Goal: Task Accomplishment & Management: Manage account settings

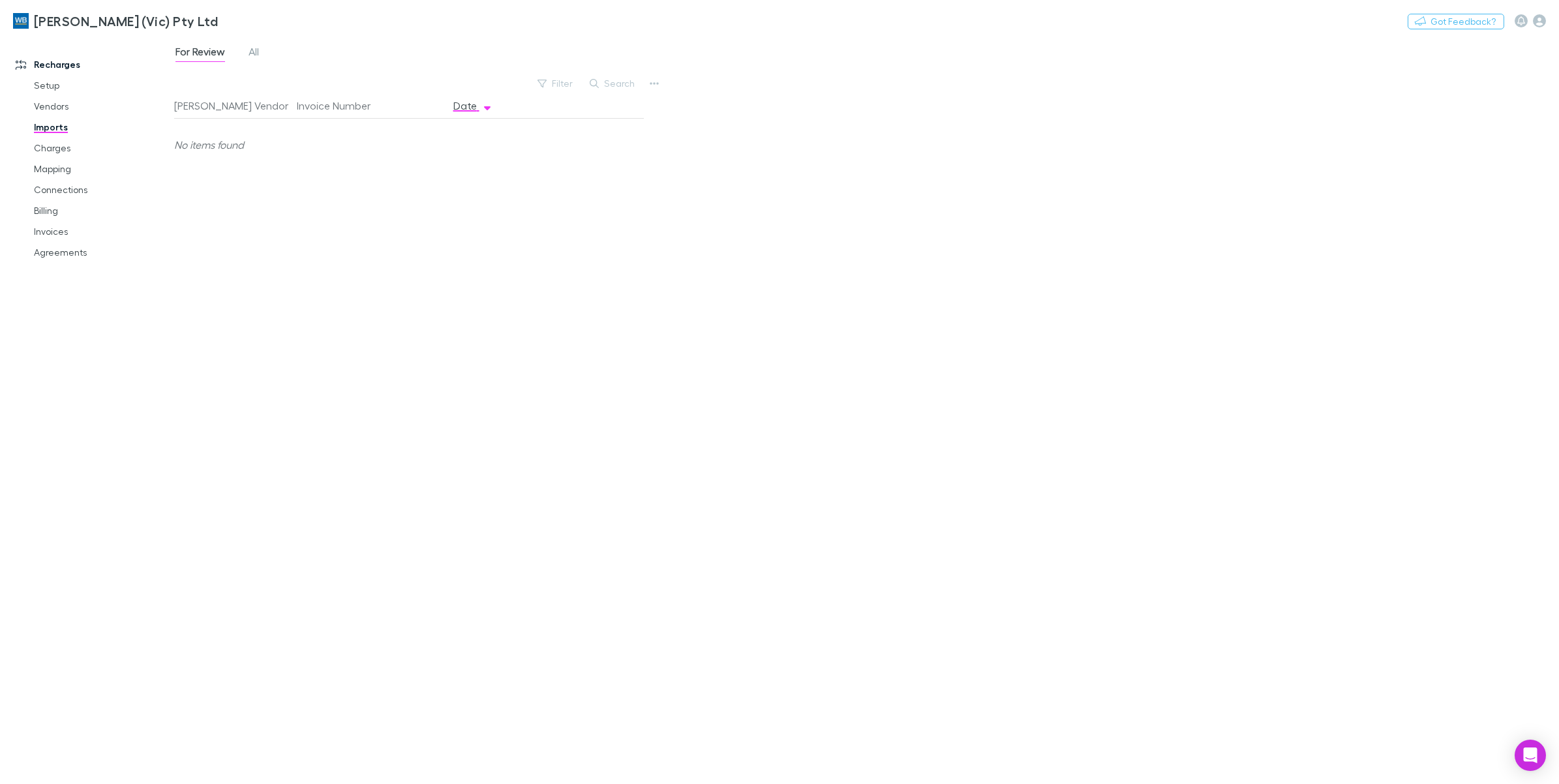
click at [51, 235] on link "Invoices" at bounding box center [102, 231] width 163 height 21
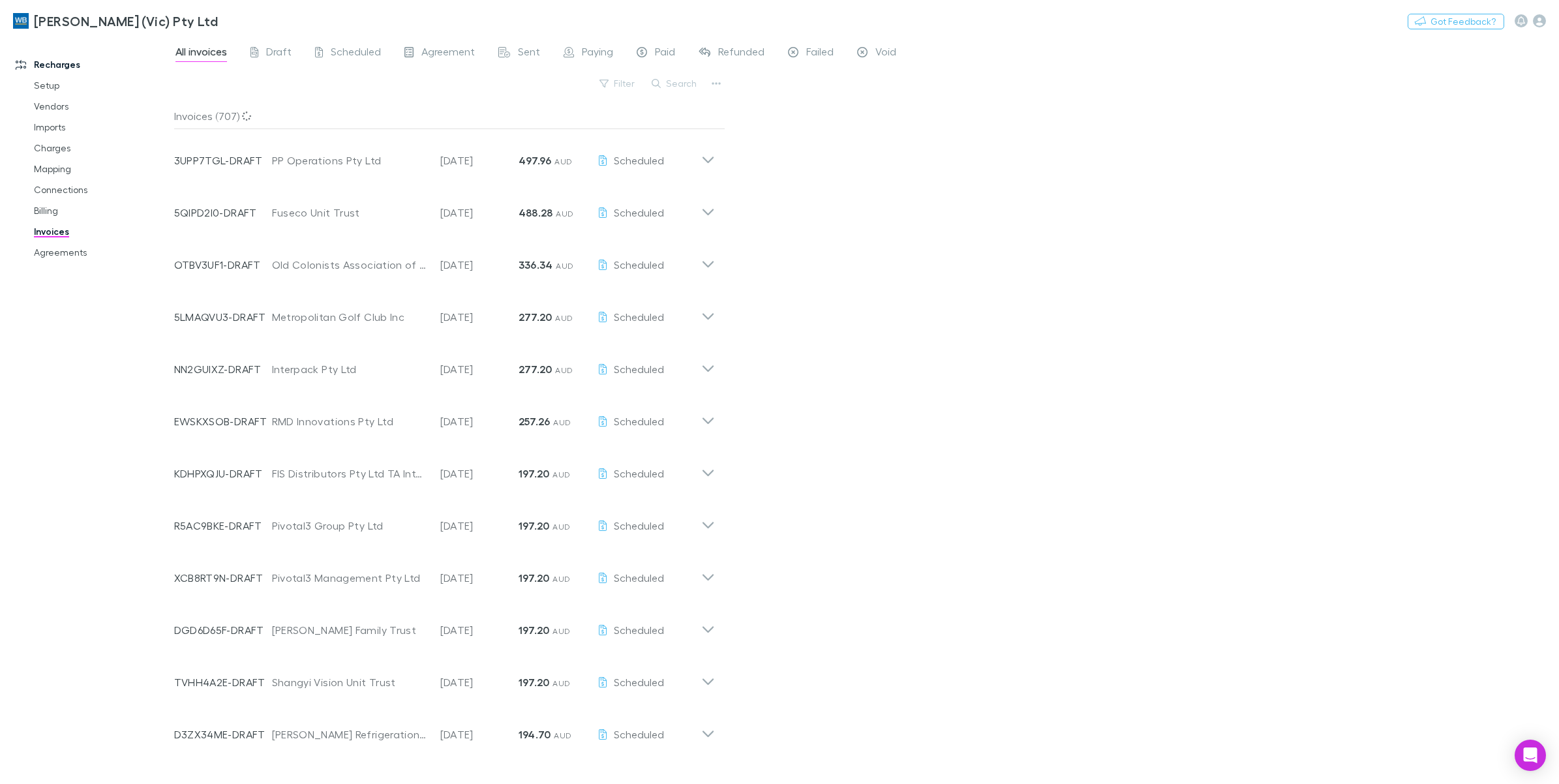
drag, startPoint x: 677, startPoint y: 86, endPoint x: 725, endPoint y: 105, distance: 51.6
click at [677, 86] on button "Search" at bounding box center [675, 84] width 59 height 16
paste input "**********"
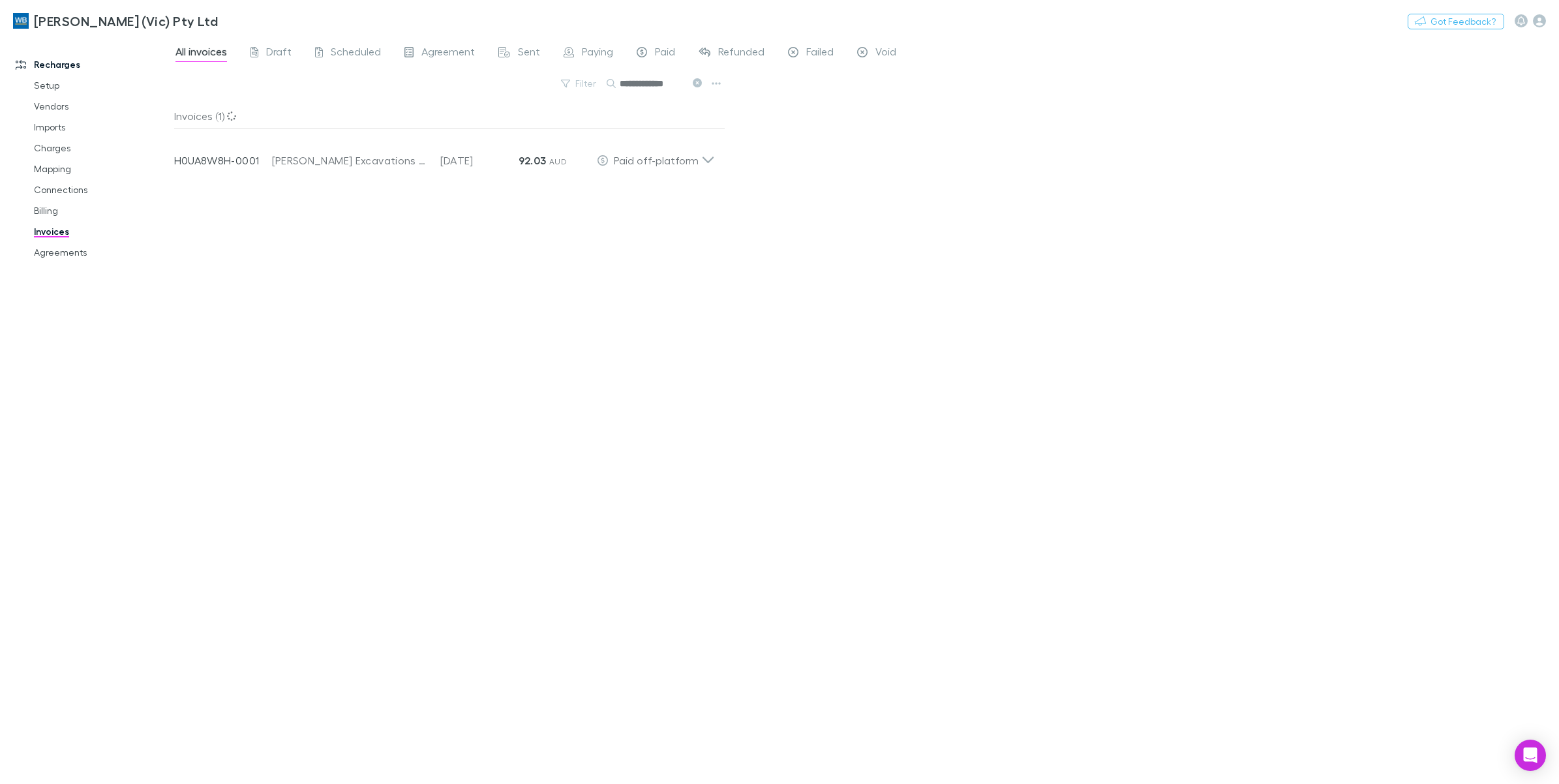
scroll to position [0, 3]
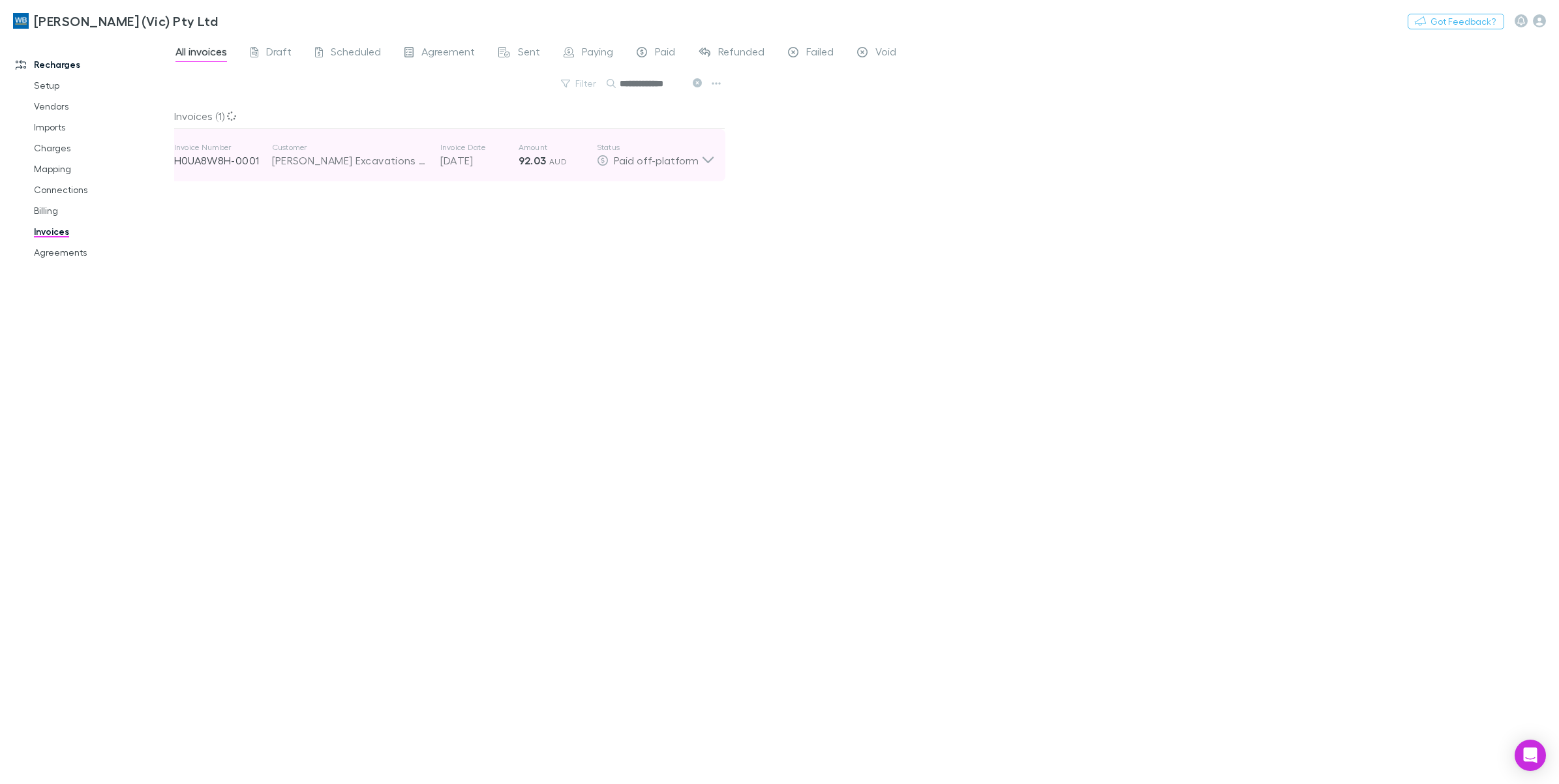
click at [490, 163] on p "[DATE]" at bounding box center [479, 161] width 79 height 16
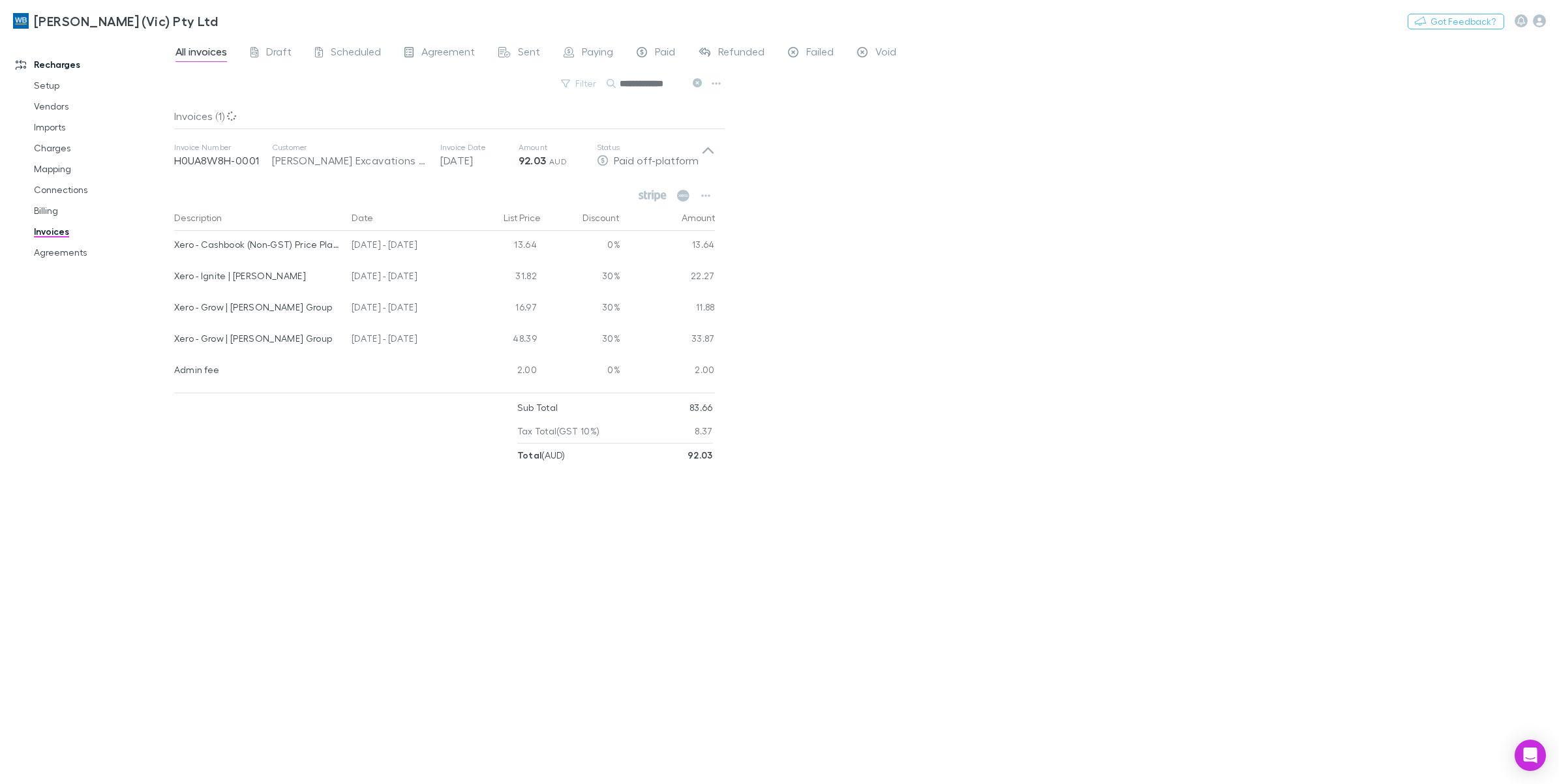
scroll to position [0, 3]
click at [700, 88] on button at bounding box center [697, 84] width 16 height 12
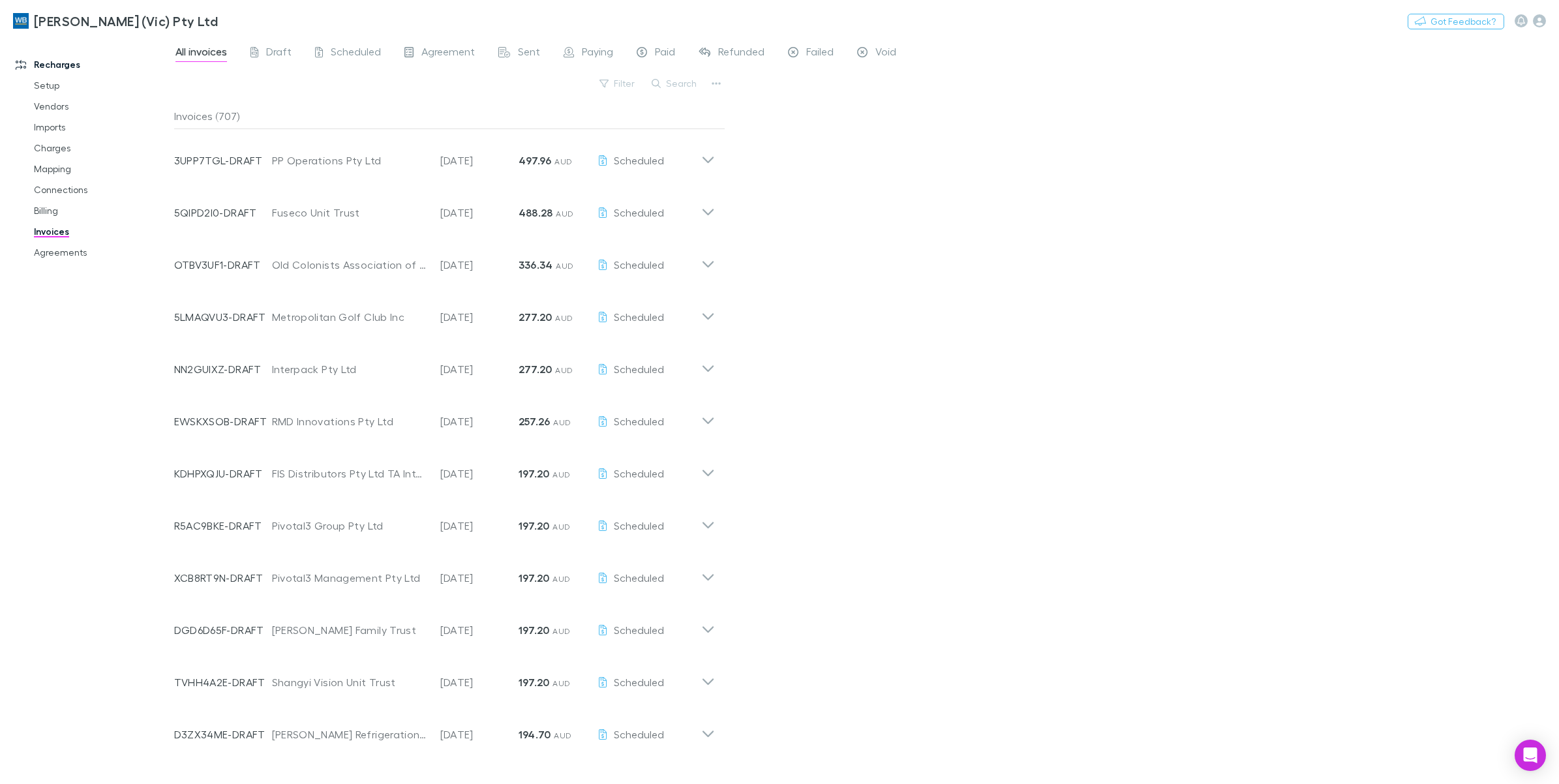
scroll to position [0, 0]
drag, startPoint x: 676, startPoint y: 84, endPoint x: 689, endPoint y: 84, distance: 13.0
click at [676, 84] on button "Search" at bounding box center [675, 84] width 59 height 16
paste input "**********"
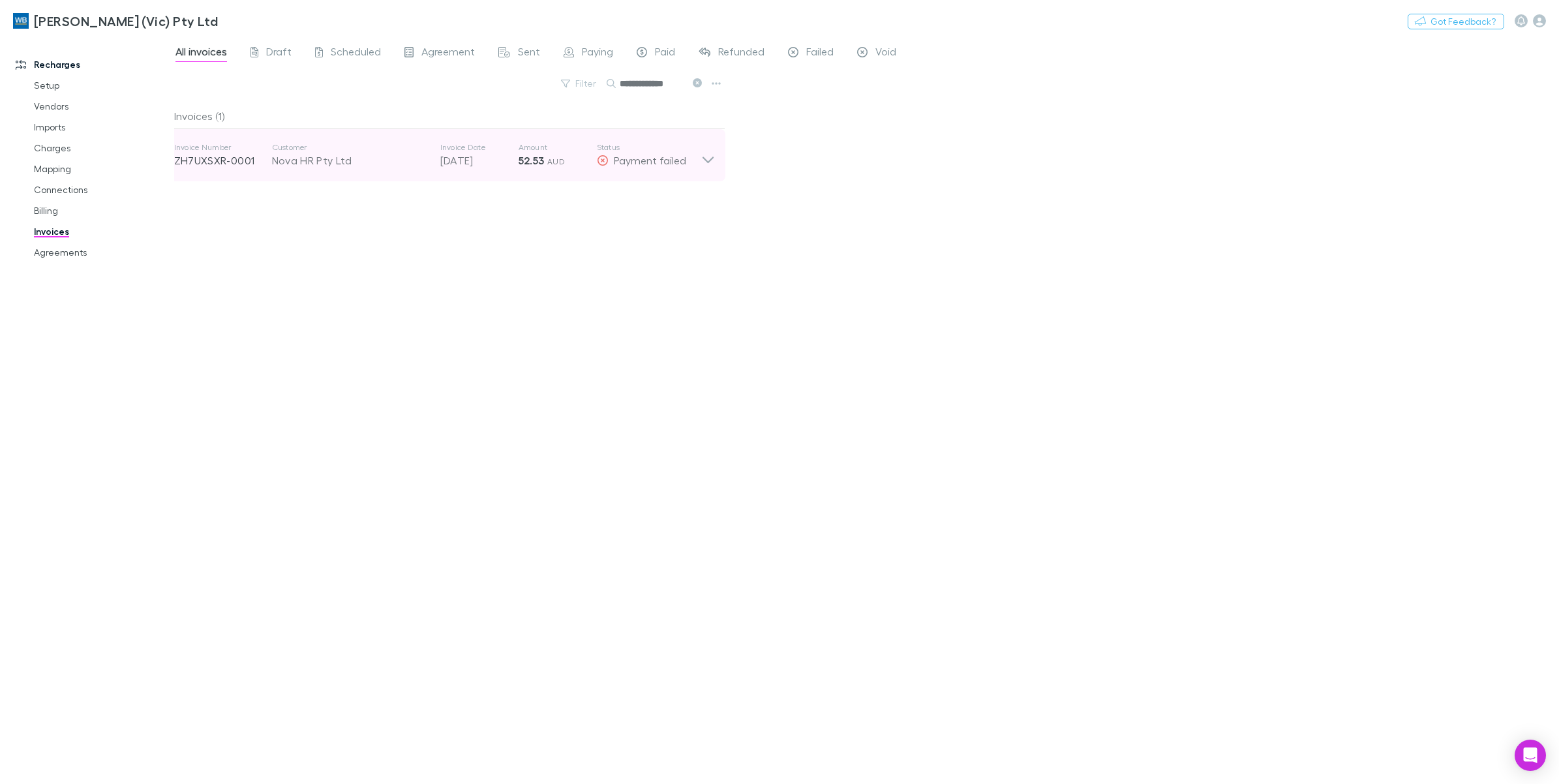
type input "**********"
click at [555, 167] on p "52.53 AUD" at bounding box center [558, 161] width 79 height 16
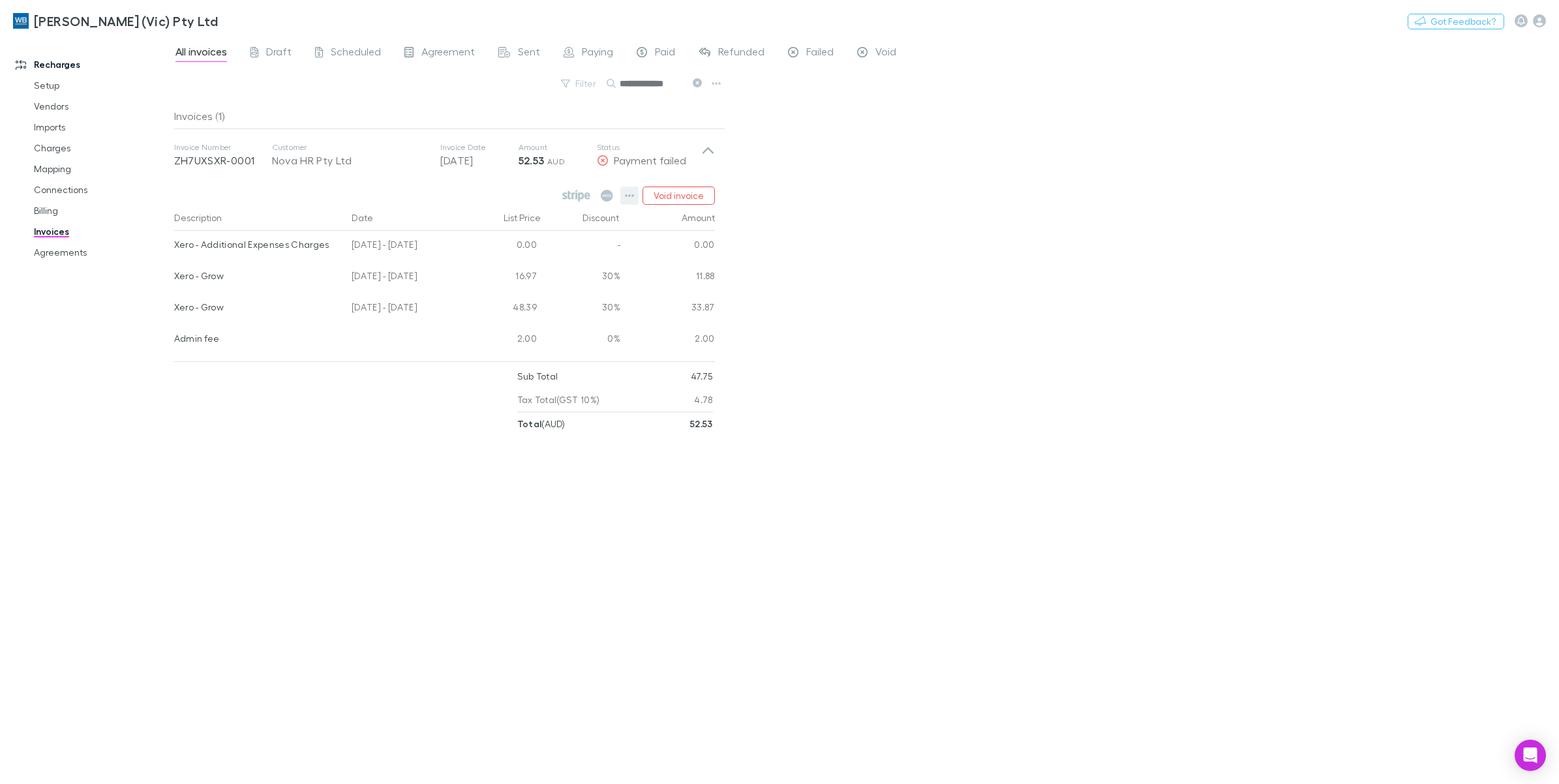
click at [628, 197] on icon "button" at bounding box center [629, 196] width 9 height 10
click at [555, 272] on p "Mark as paid" at bounding box center [548, 272] width 158 height 16
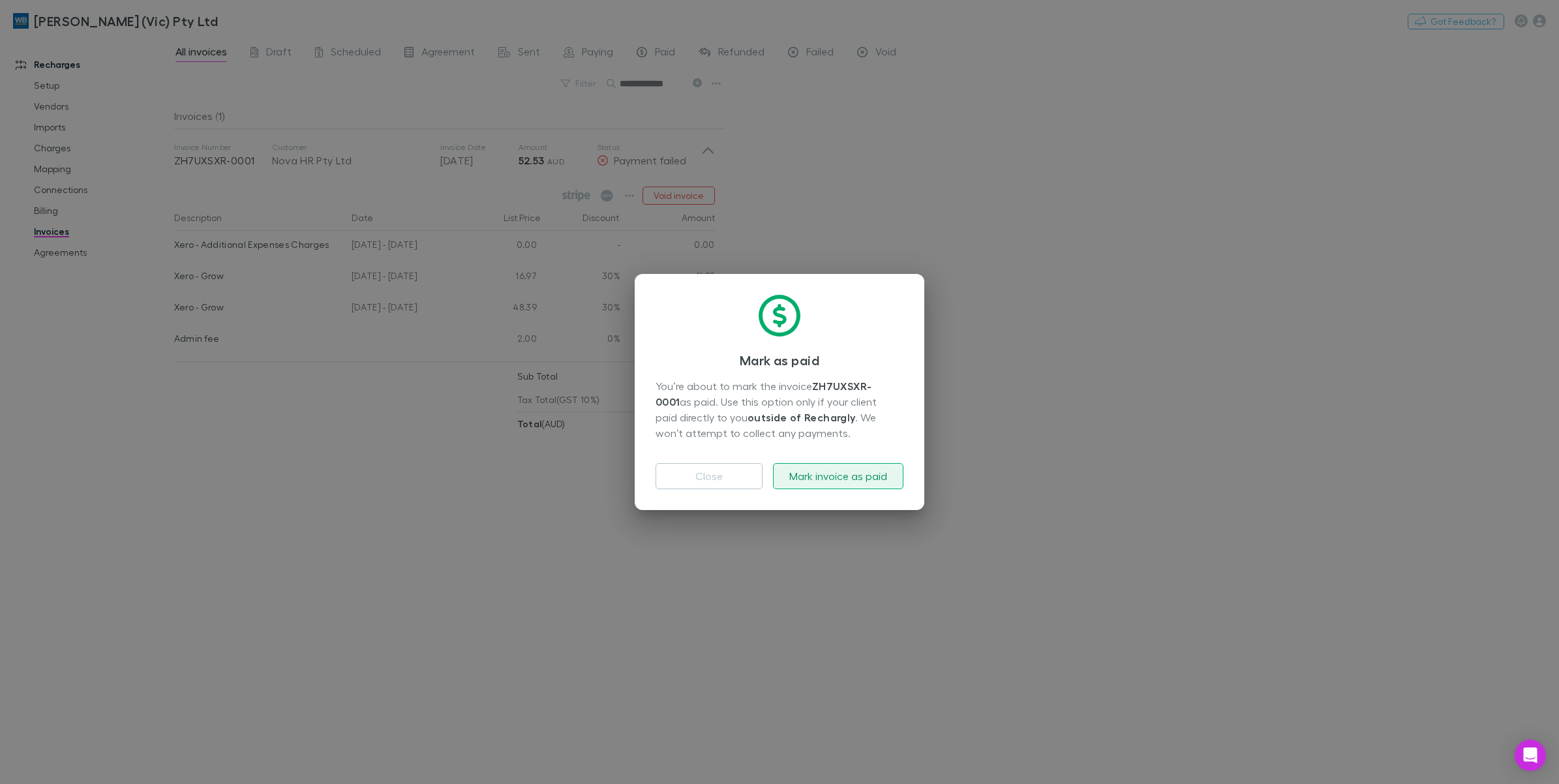
click at [833, 486] on button "Mark invoice as paid" at bounding box center [838, 476] width 130 height 26
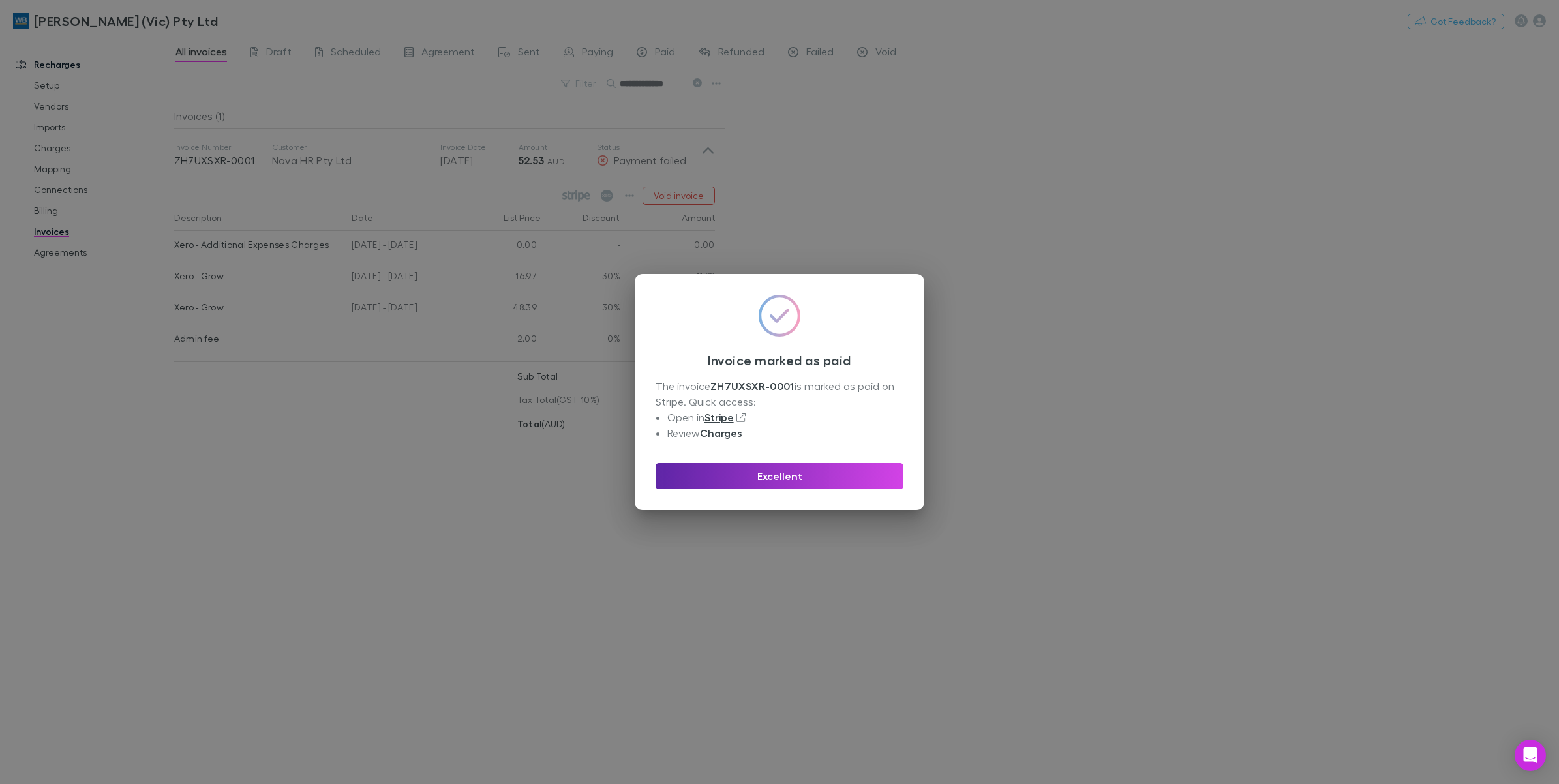
click at [780, 492] on div "Invoice marked as paid The invoice ZH7UXSXR-0001 is marked as paid on Stripe. Q…" at bounding box center [780, 392] width 290 height 236
click at [786, 480] on button "Excellent" at bounding box center [780, 476] width 248 height 26
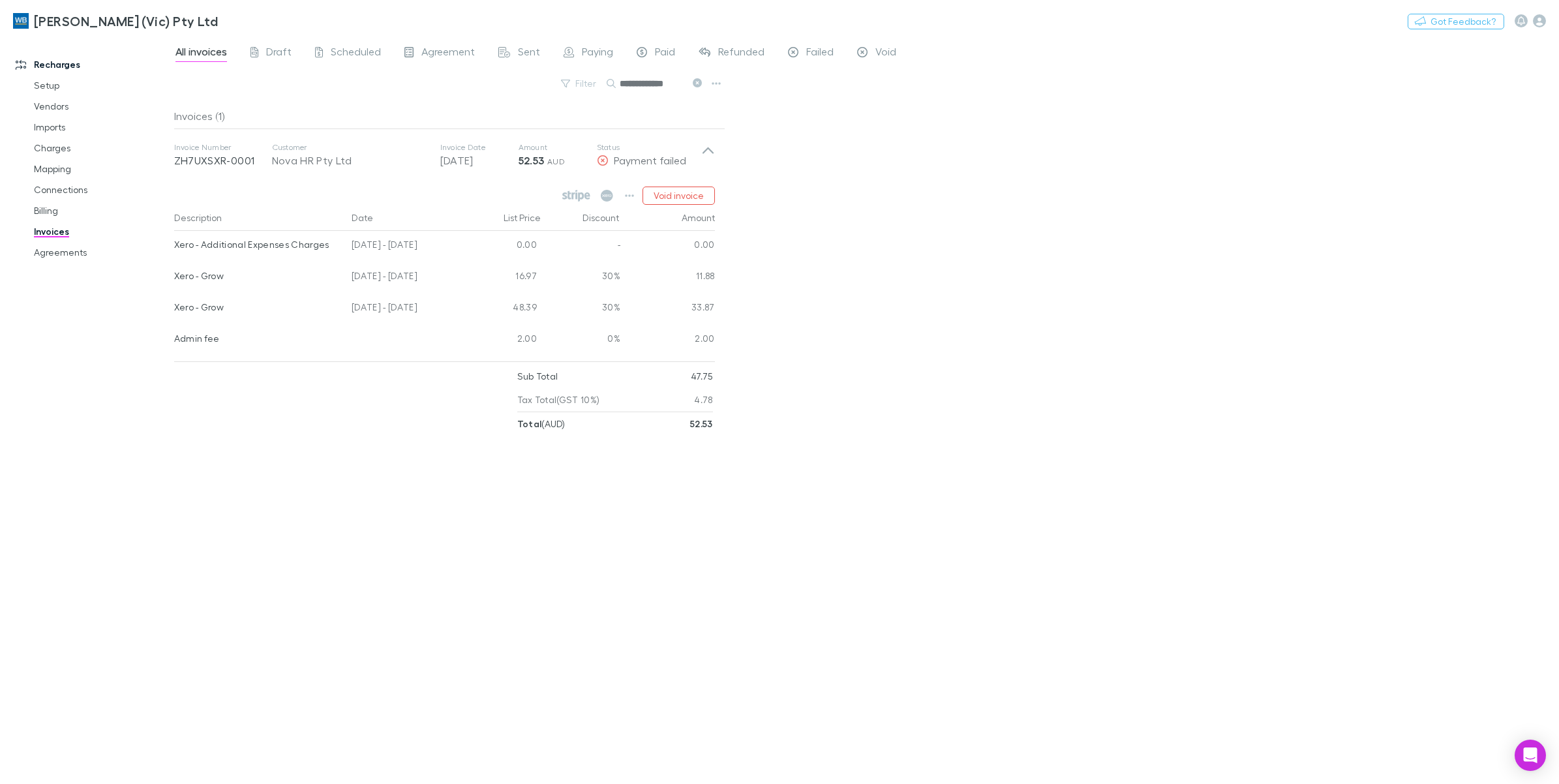
click at [690, 83] on button at bounding box center [697, 84] width 16 height 12
click at [648, 84] on button "Search" at bounding box center [627, 84] width 42 height 1
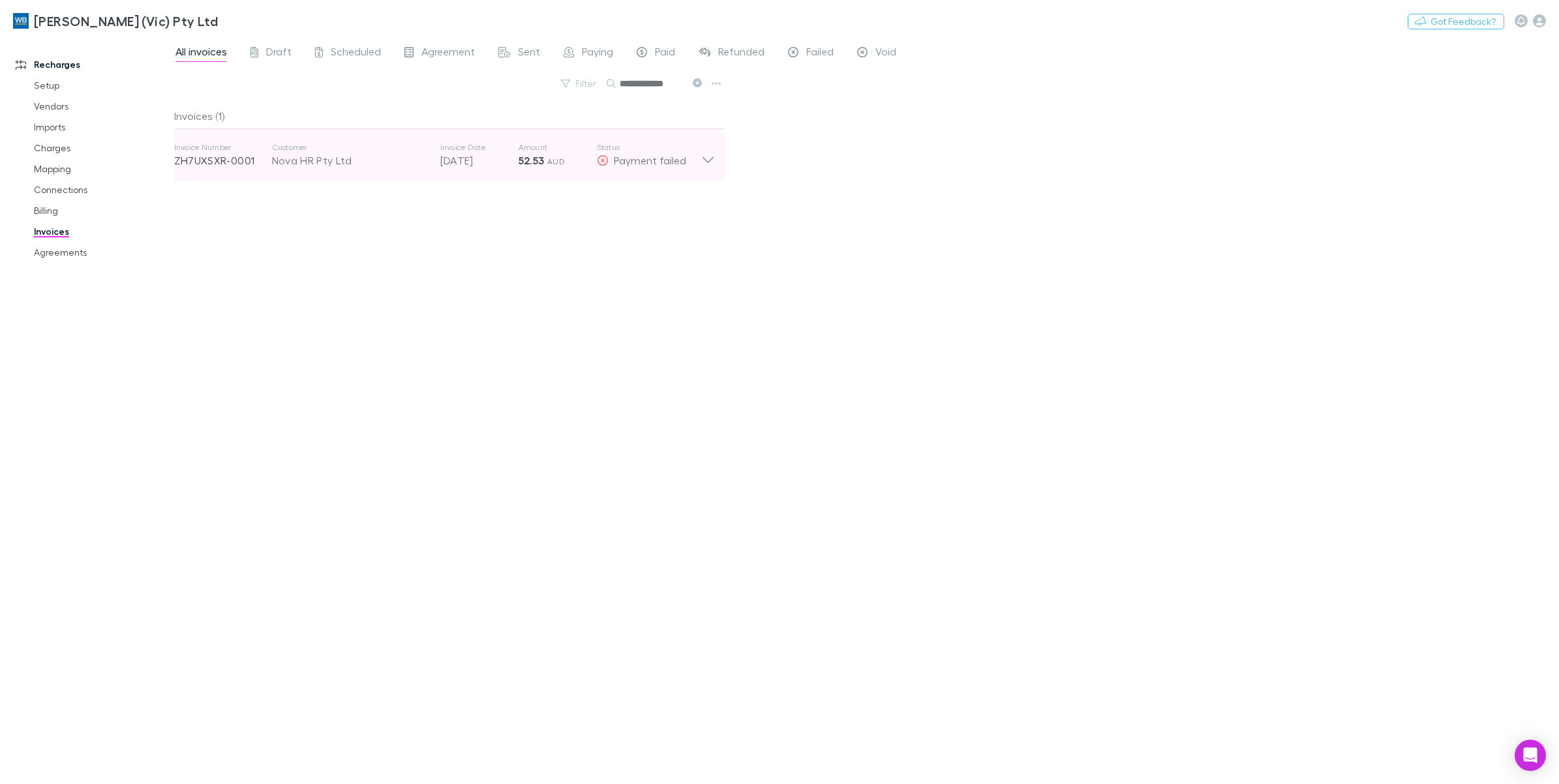
click at [493, 161] on p "[DATE]" at bounding box center [479, 161] width 79 height 16
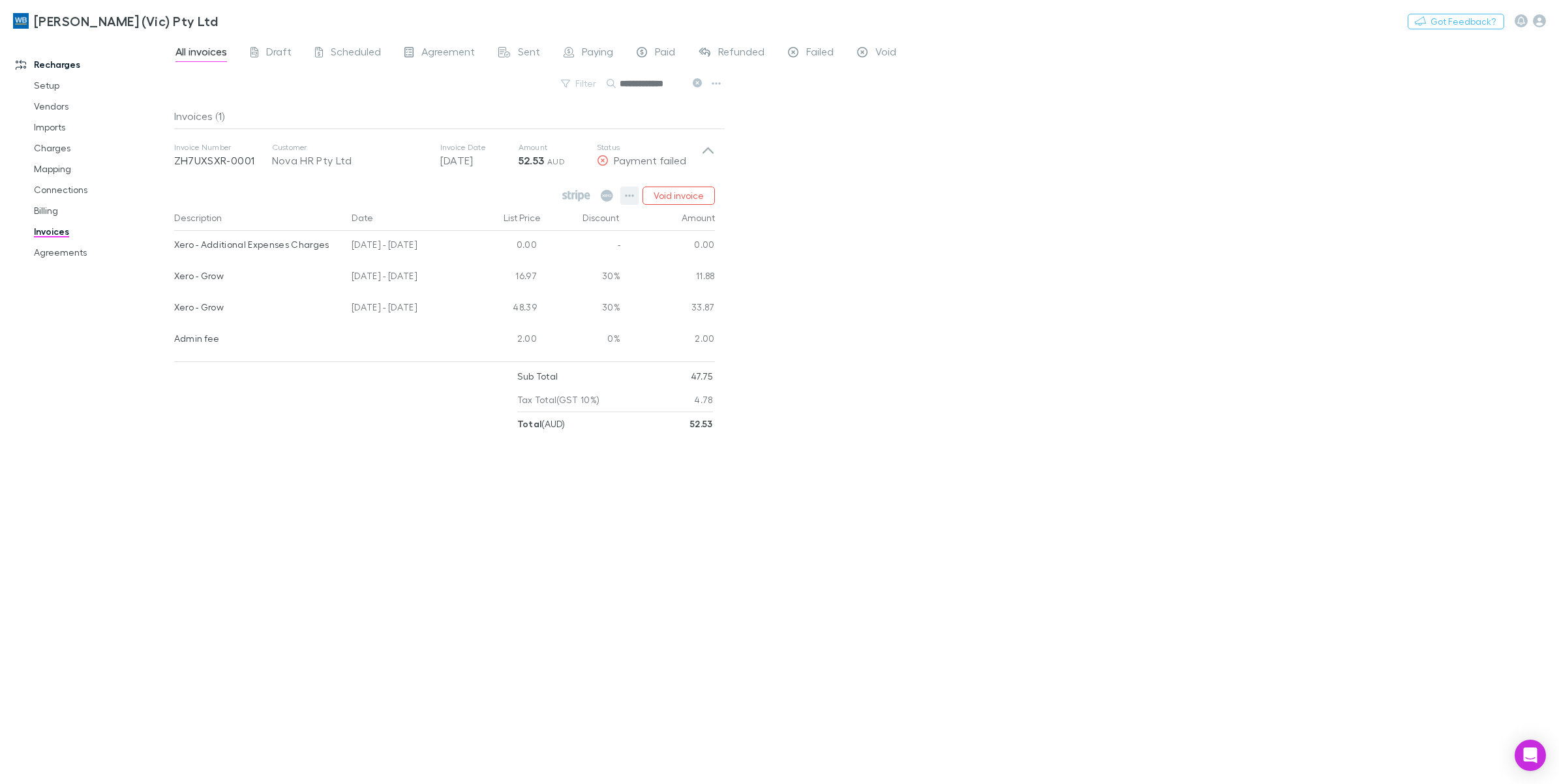
click at [628, 196] on icon "button" at bounding box center [629, 196] width 9 height 10
click at [628, 196] on div at bounding box center [779, 392] width 1559 height 784
click at [1008, 329] on div "**********" at bounding box center [866, 410] width 1385 height 747
click at [695, 79] on button at bounding box center [697, 84] width 16 height 12
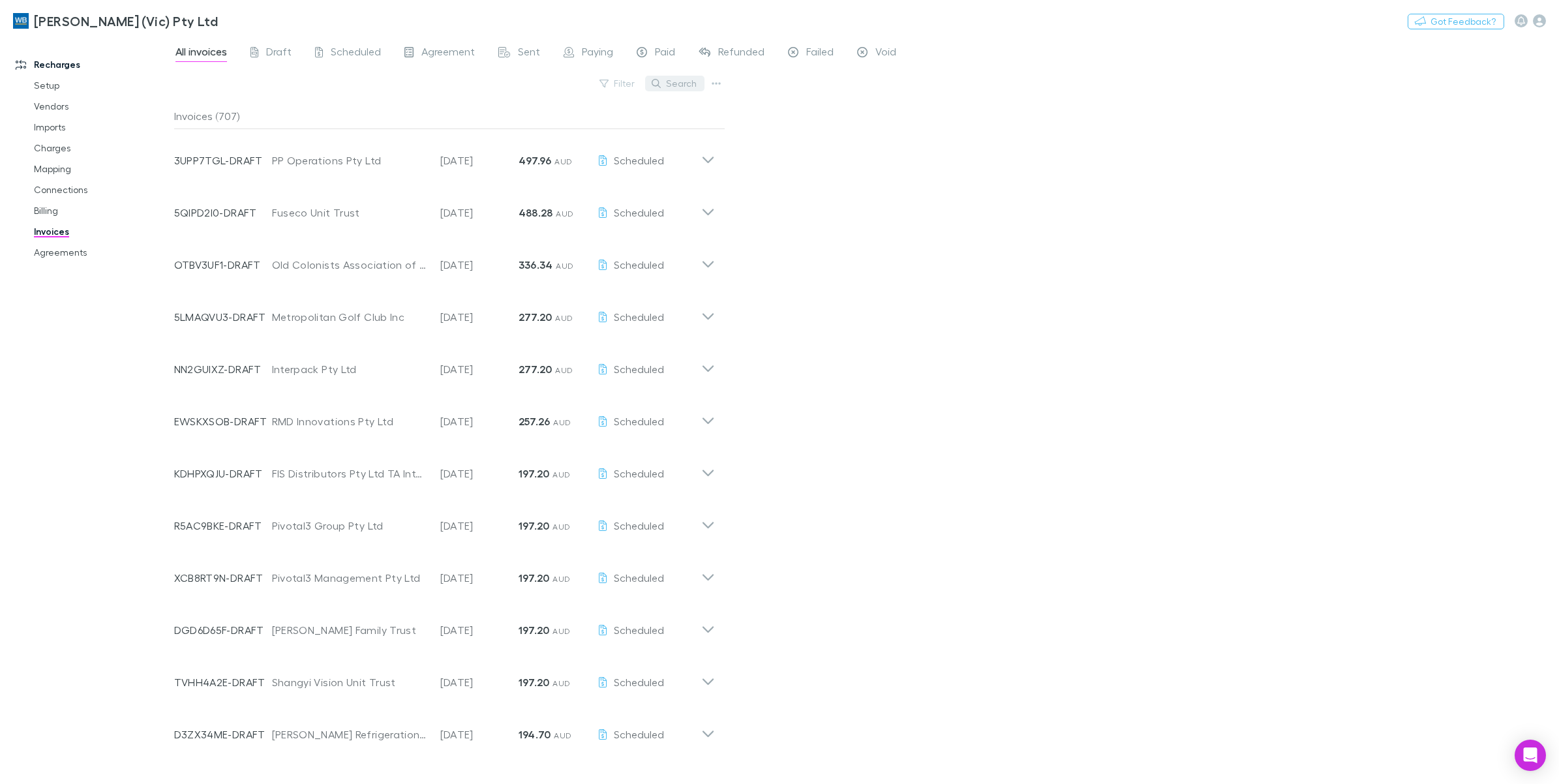
click at [689, 84] on button "Search" at bounding box center [675, 84] width 59 height 16
paste input "**********"
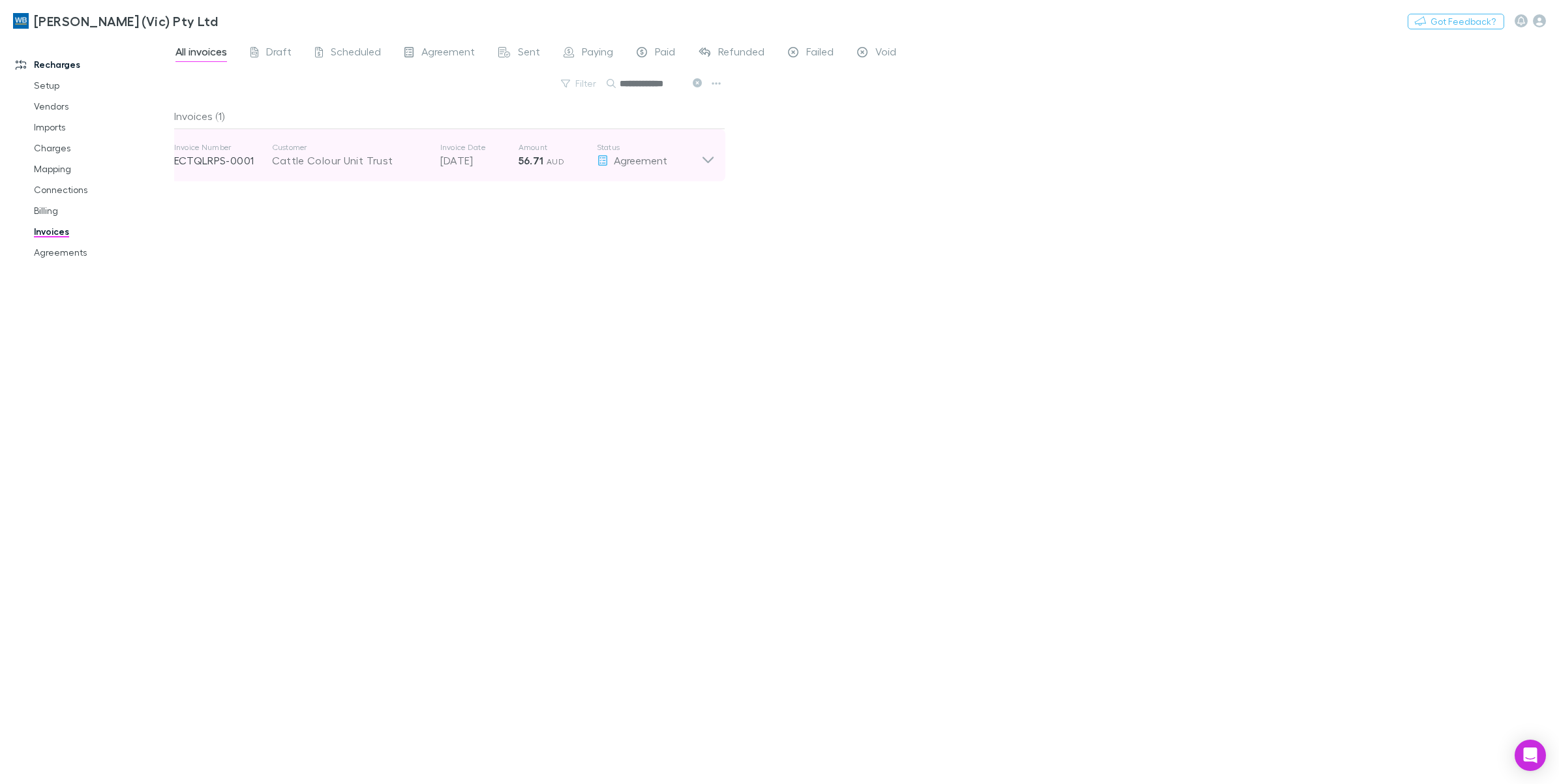
type input "**********"
click at [533, 163] on strong "56.71" at bounding box center [531, 160] width 25 height 13
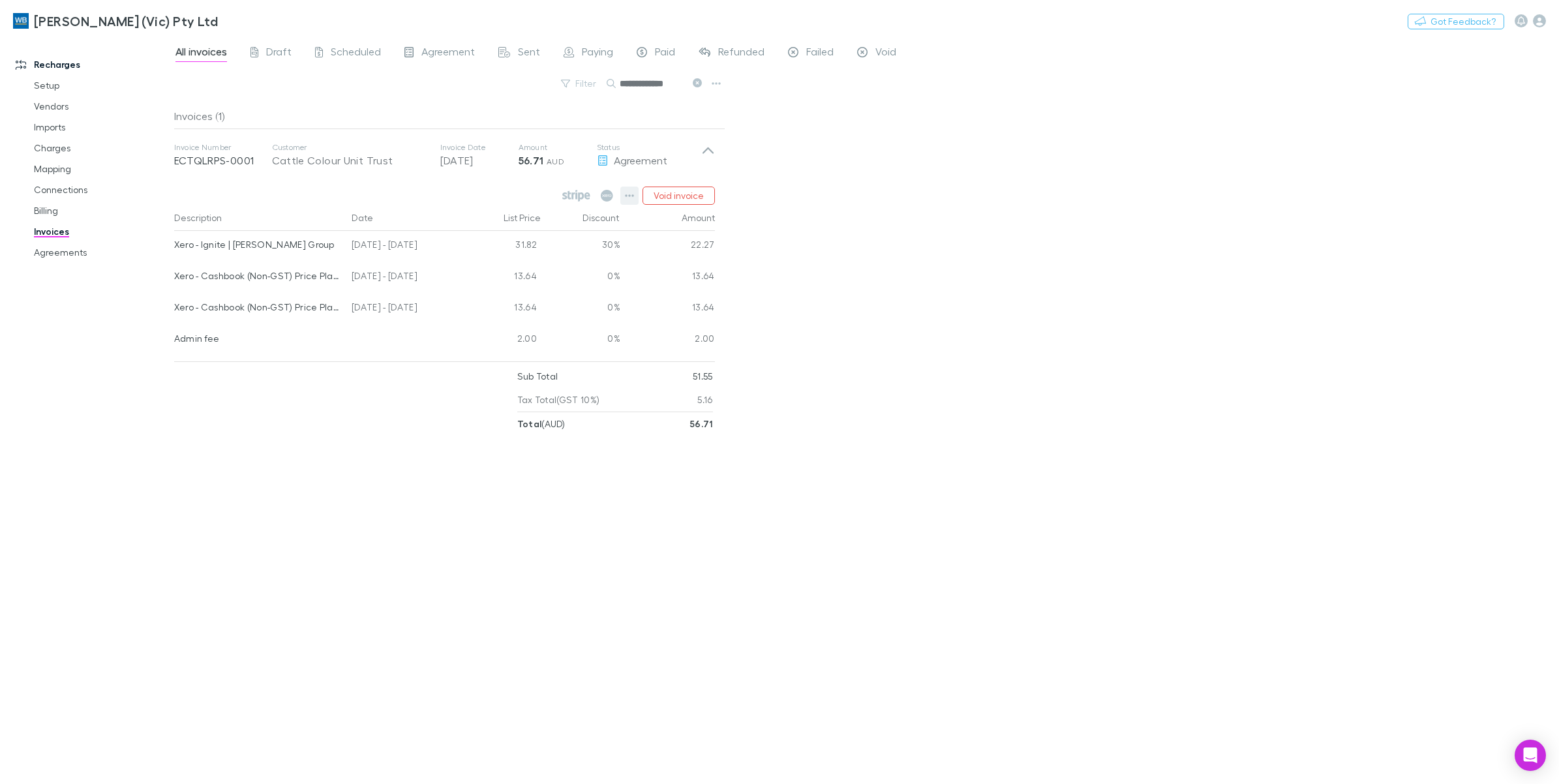
click at [631, 196] on icon "button" at bounding box center [629, 196] width 9 height 10
click at [530, 279] on p "Mark as paid" at bounding box center [548, 272] width 158 height 16
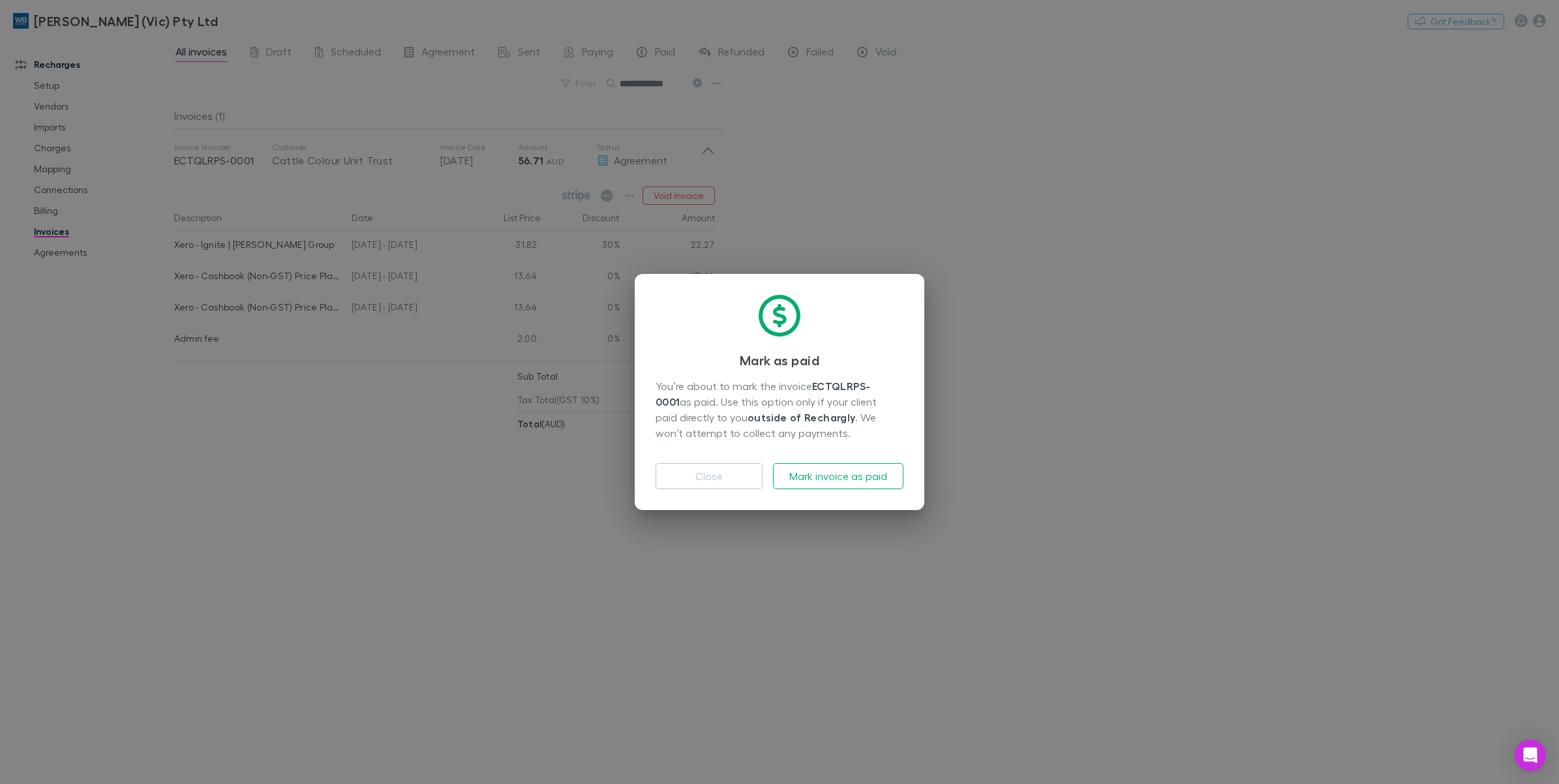
click at [852, 490] on div "[PERSON_NAME] as paid You’re about to mark the invoice ECTQLRPS-0001 as paid. U…" at bounding box center [780, 392] width 290 height 236
click at [852, 470] on button "Mark invoice as paid" at bounding box center [838, 476] width 130 height 26
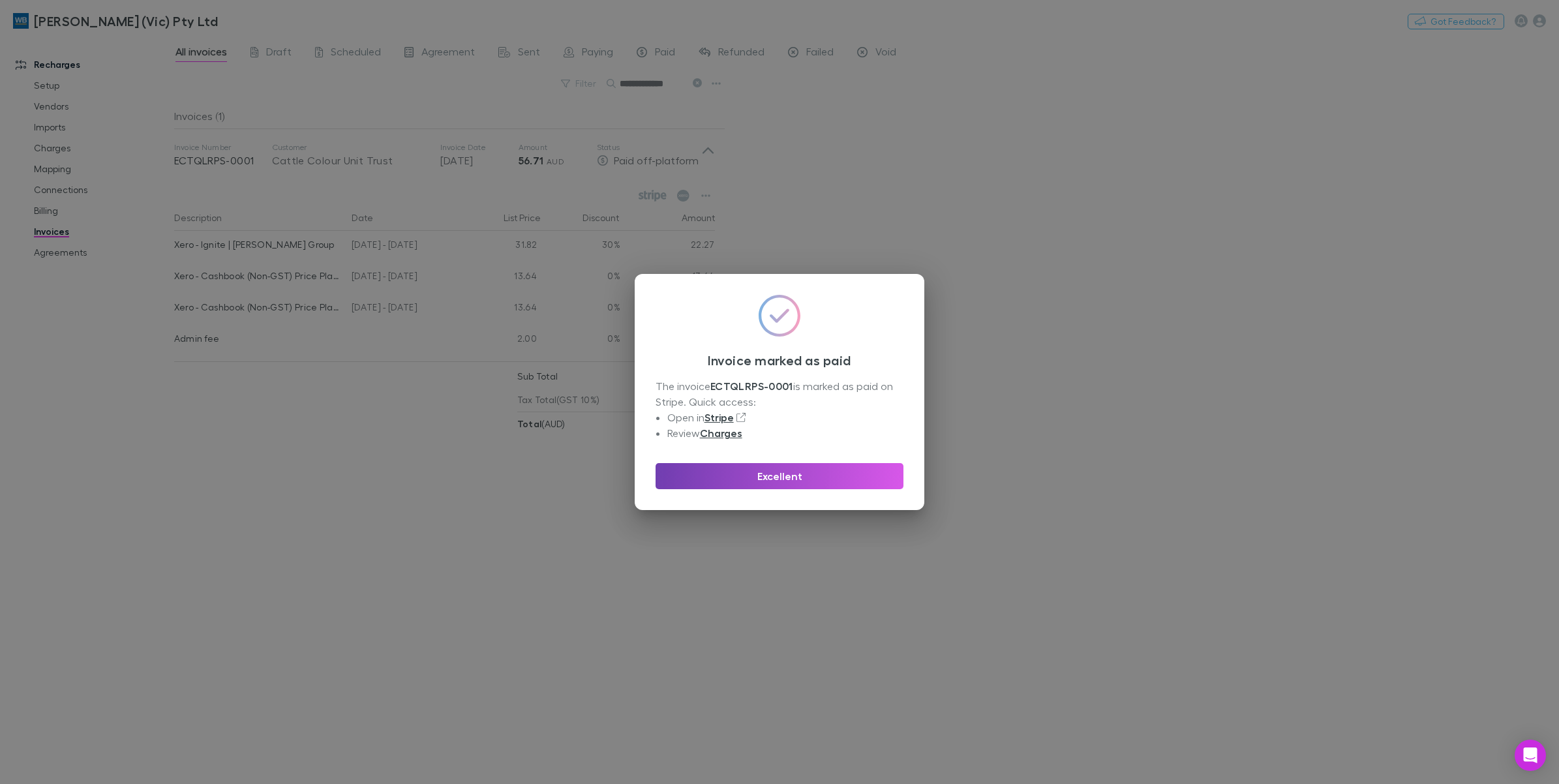
click at [838, 465] on button "Excellent" at bounding box center [780, 476] width 248 height 26
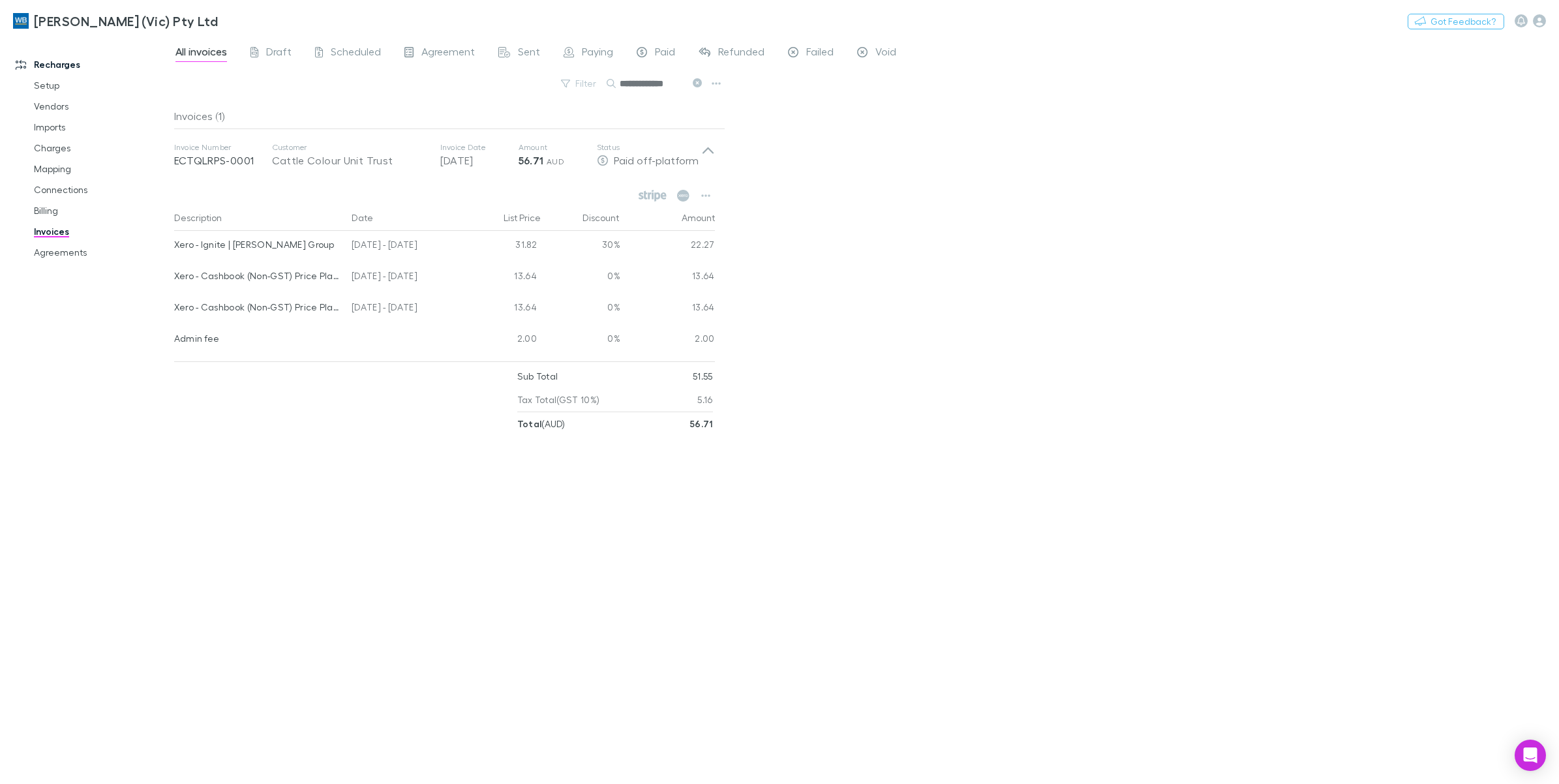
click at [700, 86] on icon at bounding box center [697, 83] width 9 height 9
click at [648, 84] on button "Search" at bounding box center [627, 84] width 42 height 1
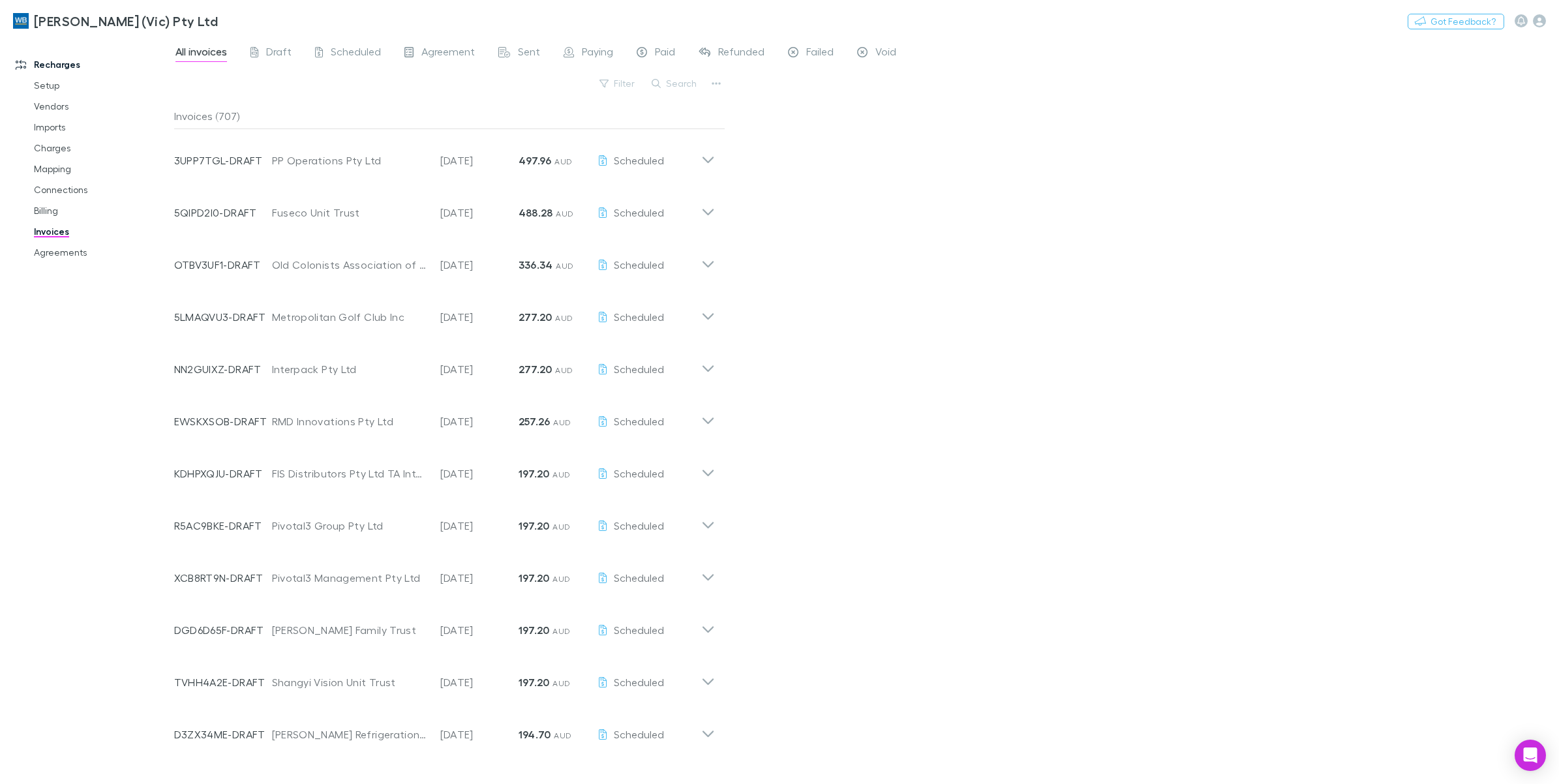
click at [681, 82] on button "Search" at bounding box center [675, 84] width 59 height 16
click at [673, 86] on input "text" at bounding box center [652, 83] width 66 height 18
click at [670, 83] on input "text" at bounding box center [652, 83] width 66 height 18
click at [648, 84] on button "Search" at bounding box center [627, 84] width 42 height 1
paste input "**********"
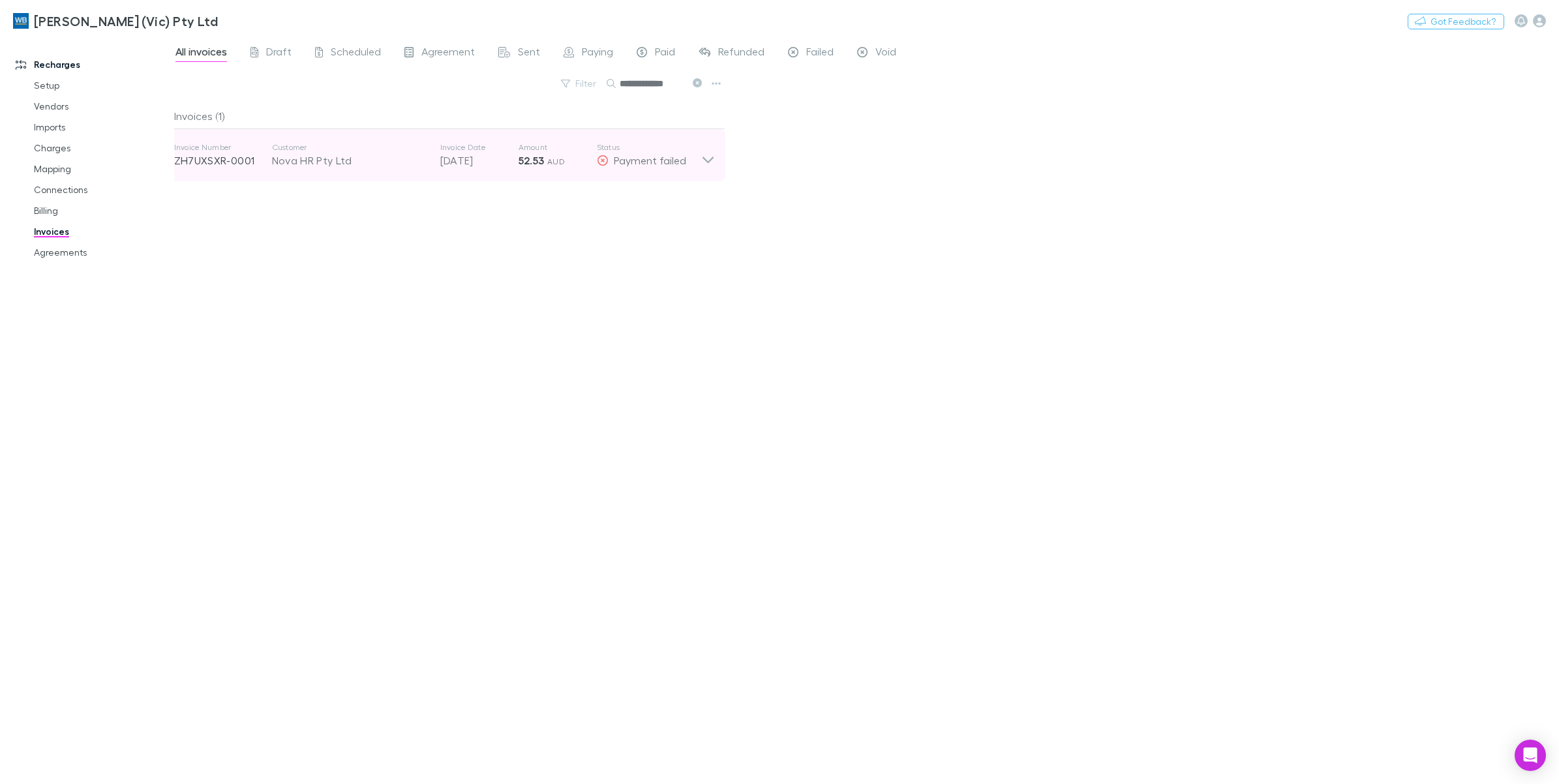
click at [527, 164] on strong "52.53" at bounding box center [532, 160] width 26 height 13
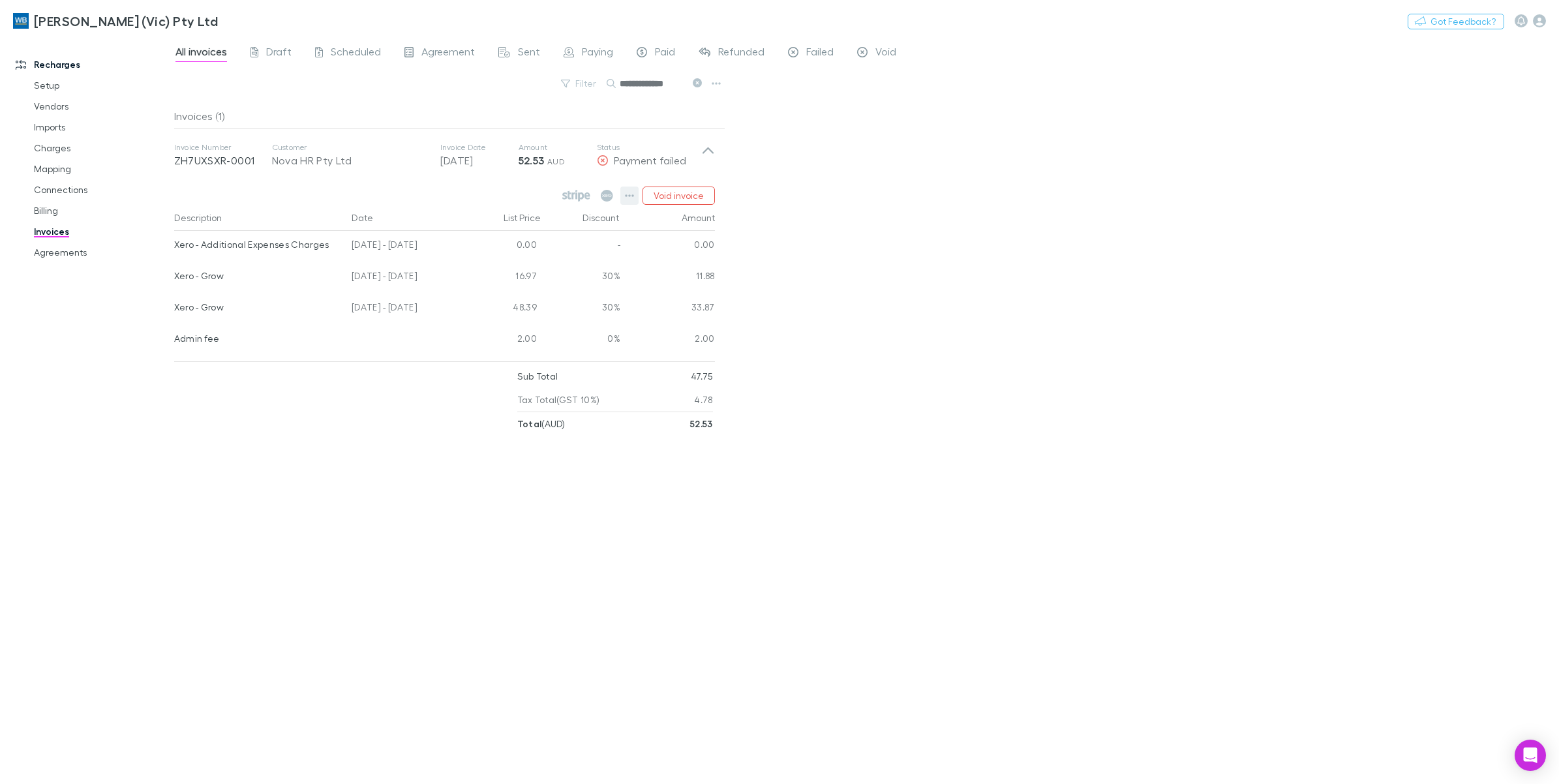
click at [626, 189] on button "button" at bounding box center [629, 196] width 18 height 18
click at [563, 269] on p "Mark as paid" at bounding box center [548, 272] width 158 height 16
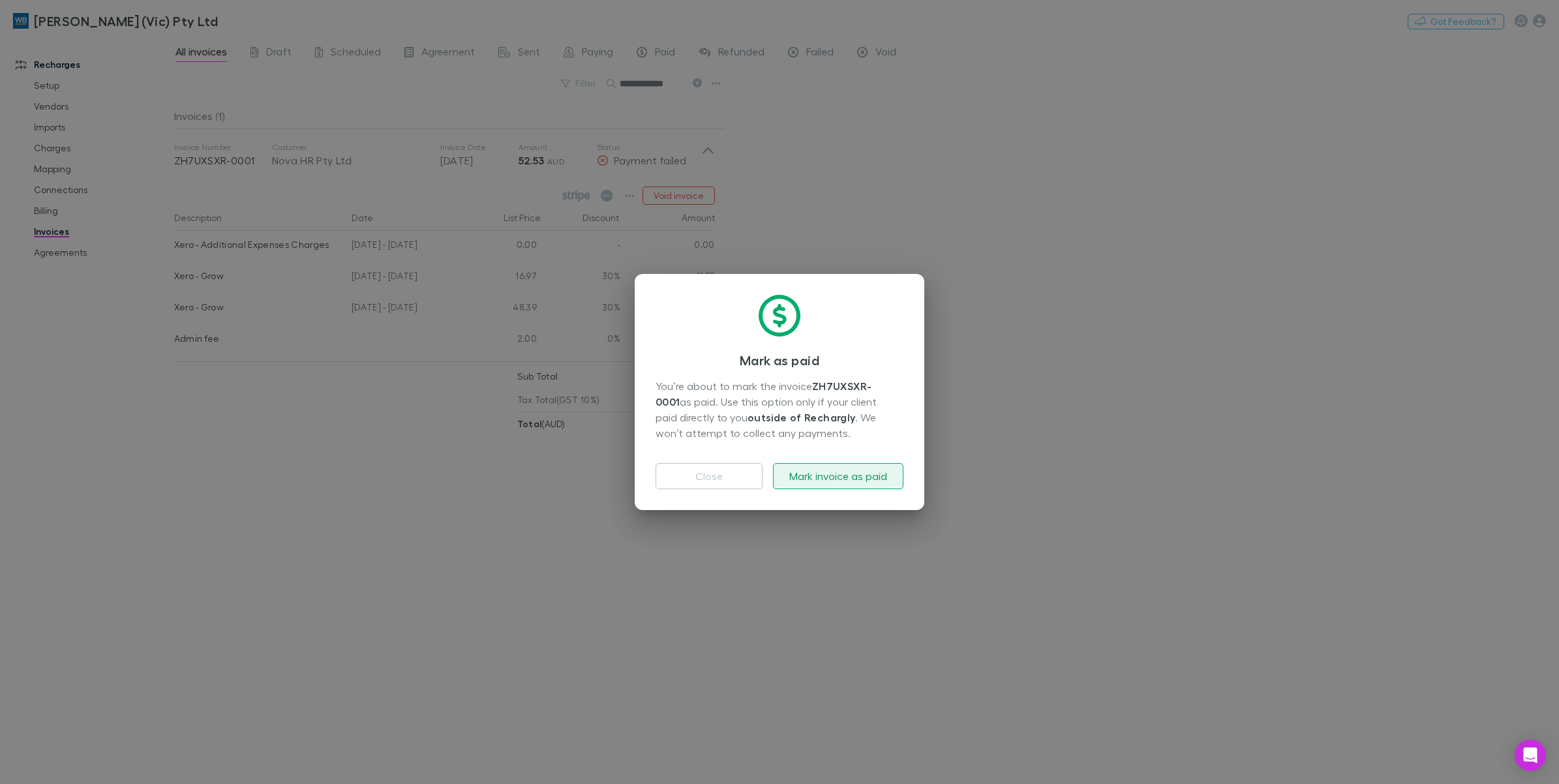
click at [873, 481] on button "Mark invoice as paid" at bounding box center [838, 476] width 130 height 26
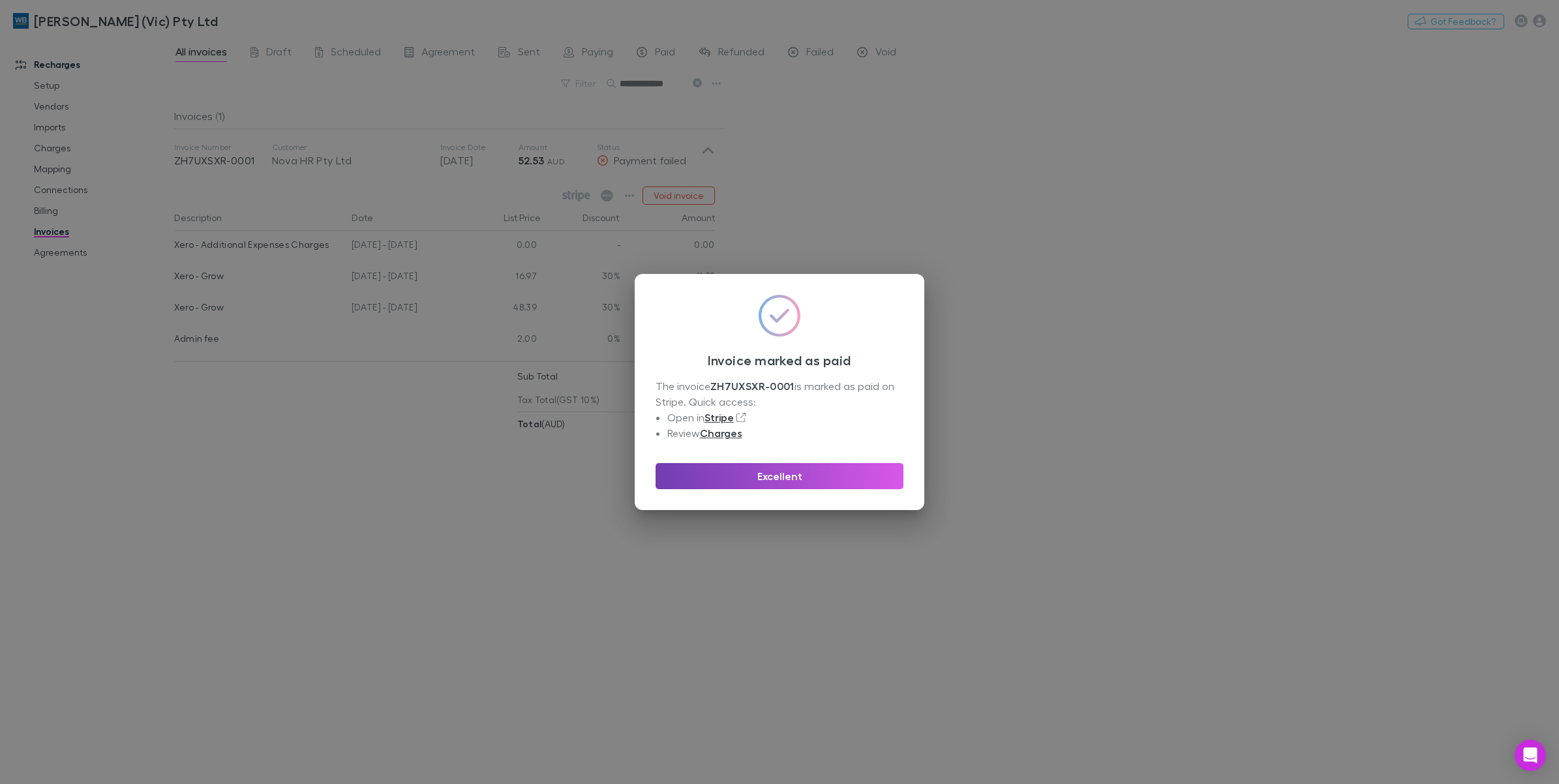
click at [772, 476] on button "Excellent" at bounding box center [780, 476] width 248 height 26
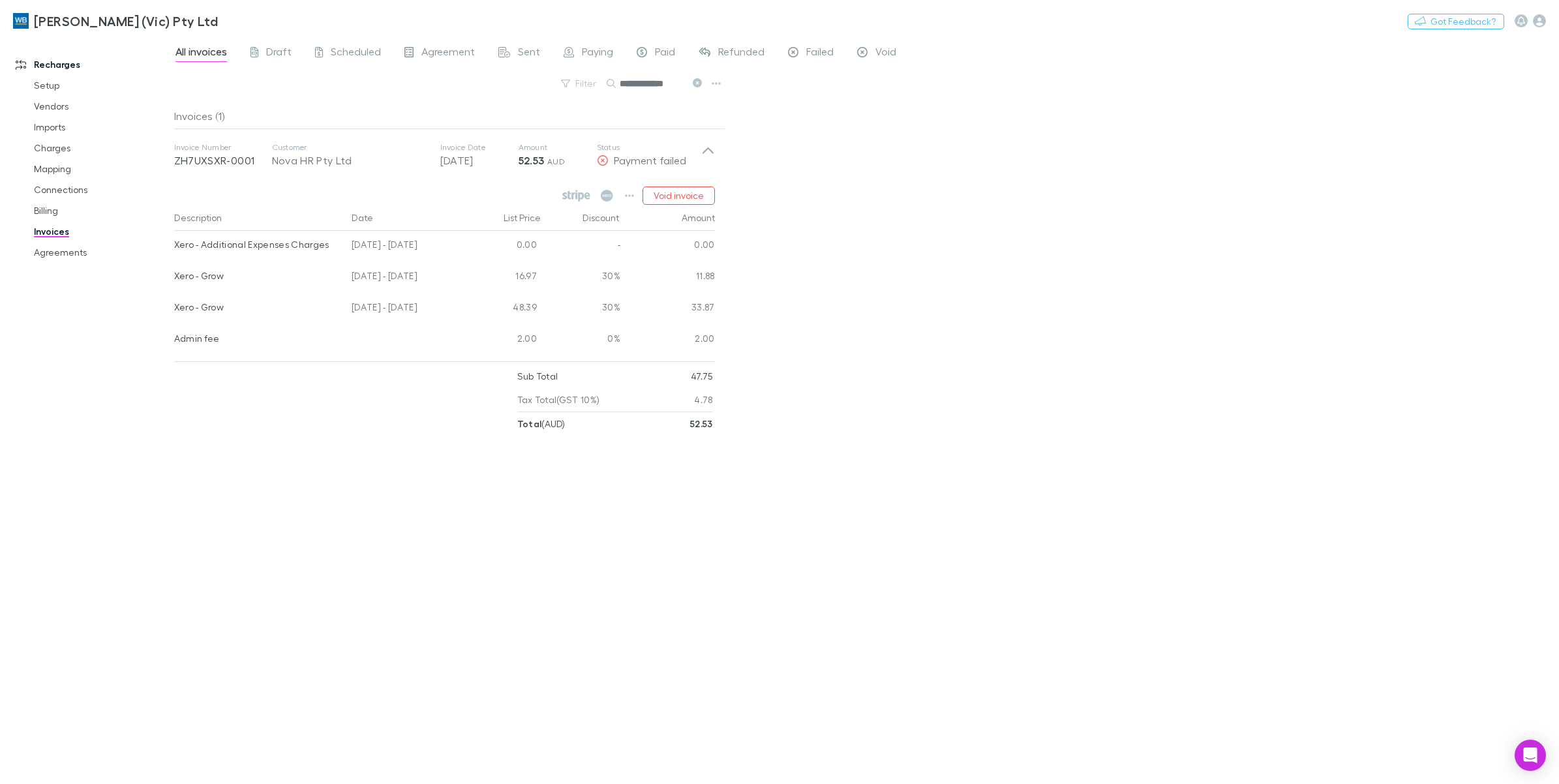
click at [698, 82] on icon at bounding box center [697, 83] width 9 height 9
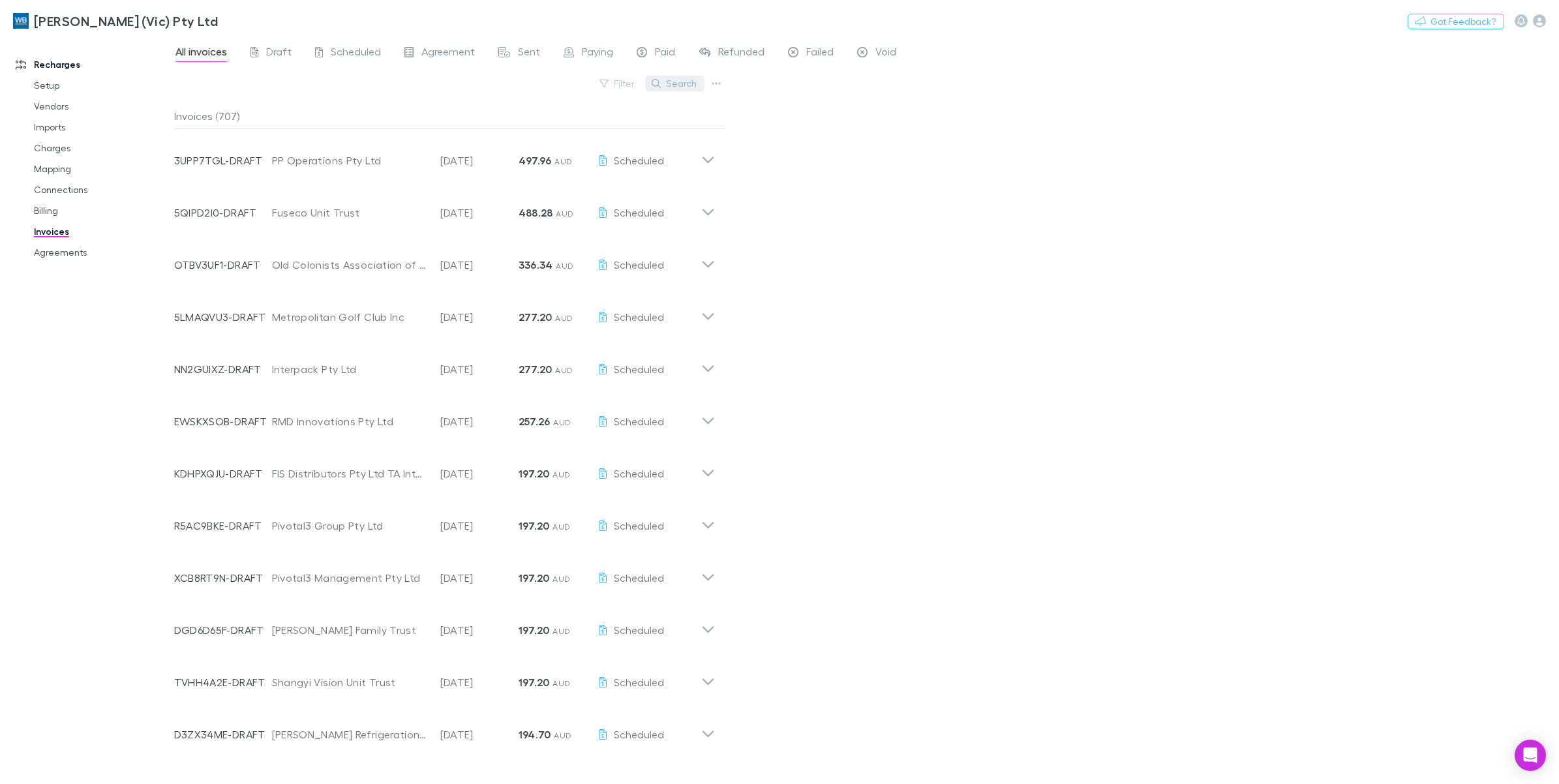
click at [682, 83] on button "Search" at bounding box center [675, 84] width 59 height 16
paste input "**********"
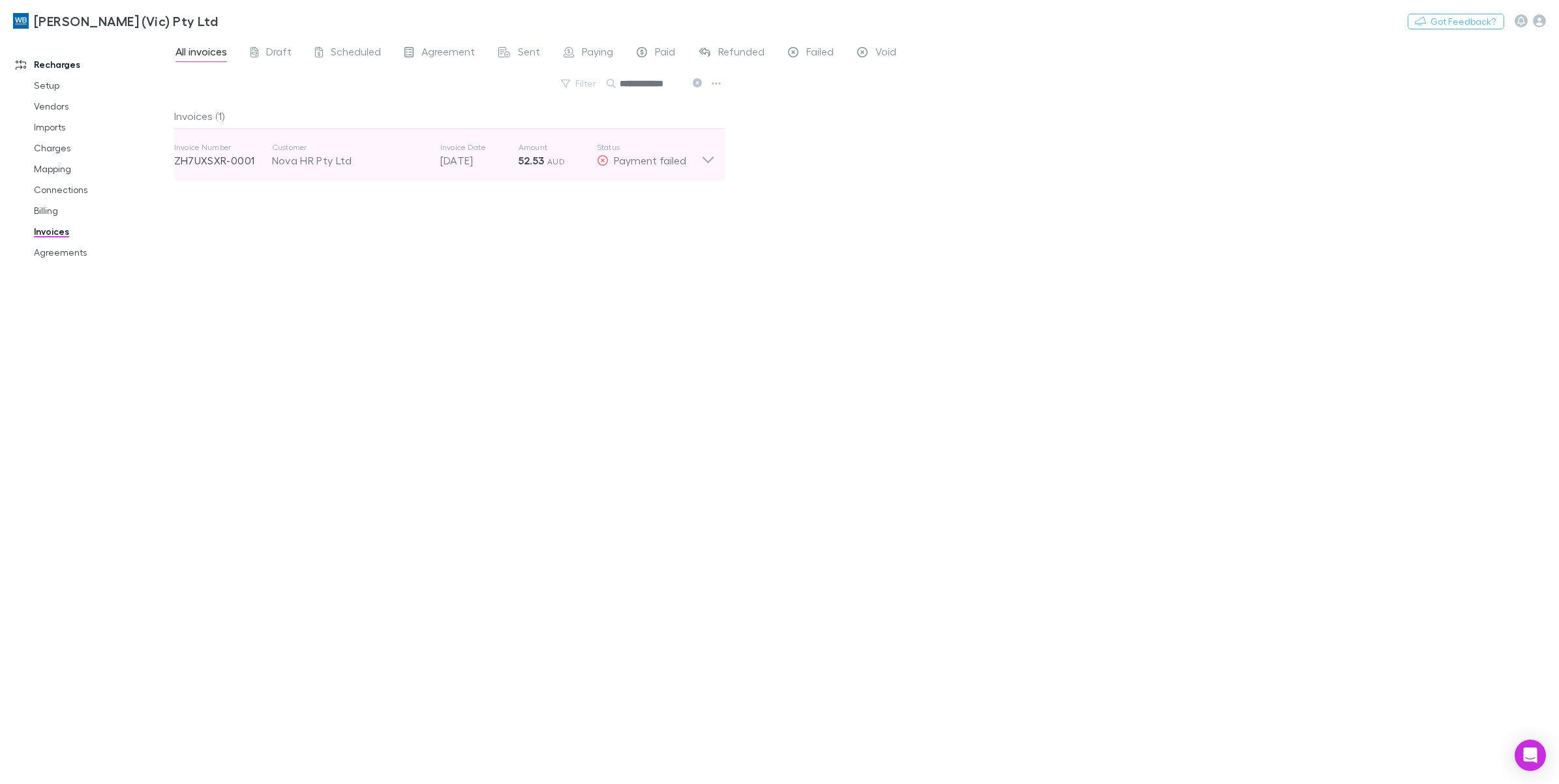
type input "**********"
click at [706, 162] on icon at bounding box center [708, 155] width 14 height 26
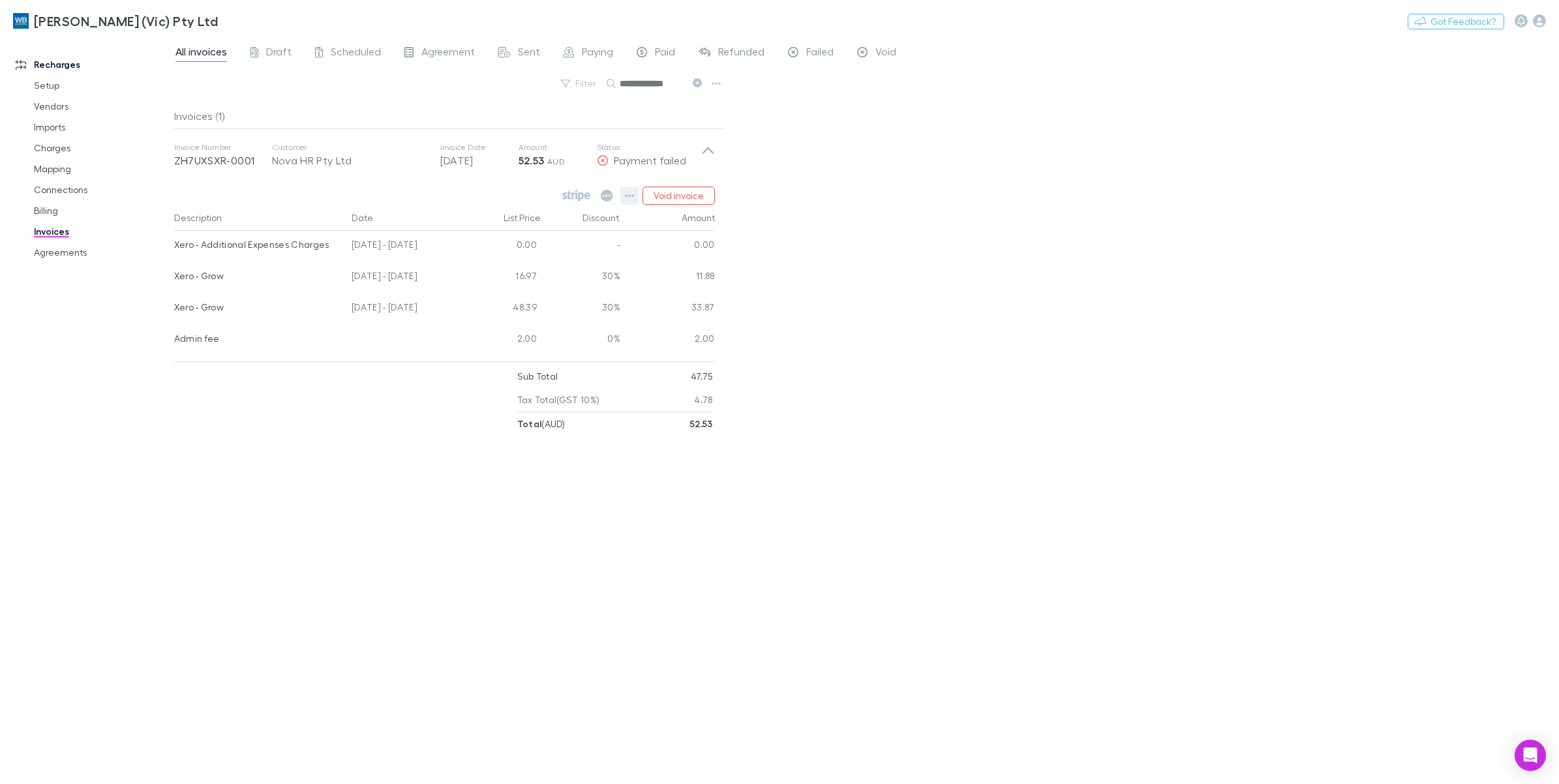
click at [628, 196] on icon "button" at bounding box center [629, 196] width 9 height 10
click at [408, 192] on div at bounding box center [779, 392] width 1559 height 784
click at [428, 52] on span "Agreement" at bounding box center [447, 53] width 53 height 17
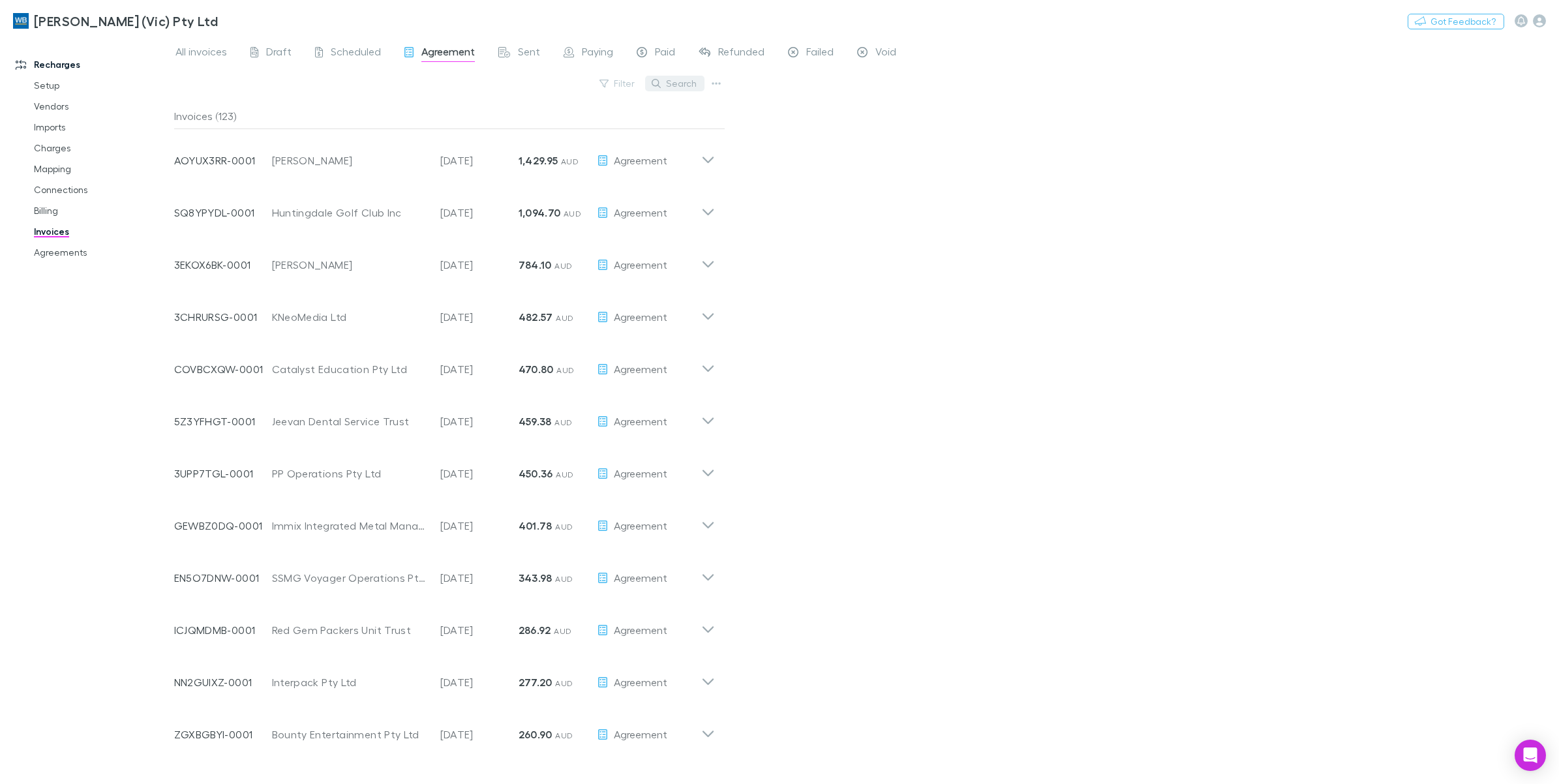
click at [670, 82] on button "Search" at bounding box center [675, 84] width 59 height 16
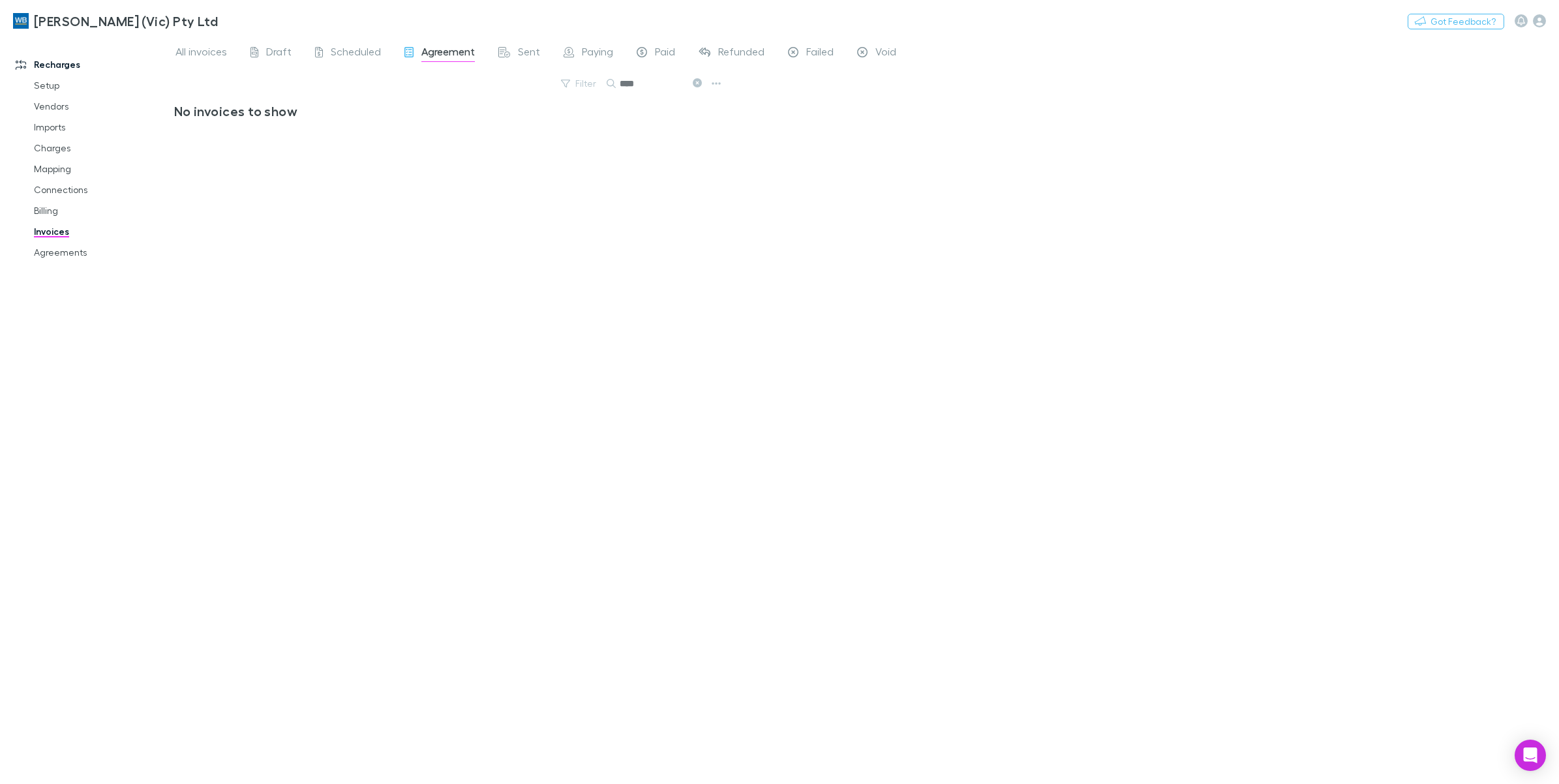
type input "****"
click at [56, 256] on link "Agreements" at bounding box center [102, 252] width 163 height 21
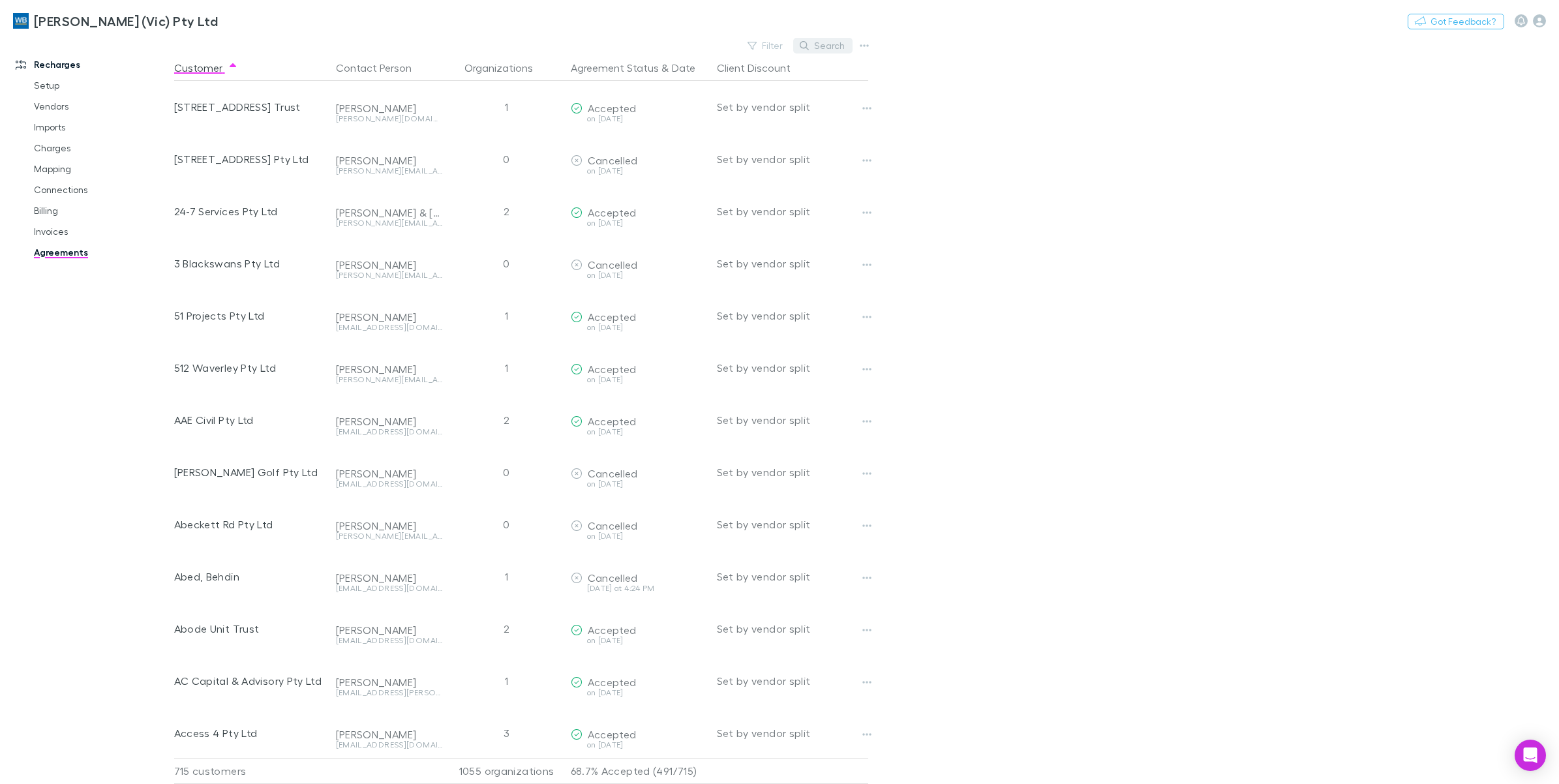
click at [823, 40] on button "Search" at bounding box center [823, 45] width 59 height 16
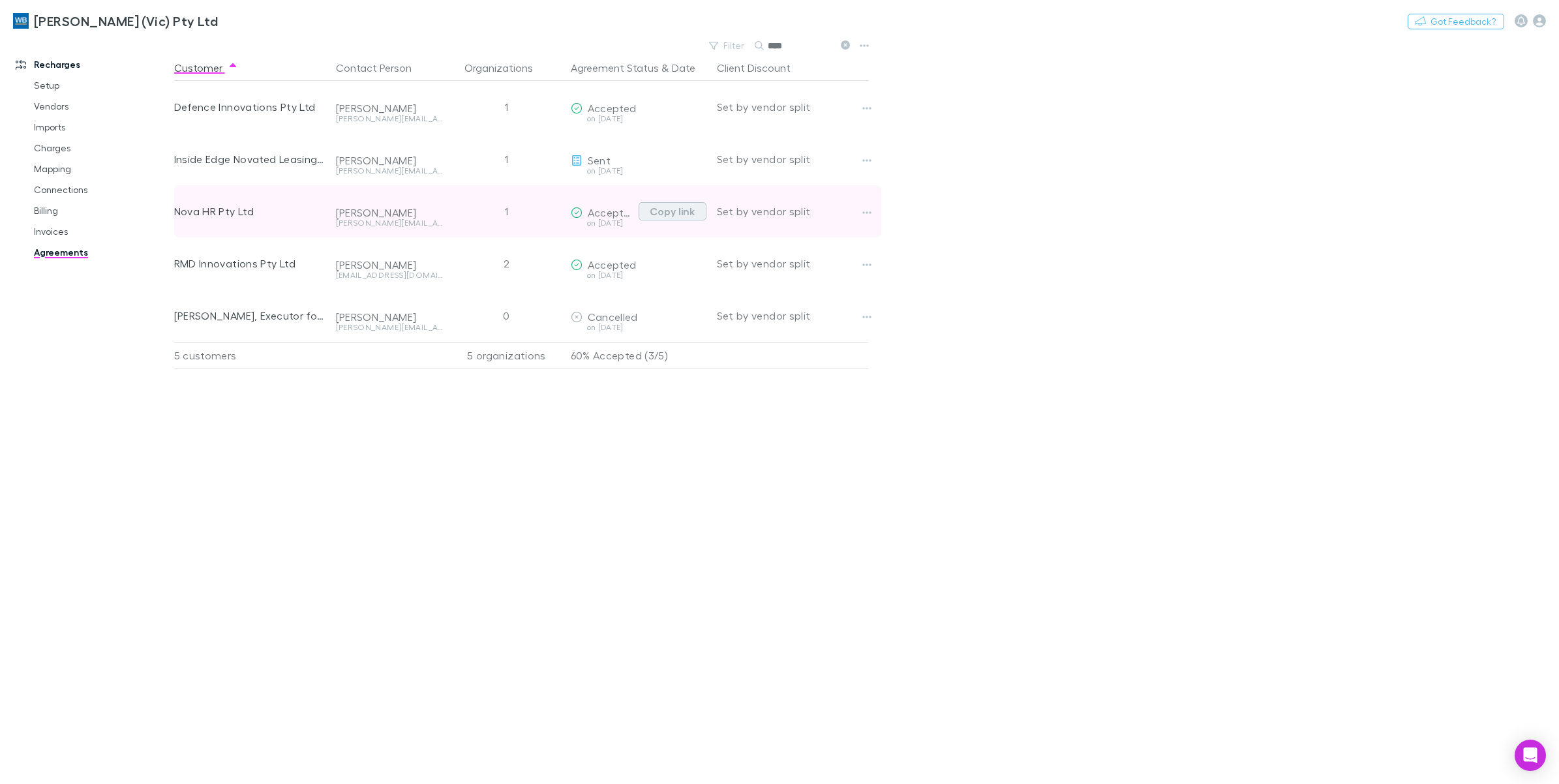
type input "****"
click at [661, 210] on button "Copy link" at bounding box center [673, 211] width 68 height 18
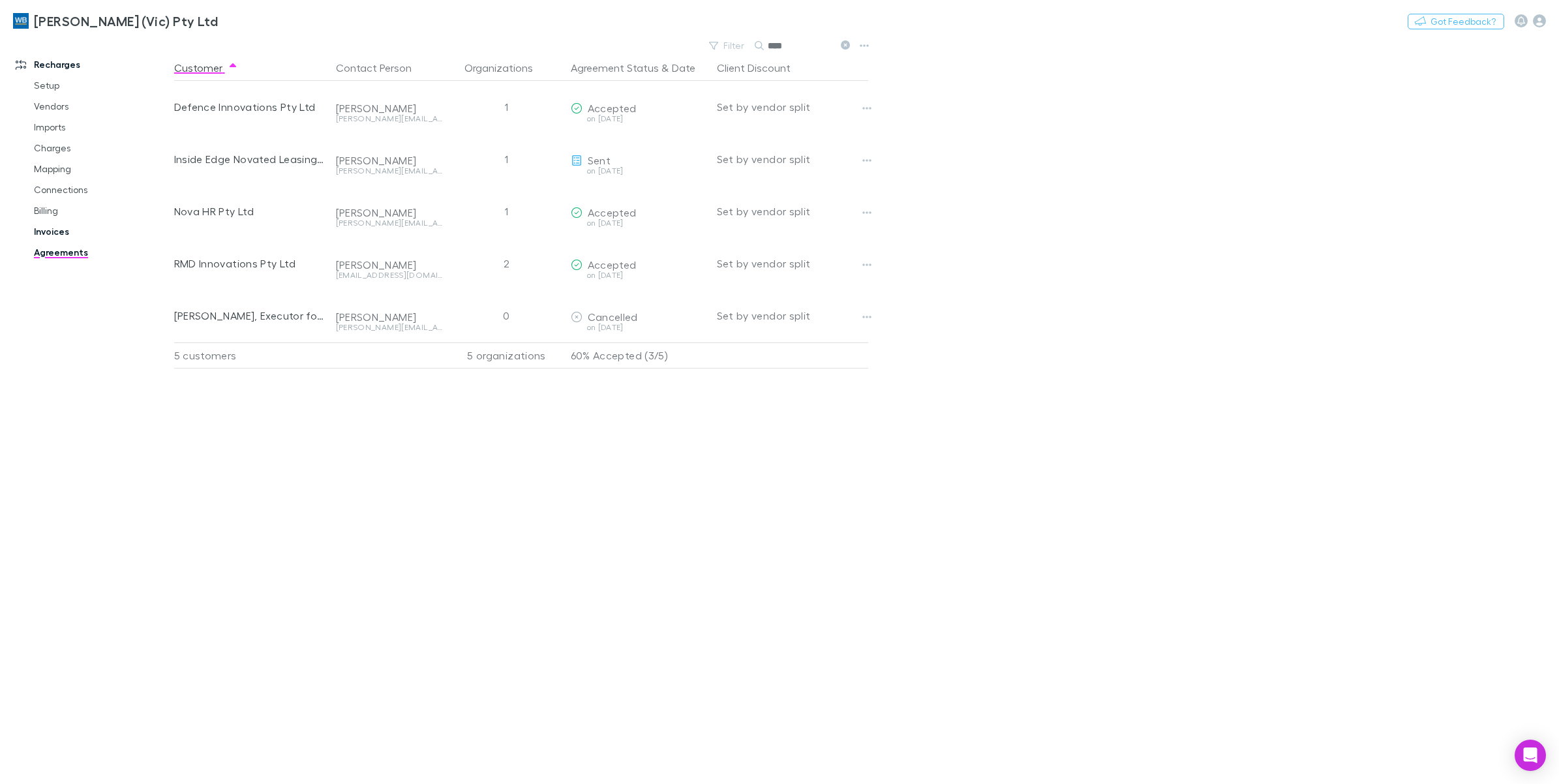
click at [47, 226] on link "Invoices" at bounding box center [102, 231] width 163 height 21
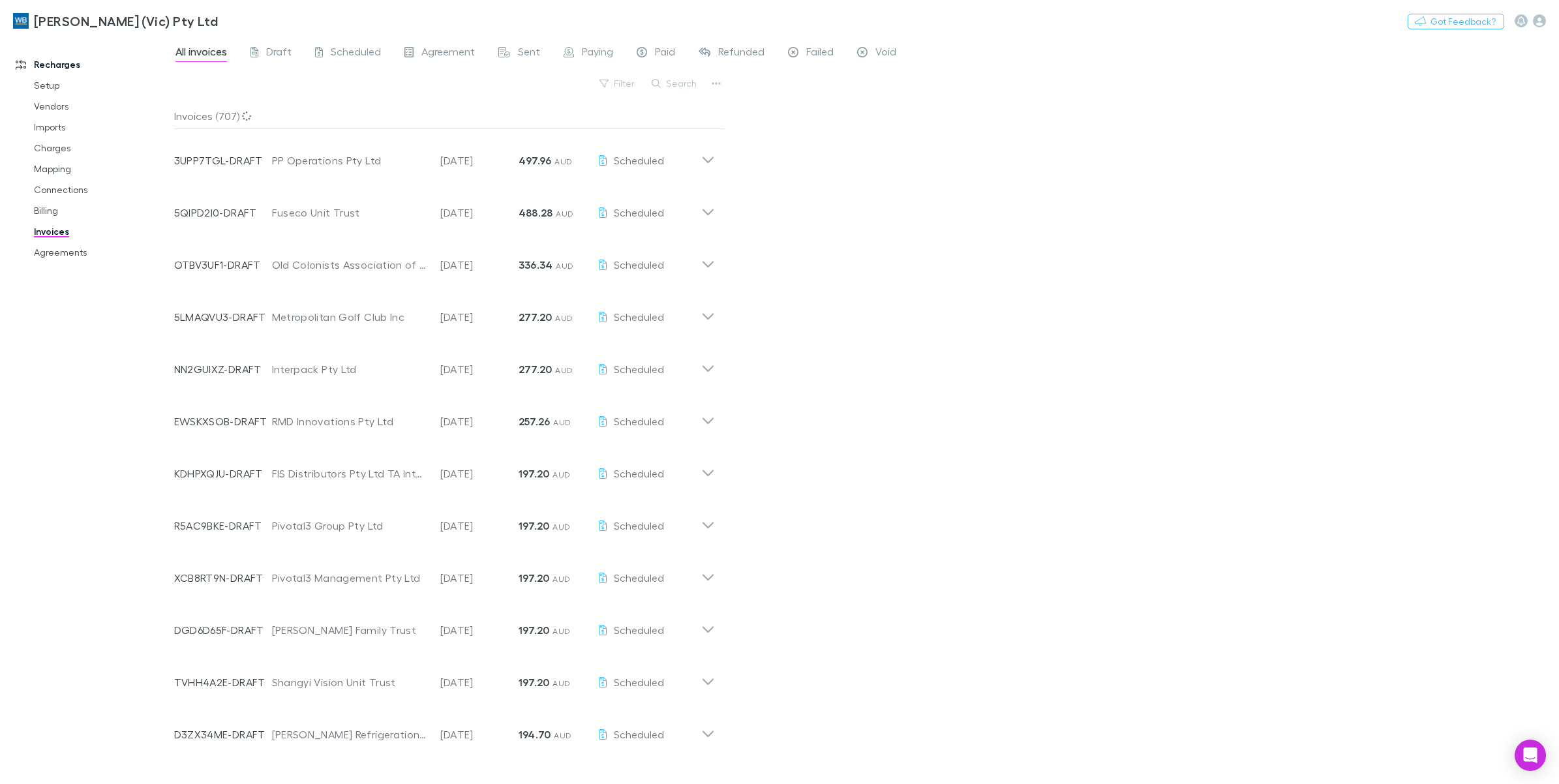
drag, startPoint x: 686, startPoint y: 80, endPoint x: 733, endPoint y: 100, distance: 51.1
click at [686, 80] on button "Search" at bounding box center [675, 84] width 59 height 16
paste input "**********"
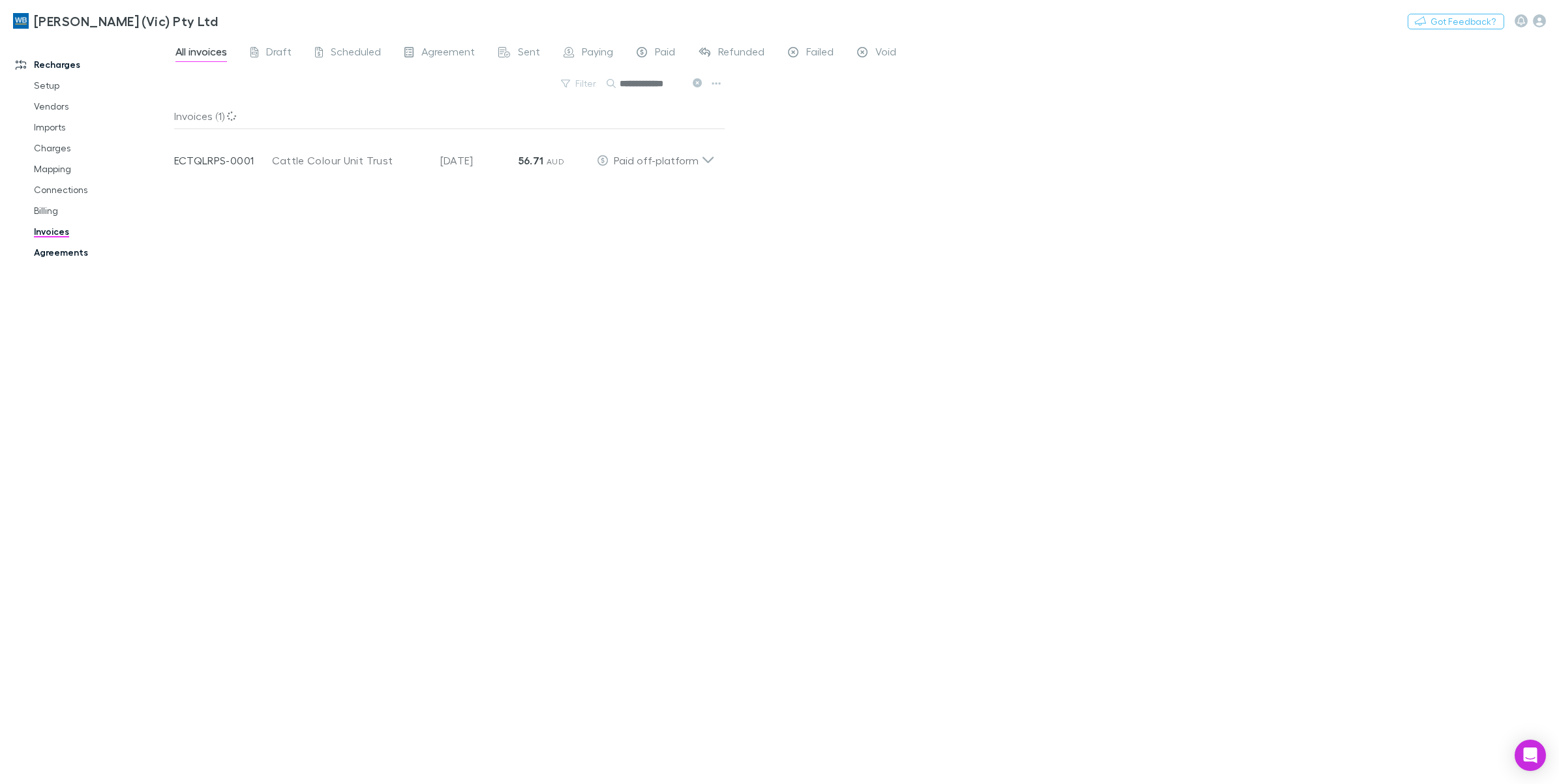
type input "**********"
click at [693, 80] on icon at bounding box center [697, 83] width 9 height 9
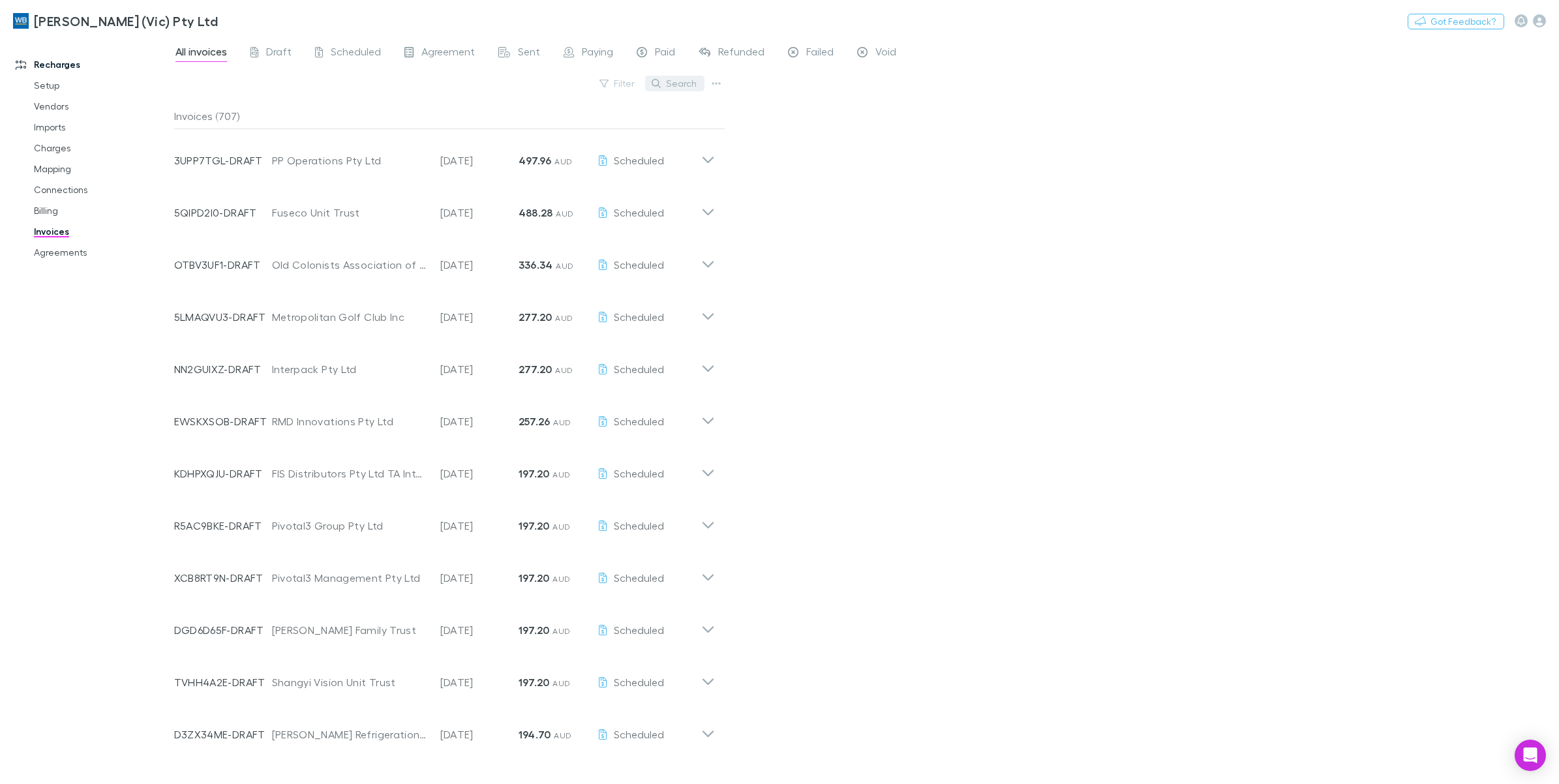
click at [685, 85] on button "Search" at bounding box center [675, 84] width 59 height 16
paste input "**********"
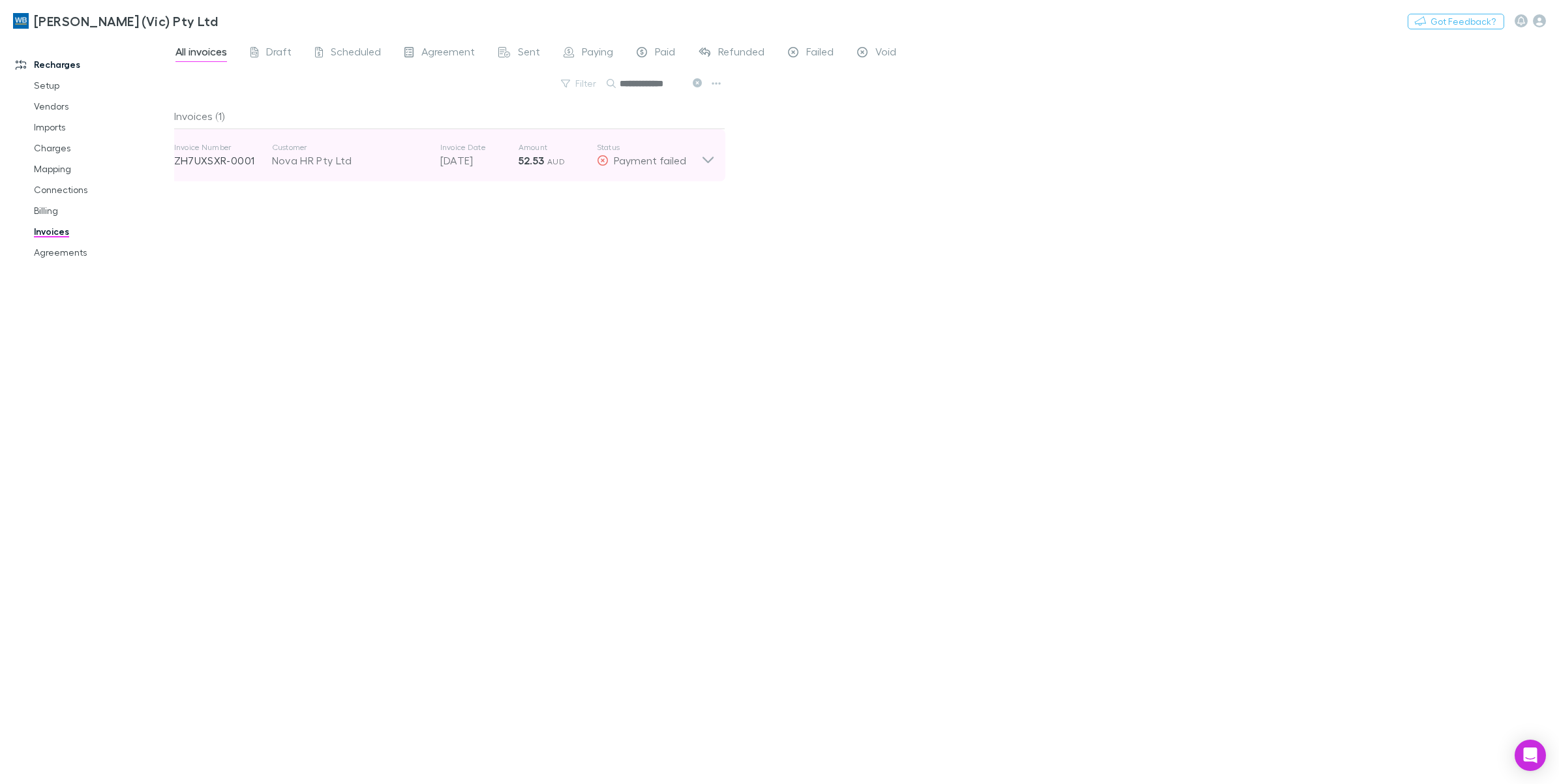
click at [708, 163] on icon at bounding box center [708, 155] width 14 height 26
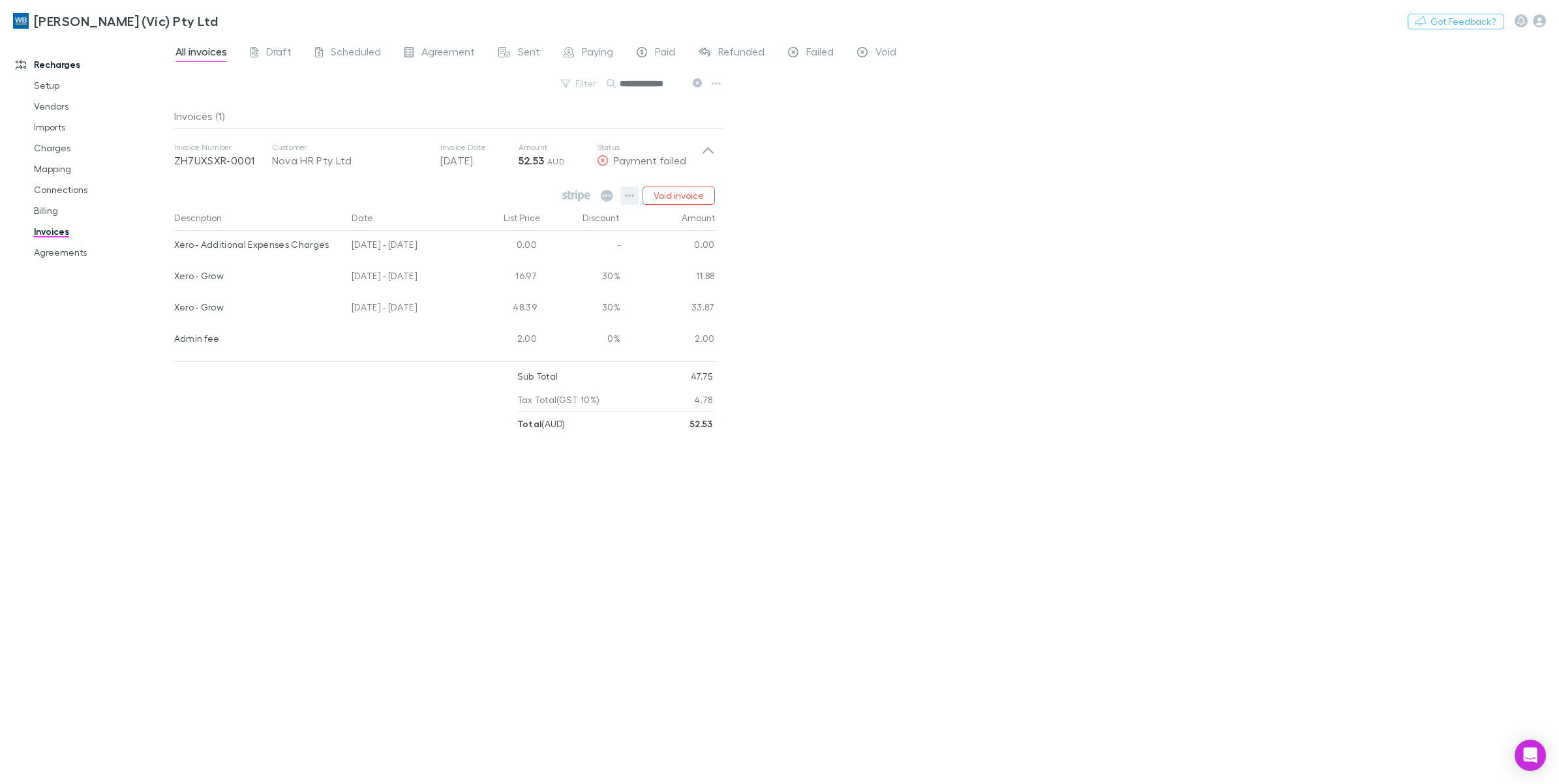
click at [627, 197] on icon "button" at bounding box center [629, 196] width 9 height 10
click at [1036, 245] on div at bounding box center [779, 392] width 1559 height 784
click at [696, 83] on icon at bounding box center [697, 83] width 9 height 9
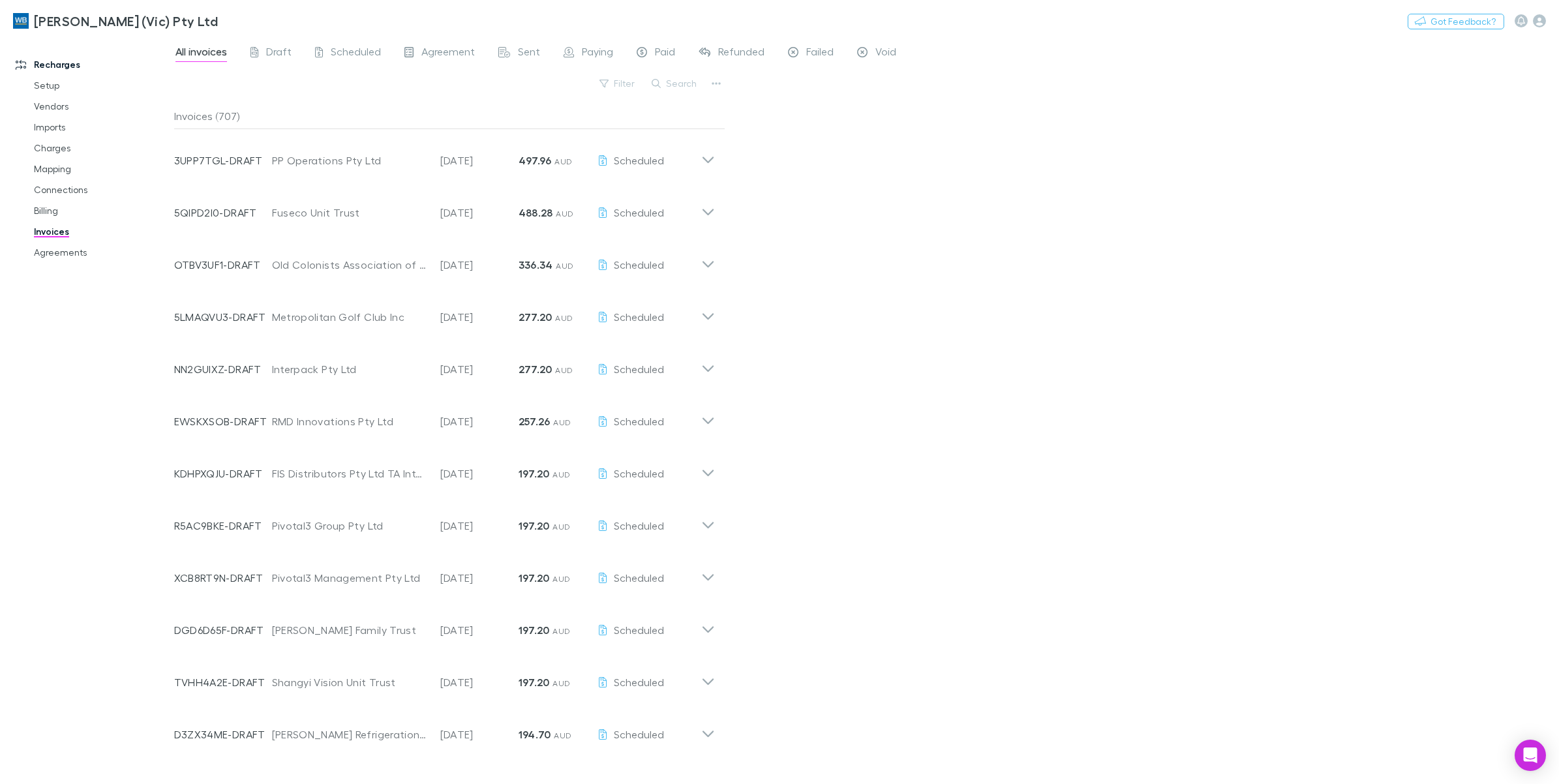
click at [685, 81] on button "Search" at bounding box center [675, 84] width 59 height 16
paste input "**********"
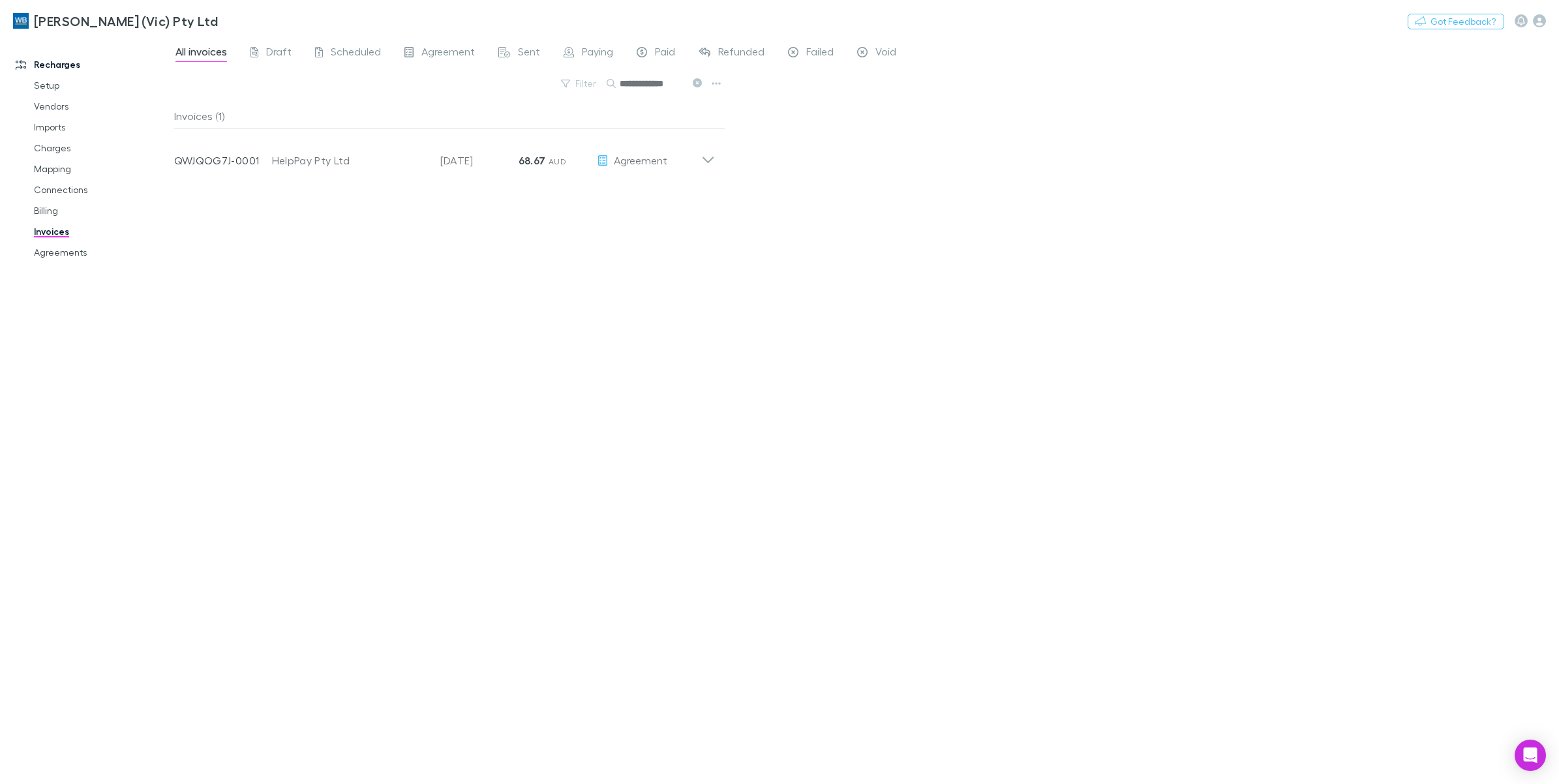
click at [676, 80] on input "**********" at bounding box center [652, 83] width 66 height 18
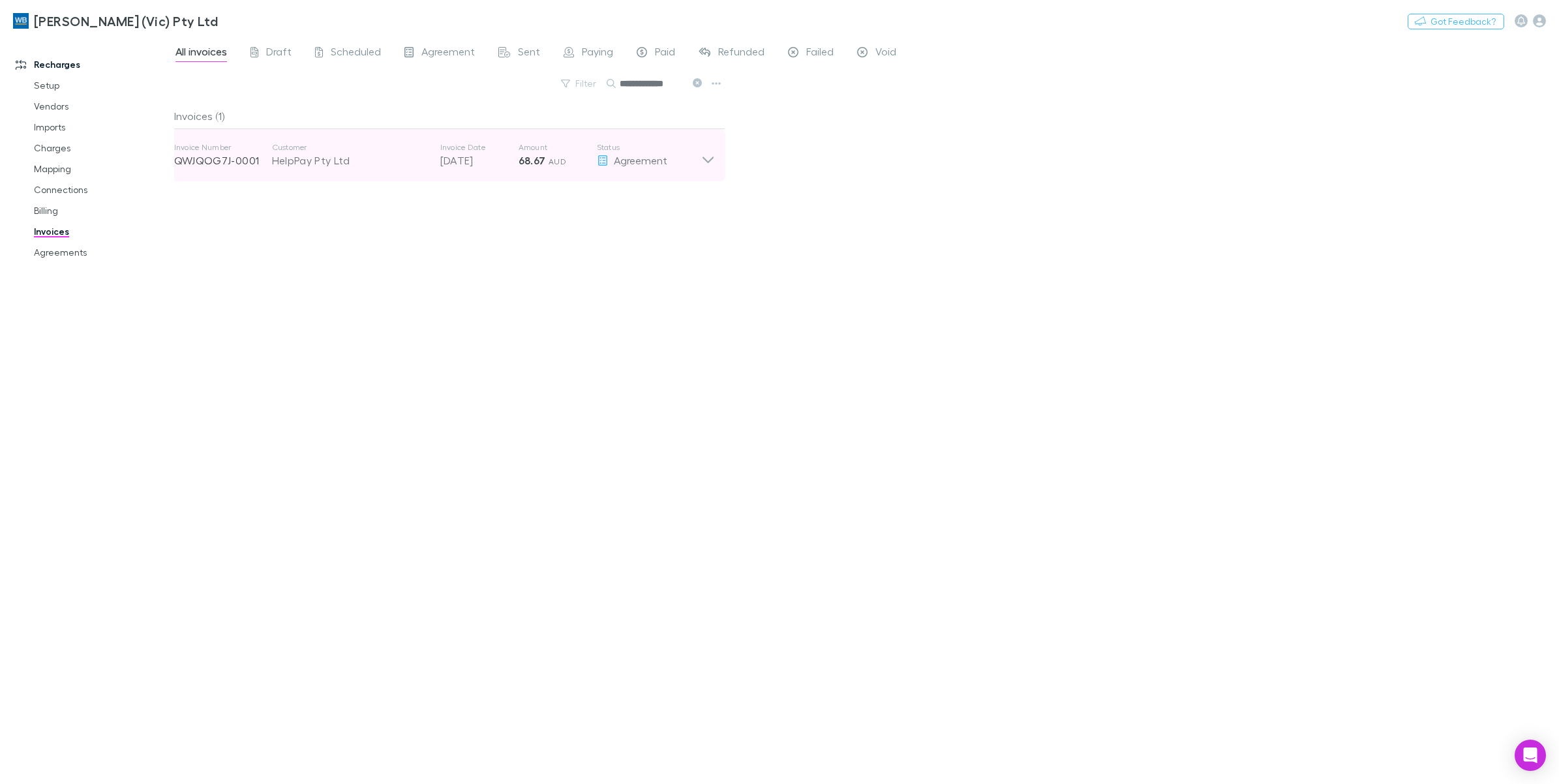
click at [702, 168] on icon at bounding box center [708, 155] width 14 height 26
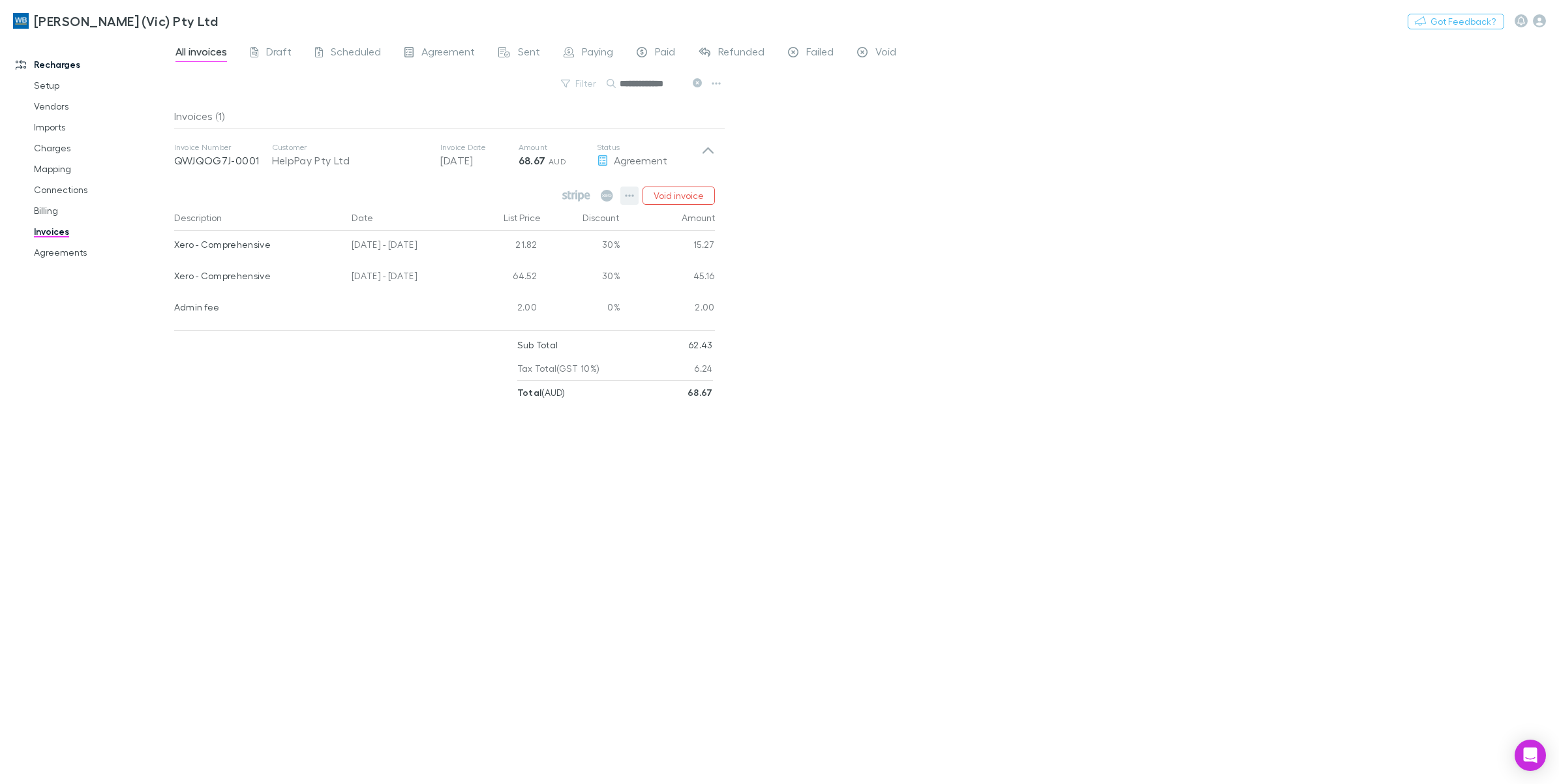
click at [633, 200] on icon "button" at bounding box center [629, 196] width 9 height 10
click at [534, 276] on p "Mark as paid" at bounding box center [548, 272] width 158 height 16
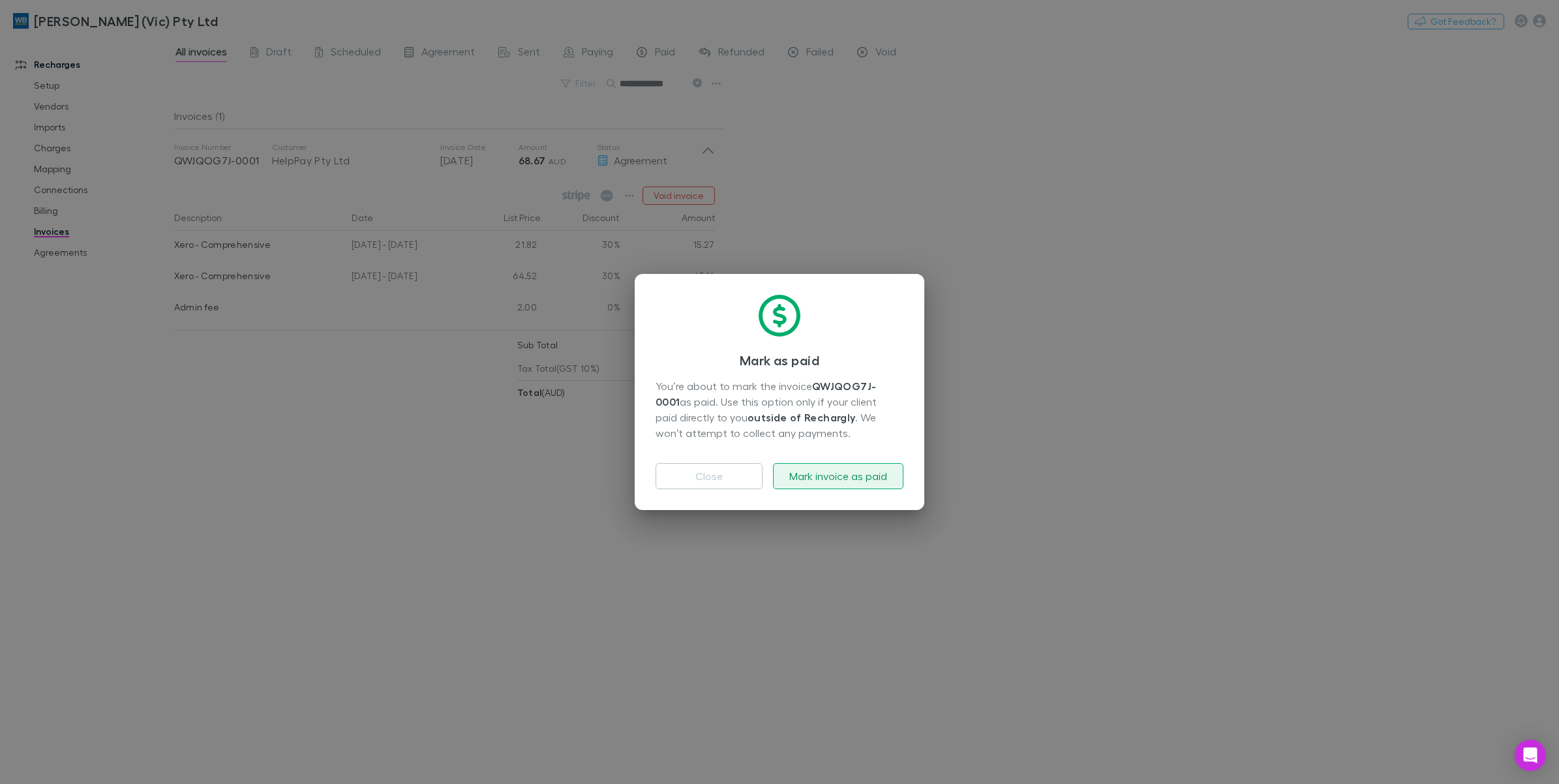
click at [840, 483] on button "Mark invoice as paid" at bounding box center [838, 476] width 130 height 26
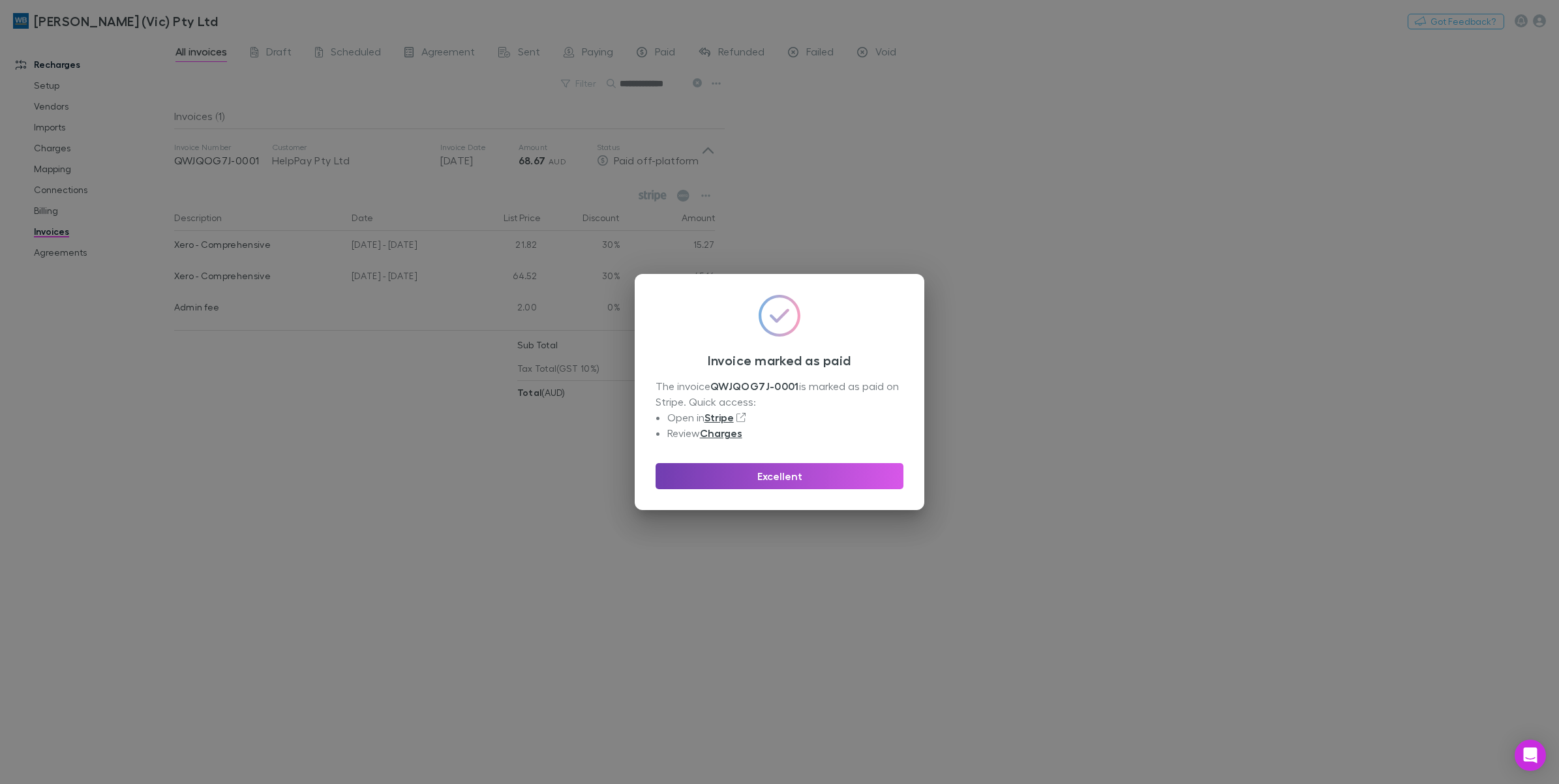
click at [754, 485] on button "Excellent" at bounding box center [780, 476] width 248 height 26
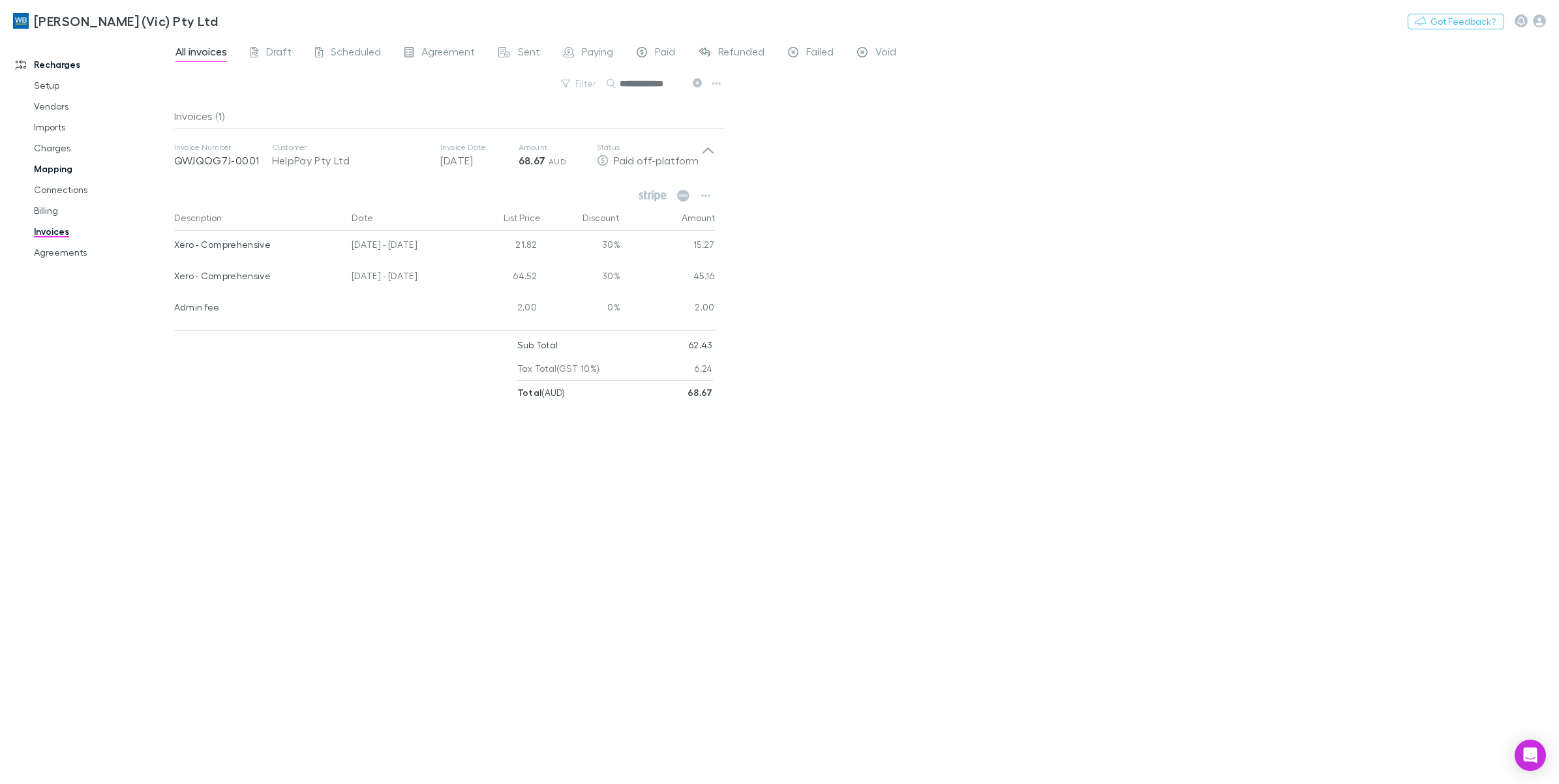
drag, startPoint x: 699, startPoint y: 79, endPoint x: 105, endPoint y: 168, distance: 600.6
click at [699, 79] on icon at bounding box center [697, 83] width 9 height 9
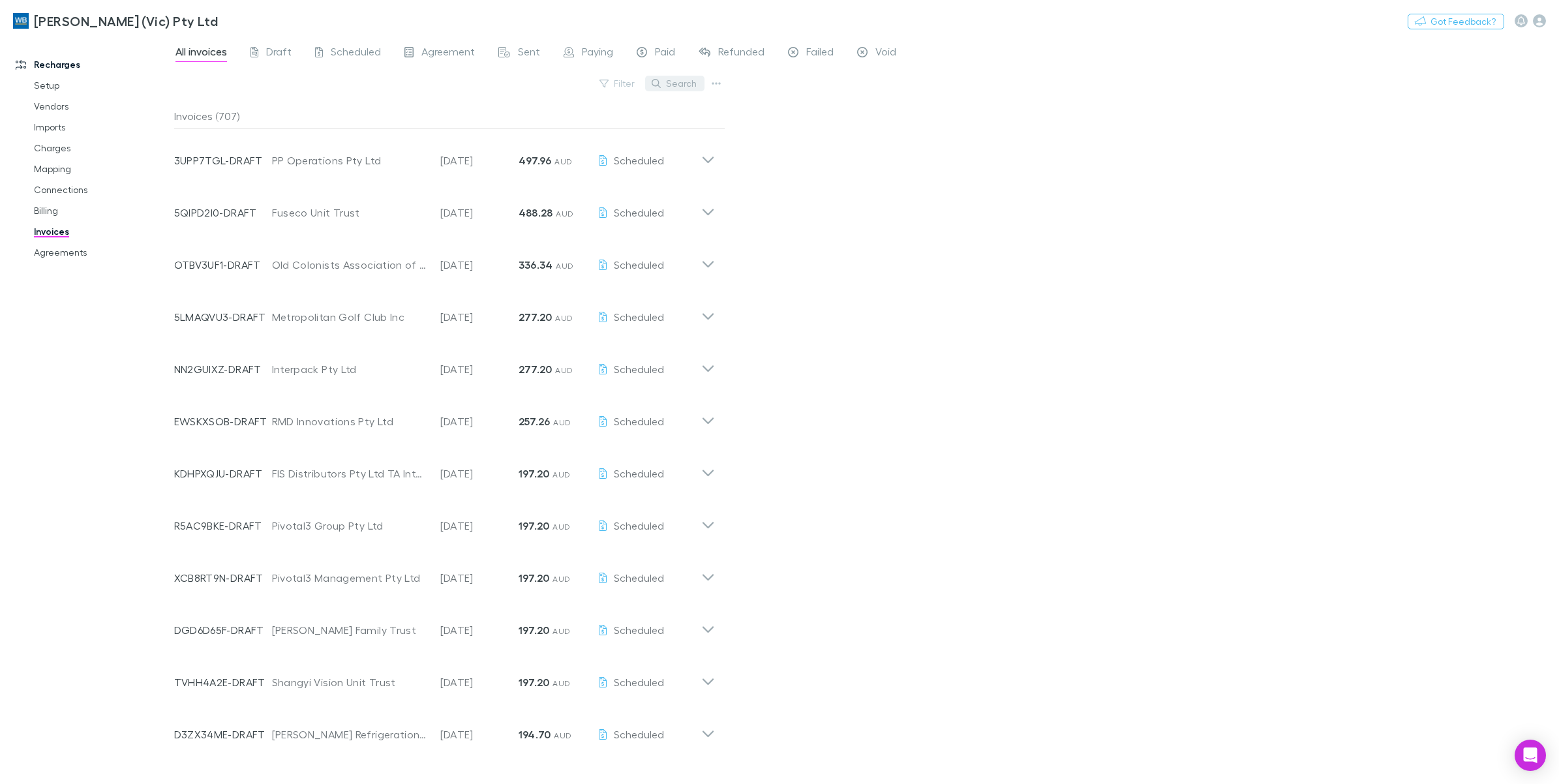
click at [669, 83] on button "Search" at bounding box center [675, 84] width 59 height 16
paste input "**********"
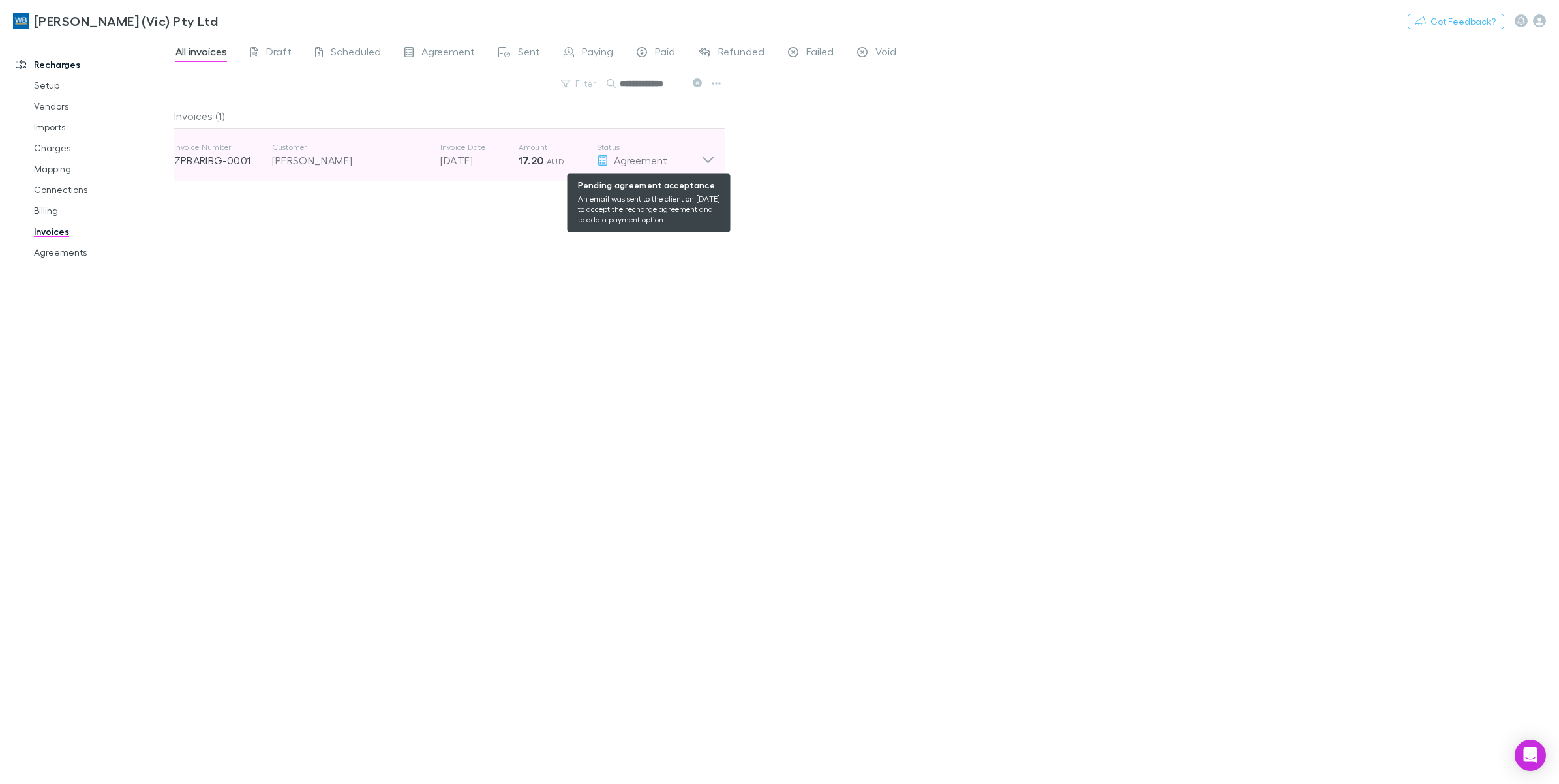
click at [708, 164] on icon at bounding box center [708, 155] width 14 height 26
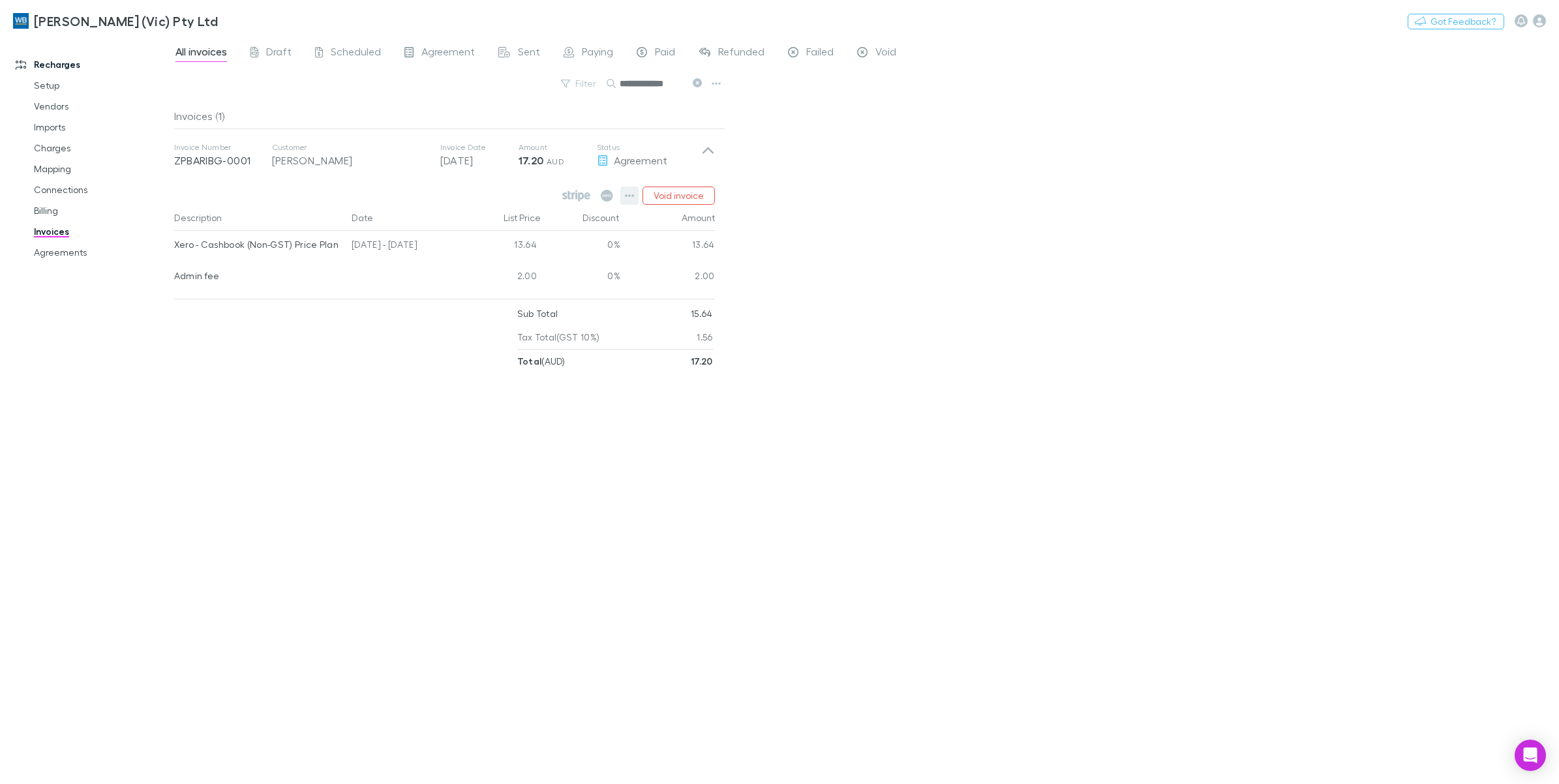
click at [627, 200] on icon "button" at bounding box center [629, 196] width 9 height 10
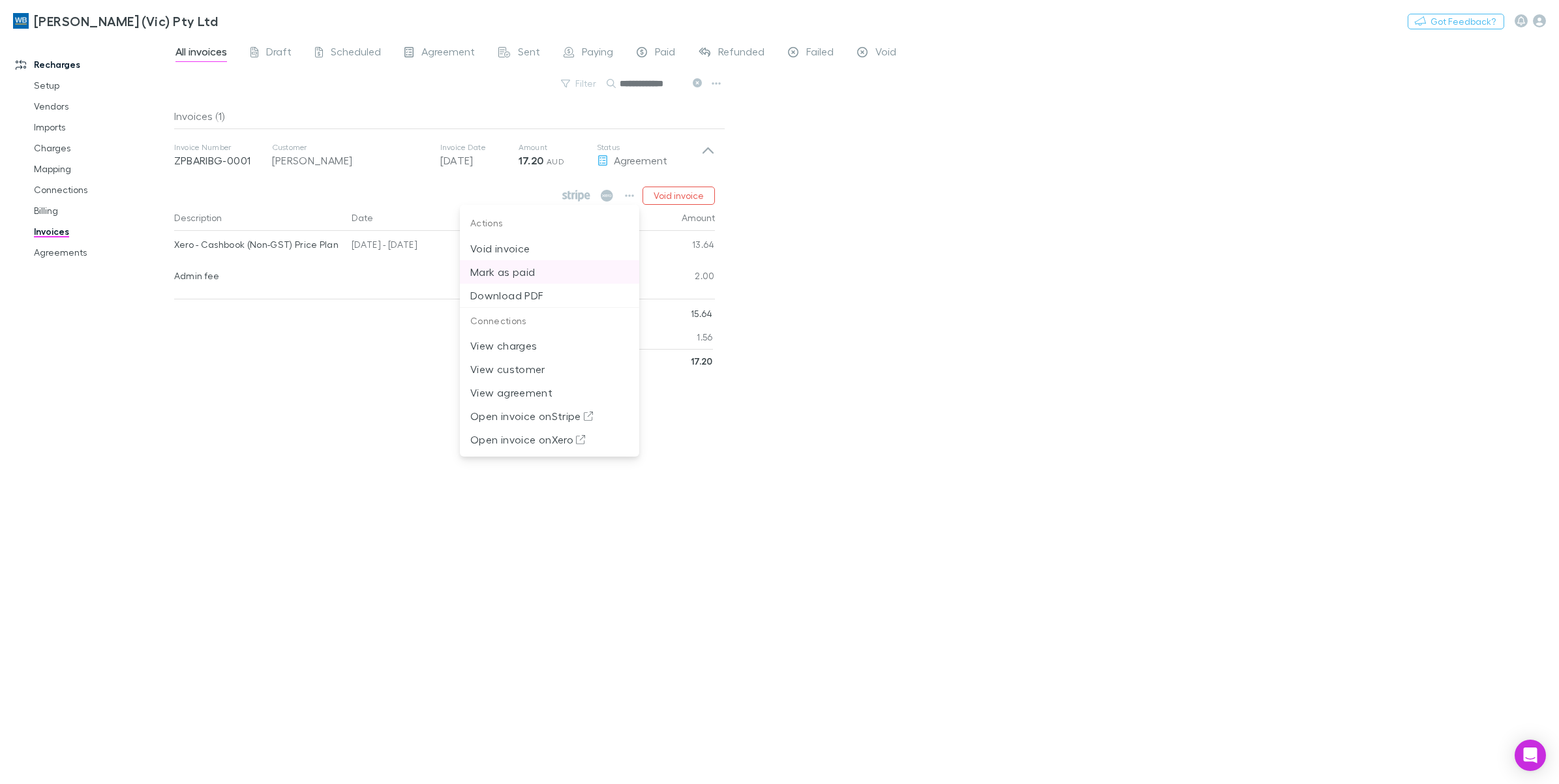
click at [530, 269] on p "Mark as paid" at bounding box center [548, 272] width 158 height 16
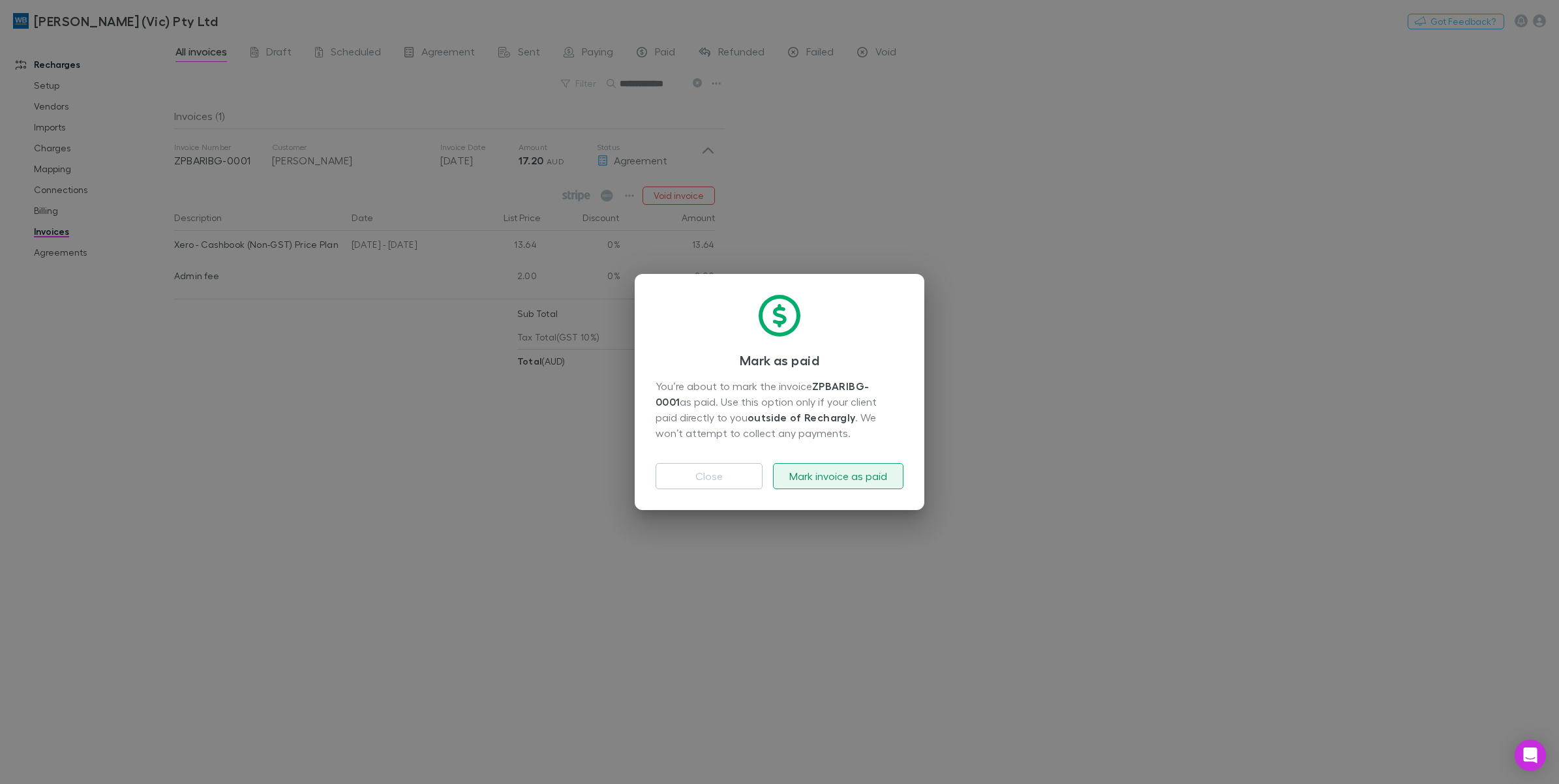
click at [853, 468] on button "Mark invoice as paid" at bounding box center [838, 476] width 130 height 26
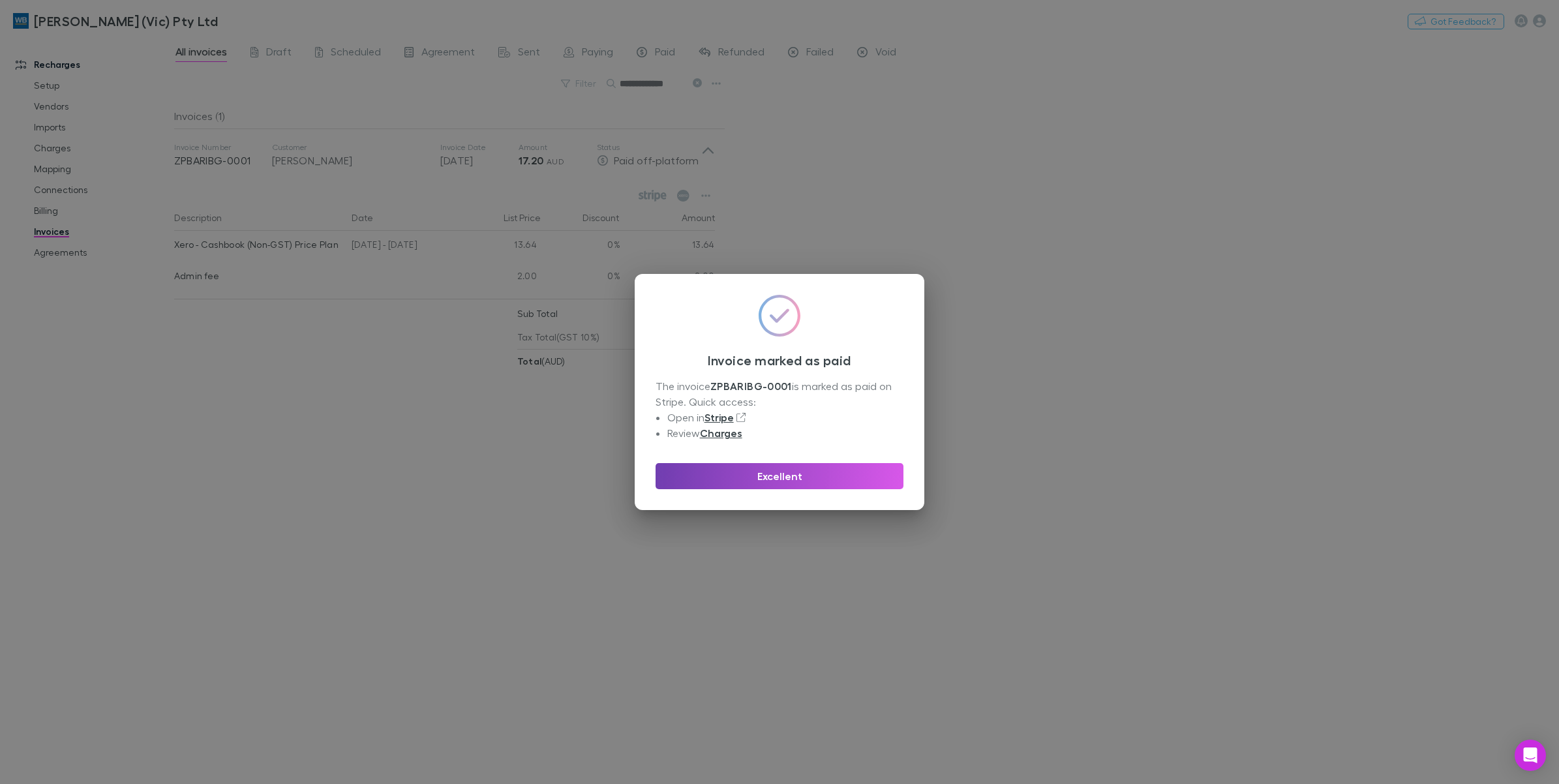
click at [794, 483] on button "Excellent" at bounding box center [780, 476] width 248 height 26
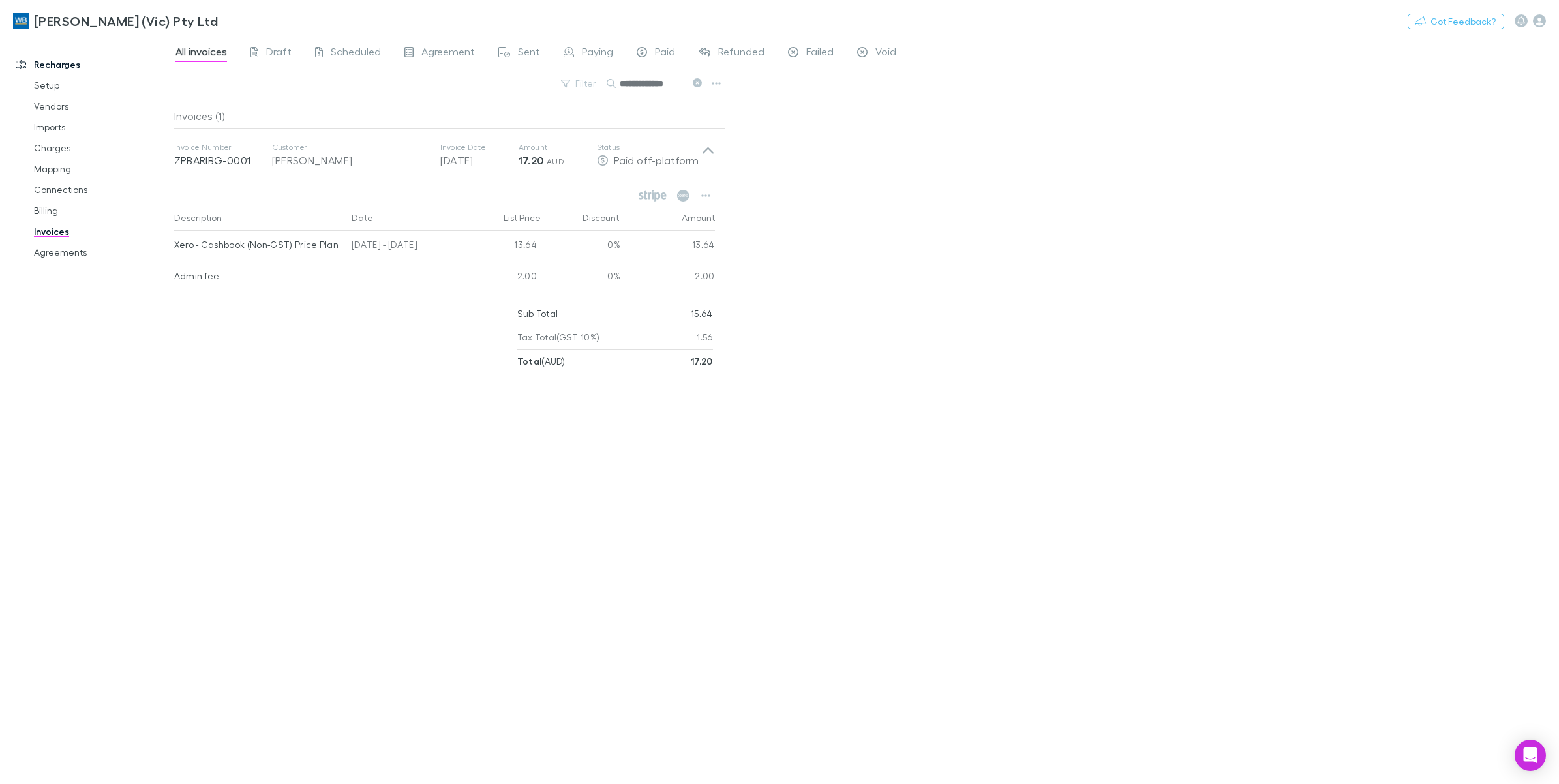
click at [696, 85] on icon at bounding box center [697, 83] width 9 height 9
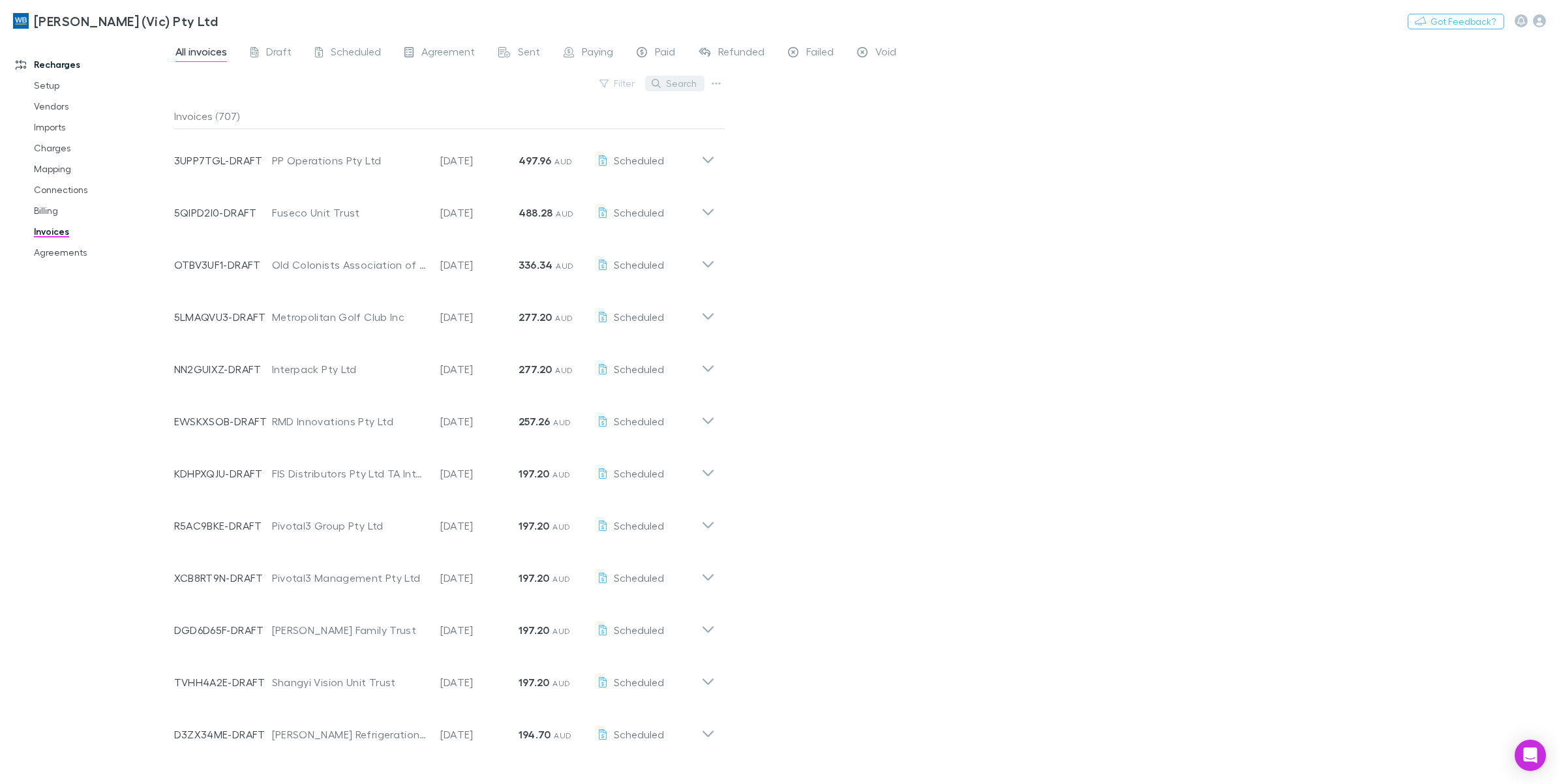
click at [667, 82] on button "Search" at bounding box center [675, 84] width 59 height 16
paste input "**********"
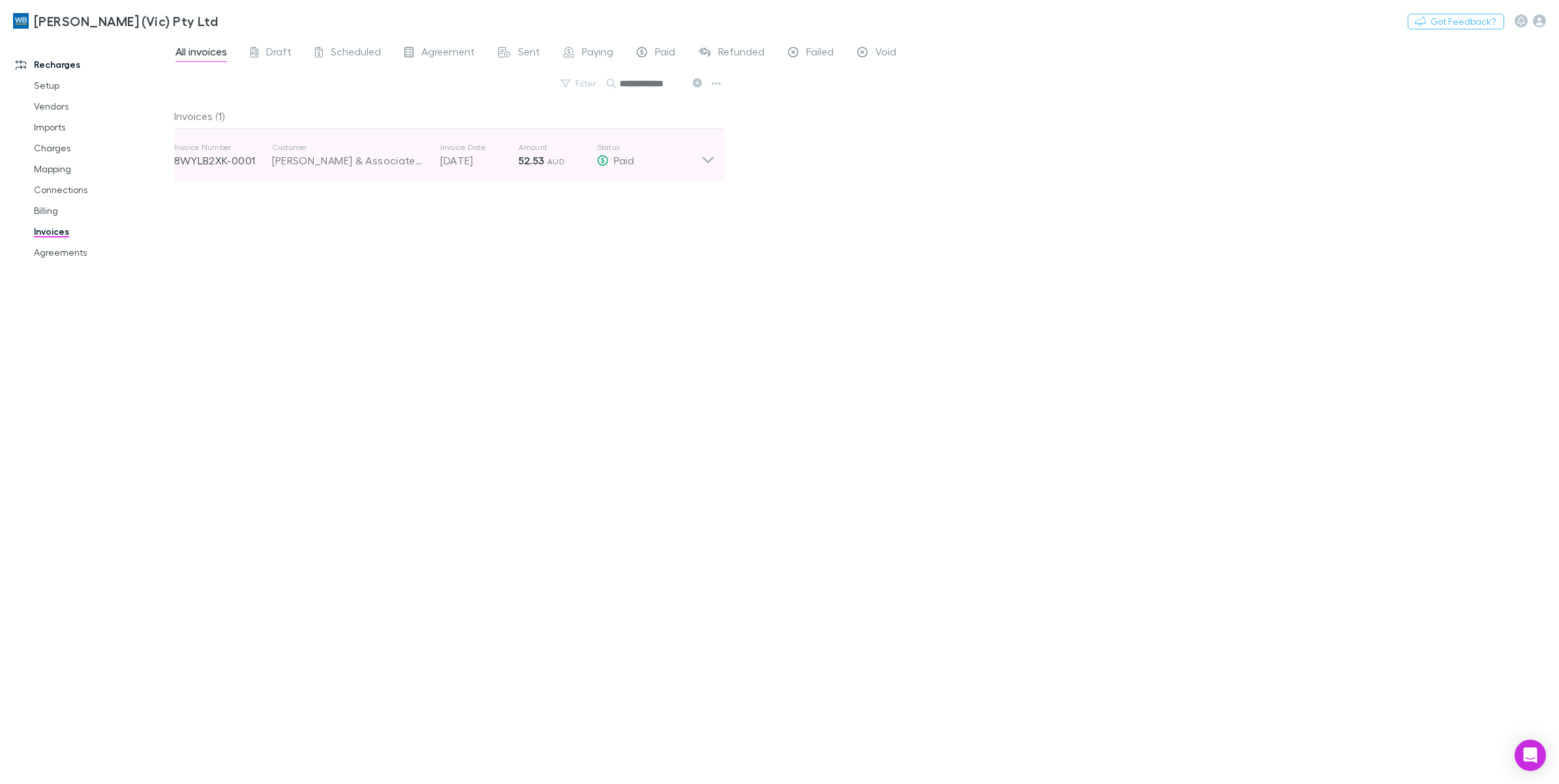
click at [701, 160] on icon at bounding box center [708, 155] width 14 height 26
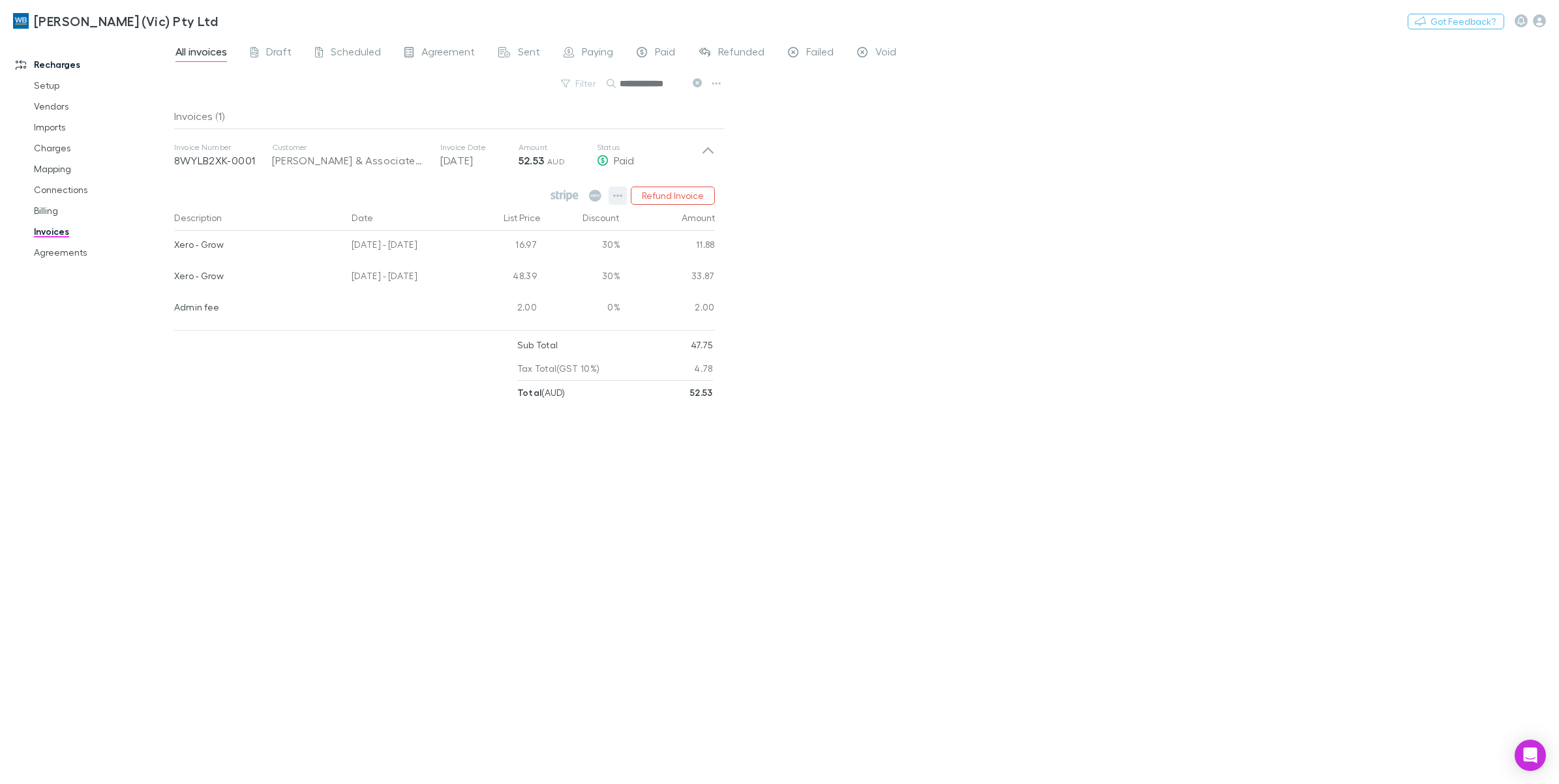
click at [617, 195] on icon "button" at bounding box center [617, 196] width 9 height 10
click at [900, 263] on div at bounding box center [779, 392] width 1559 height 784
drag, startPoint x: 699, startPoint y: 85, endPoint x: 693, endPoint y: 95, distance: 11.7
click at [699, 85] on icon at bounding box center [697, 83] width 9 height 9
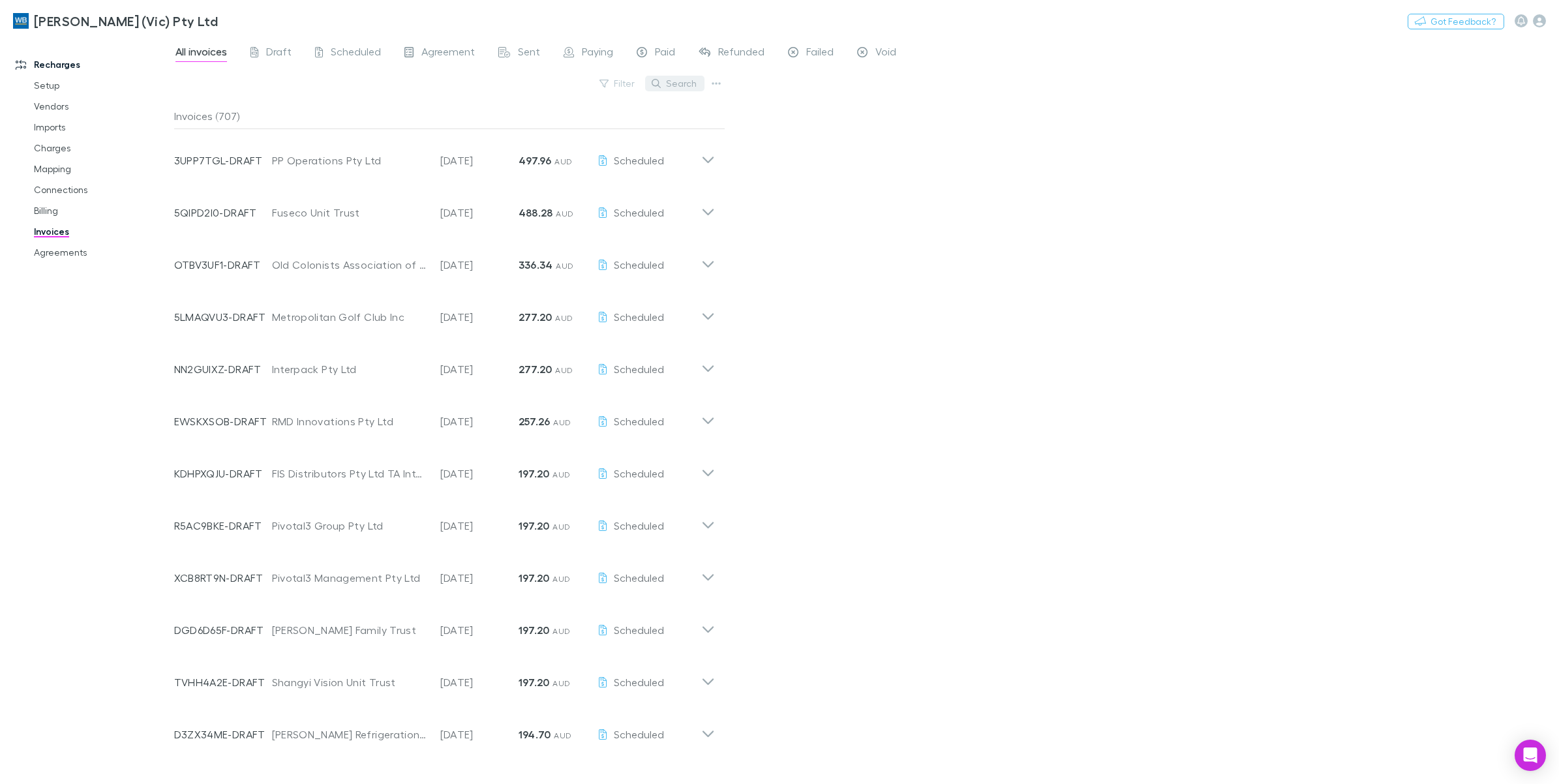
click at [673, 84] on button "Search" at bounding box center [675, 84] width 59 height 16
paste input "**********"
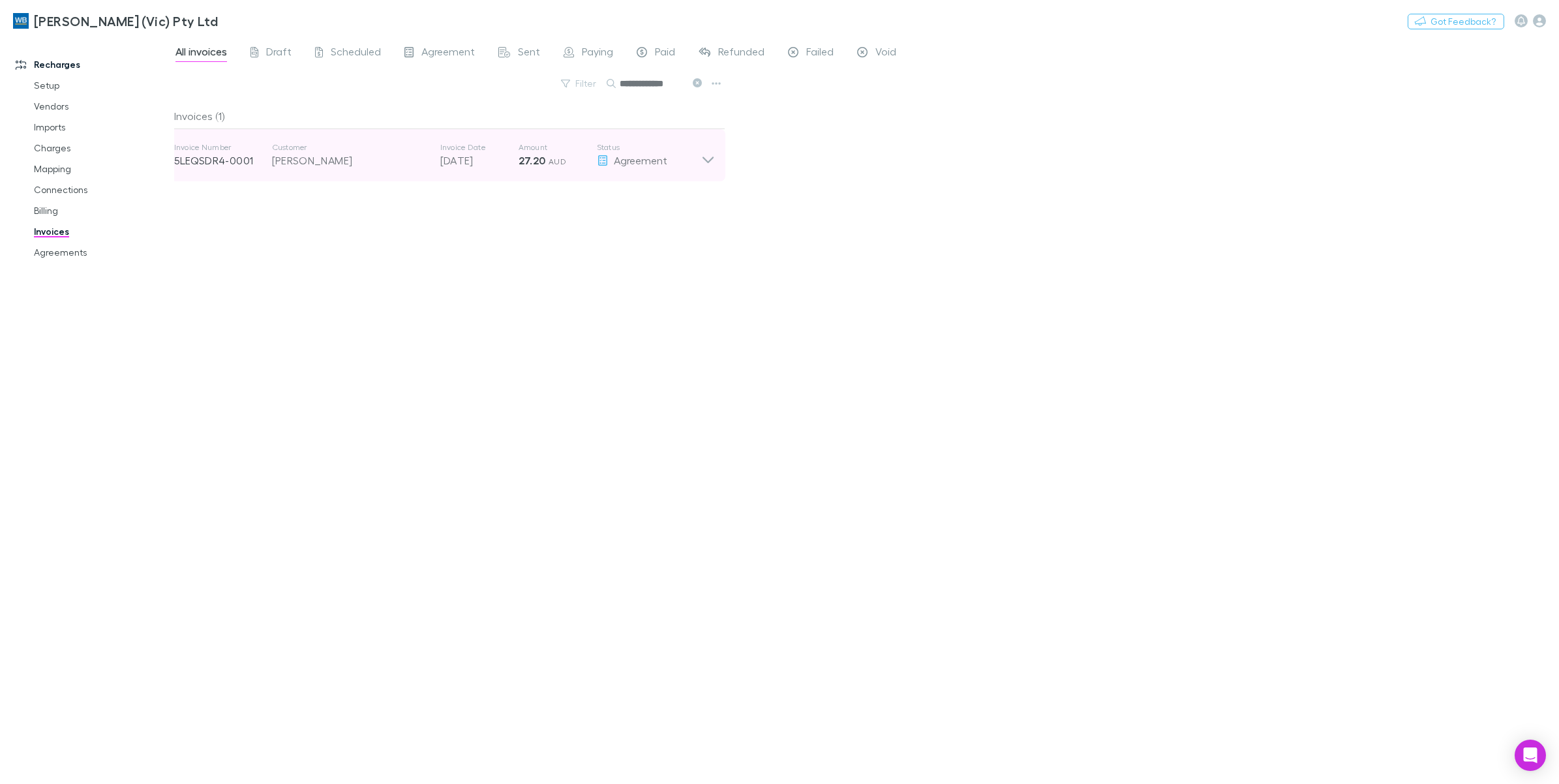
click at [705, 166] on icon at bounding box center [708, 155] width 14 height 26
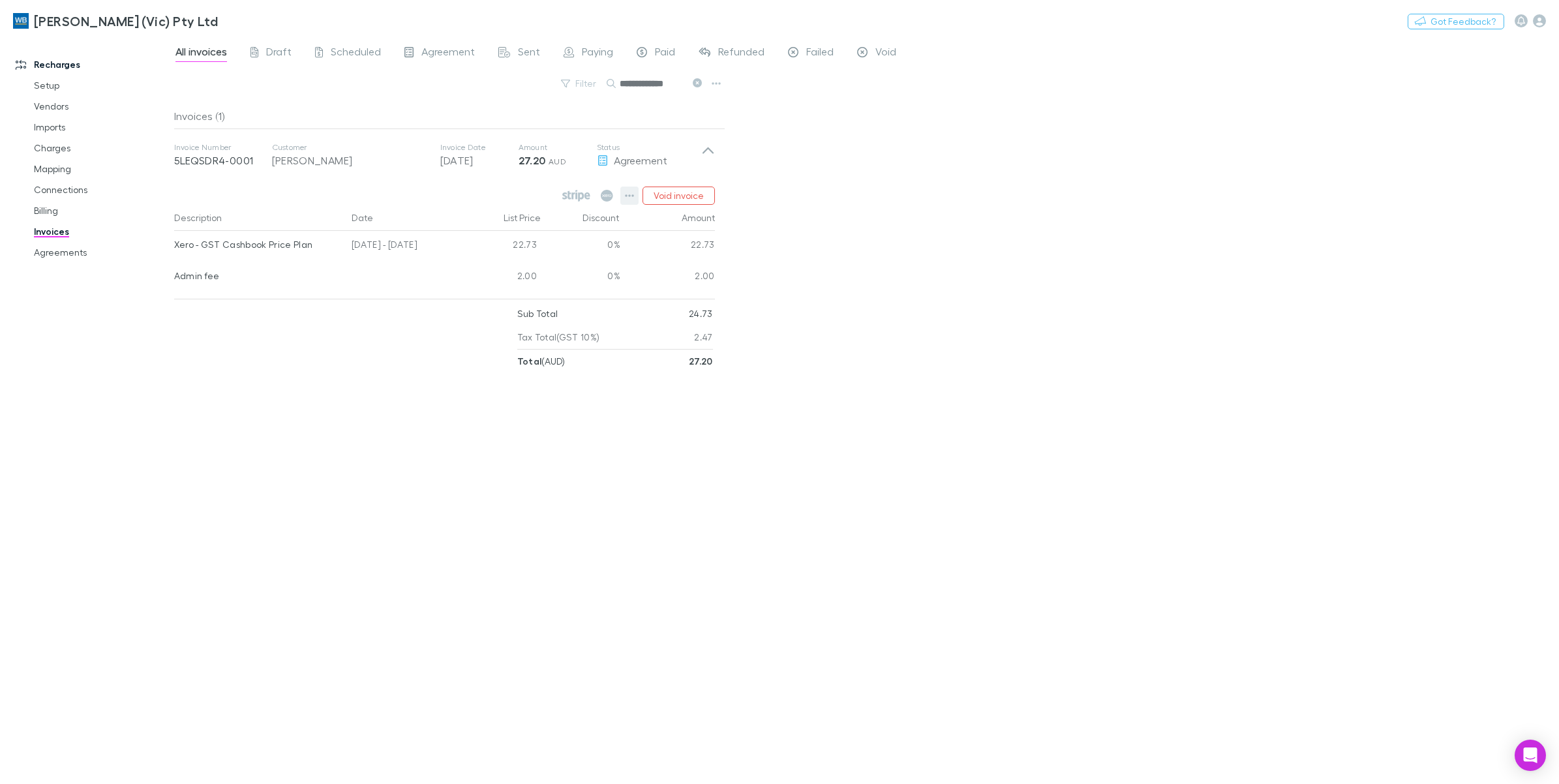
click at [637, 192] on button "button" at bounding box center [629, 196] width 18 height 18
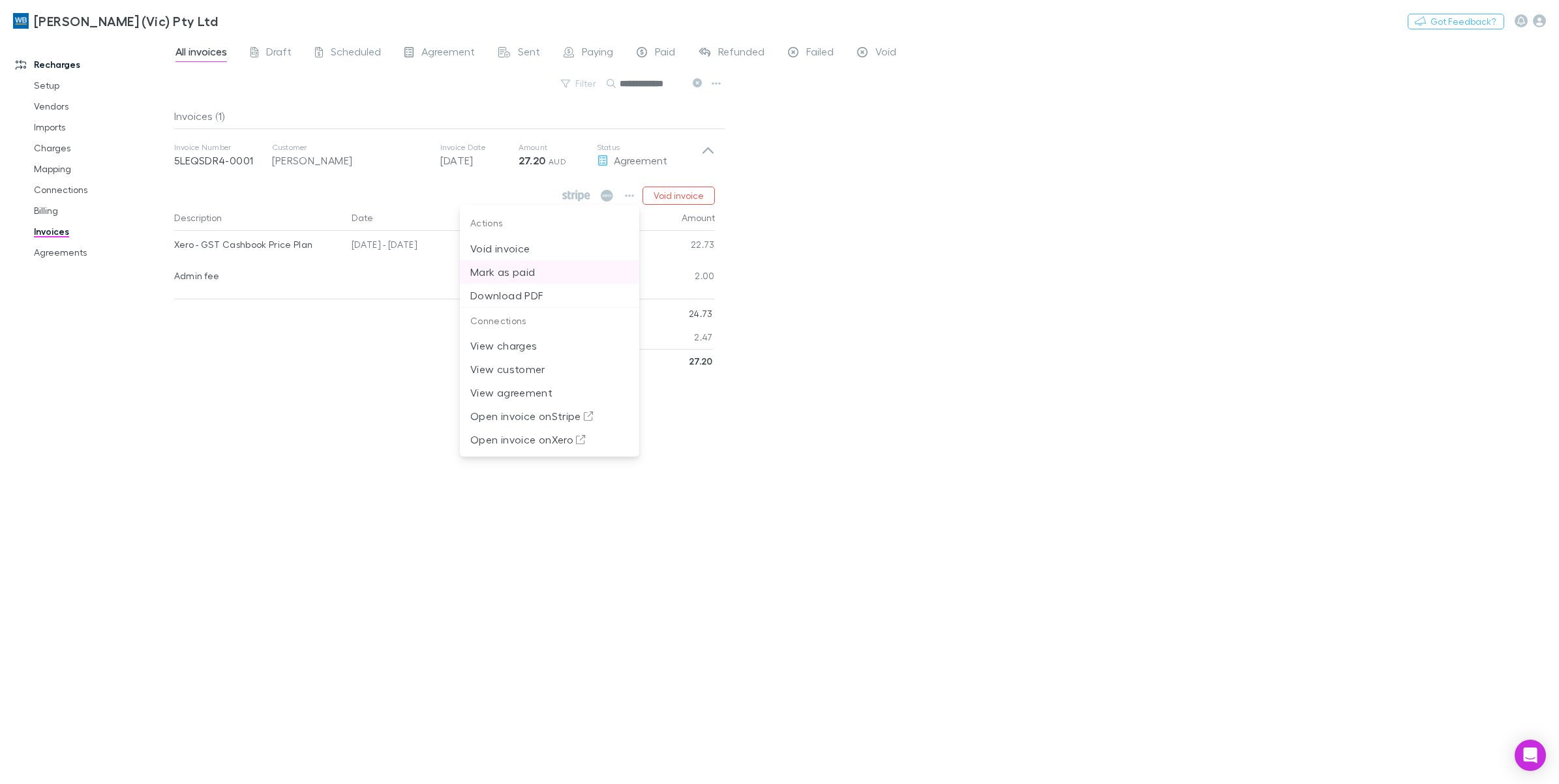
click at [588, 265] on p "Mark as paid" at bounding box center [548, 272] width 158 height 16
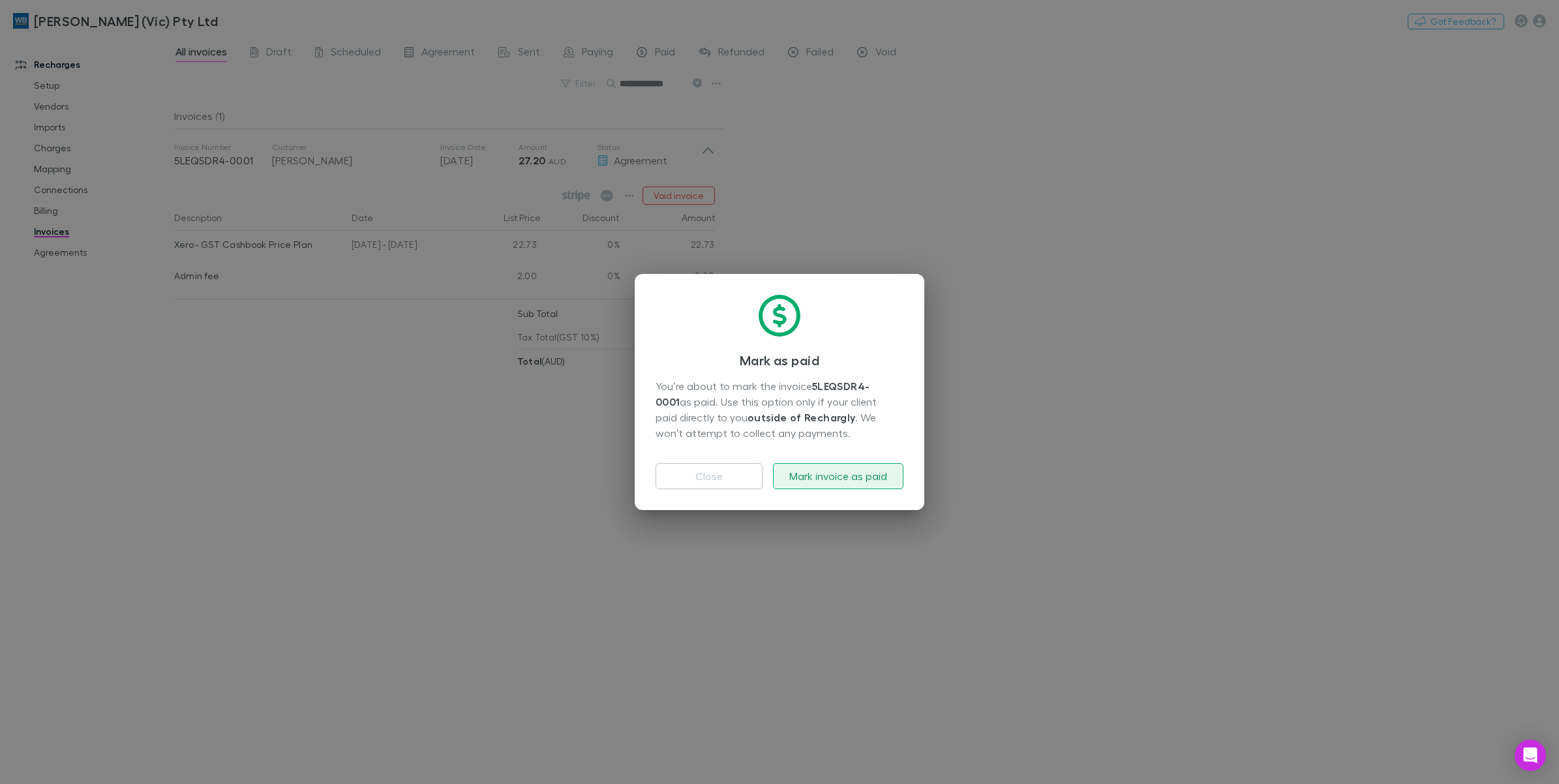
click at [846, 485] on button "Mark invoice as paid" at bounding box center [838, 476] width 130 height 26
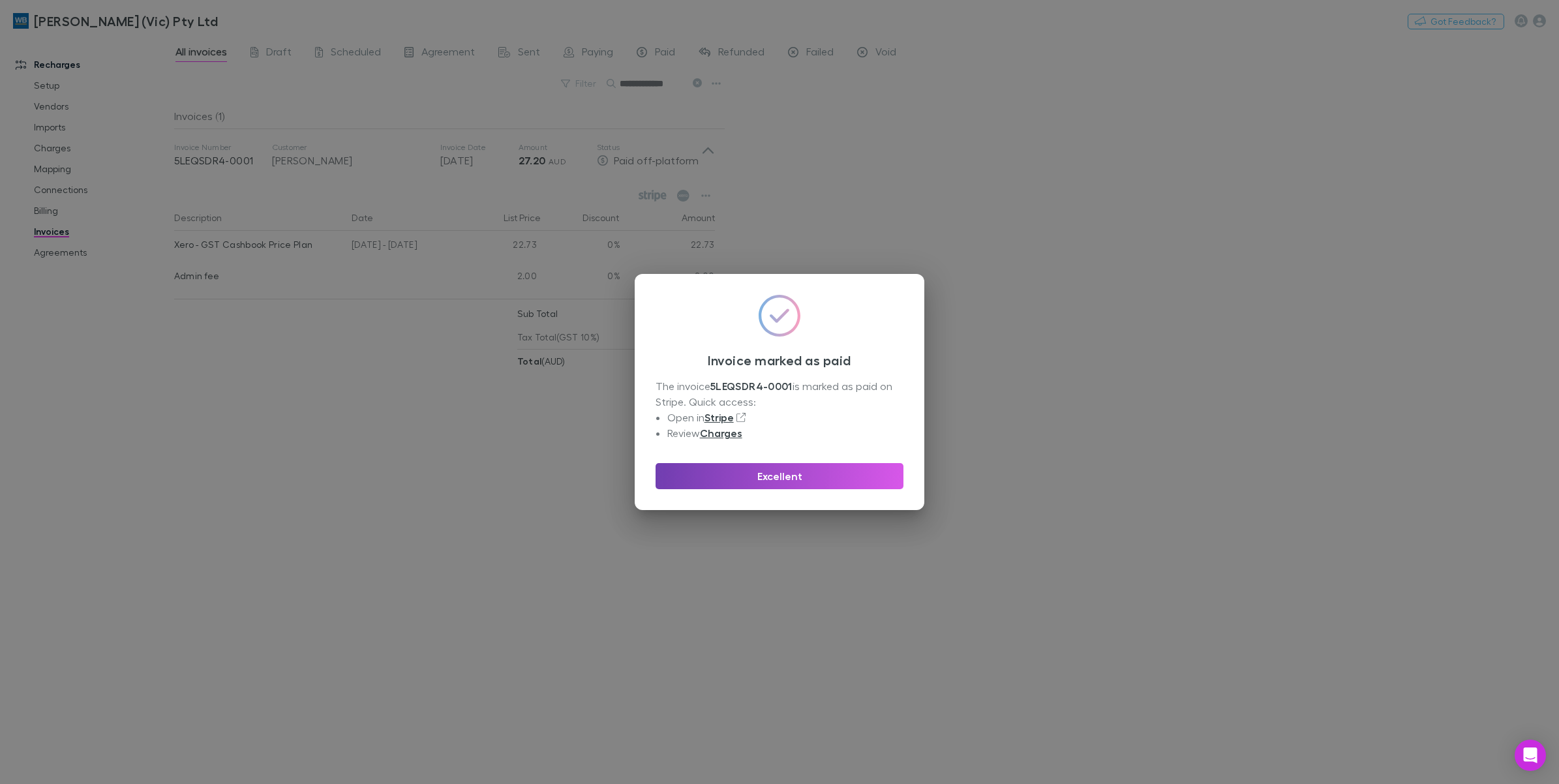
click at [735, 472] on button "Excellent" at bounding box center [780, 476] width 248 height 26
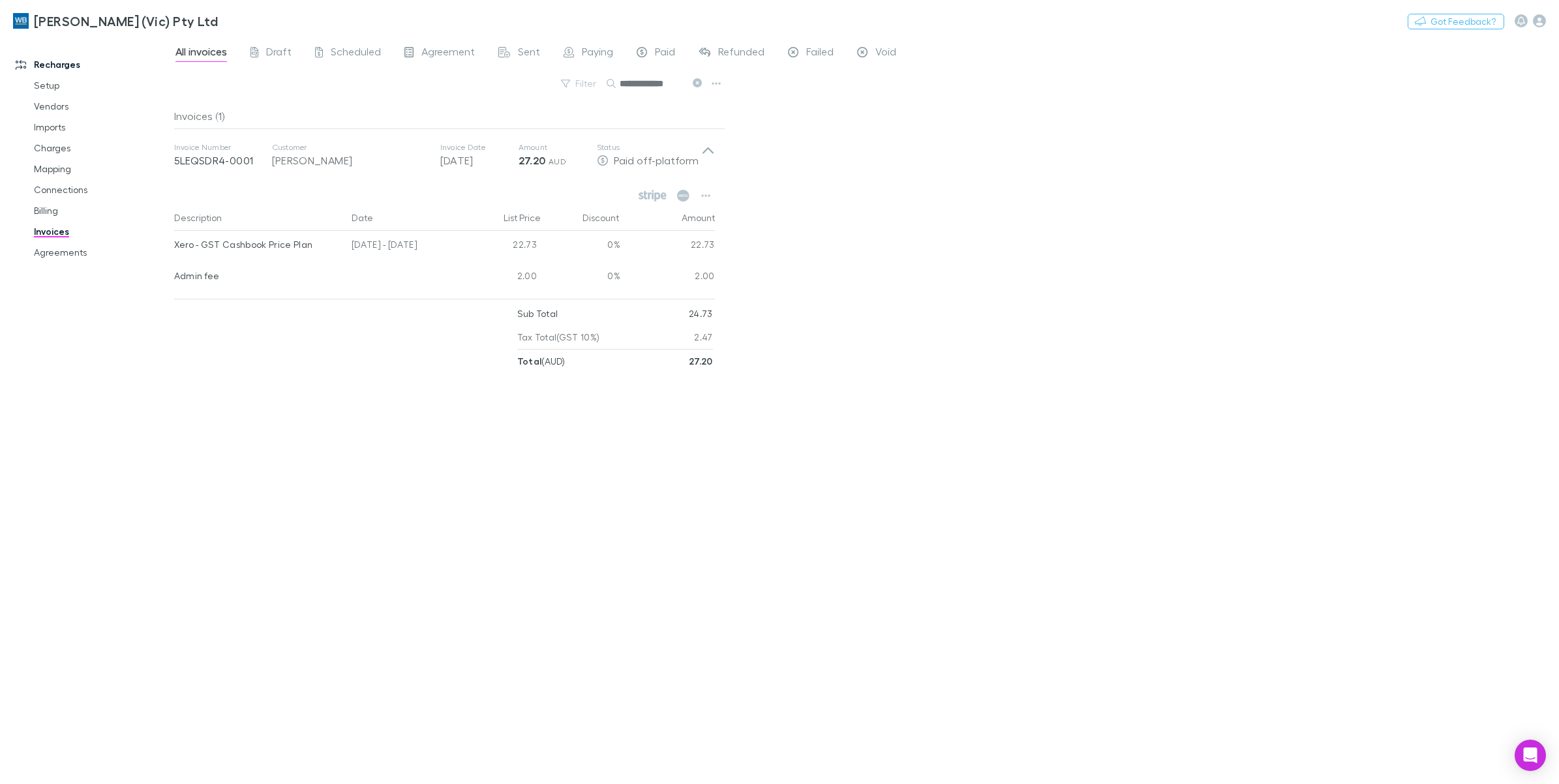
drag, startPoint x: 697, startPoint y: 86, endPoint x: 718, endPoint y: 96, distance: 23.3
click at [697, 85] on icon at bounding box center [697, 83] width 9 height 9
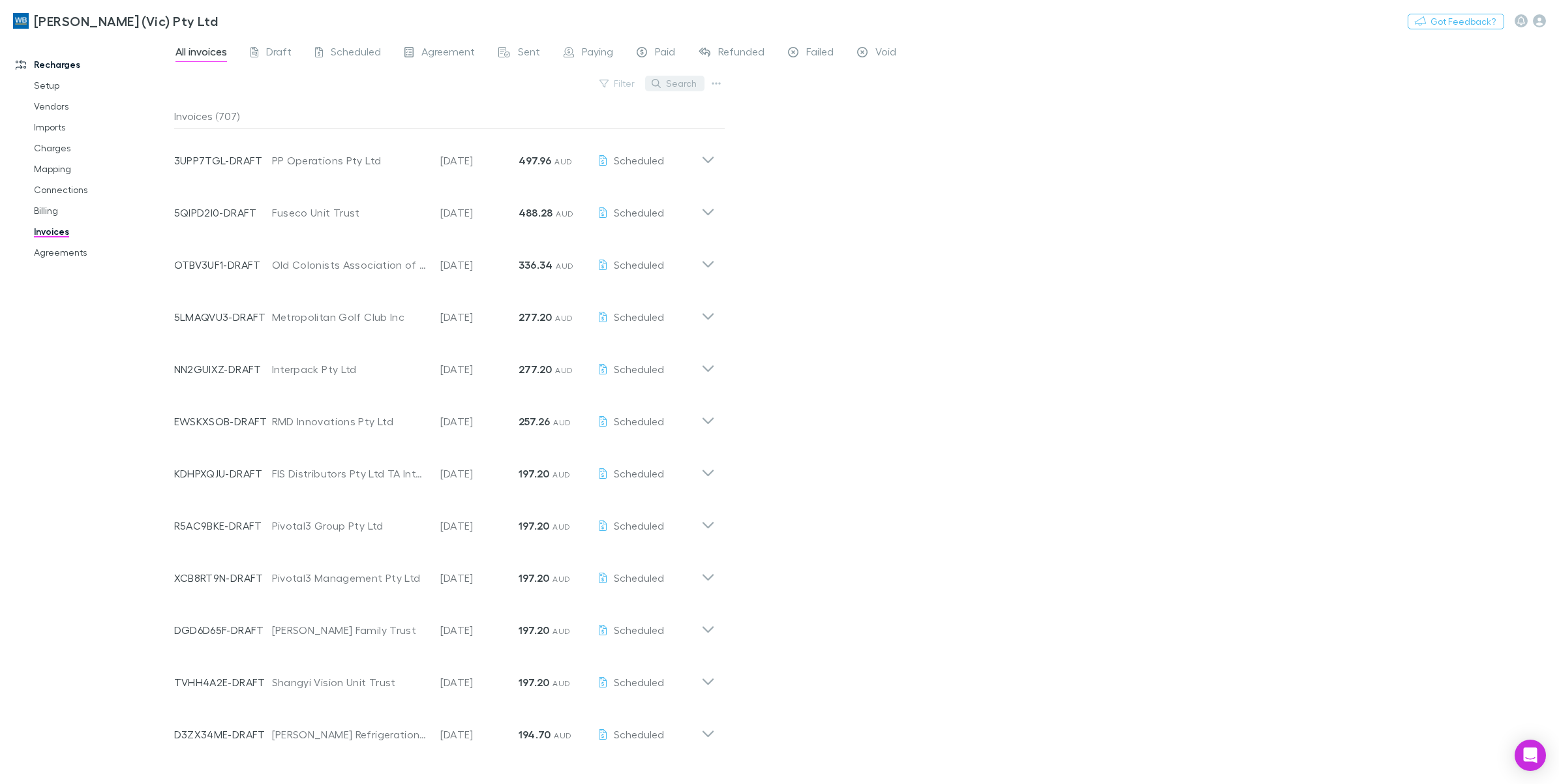
click at [670, 83] on button "Search" at bounding box center [675, 84] width 59 height 16
paste input "**********"
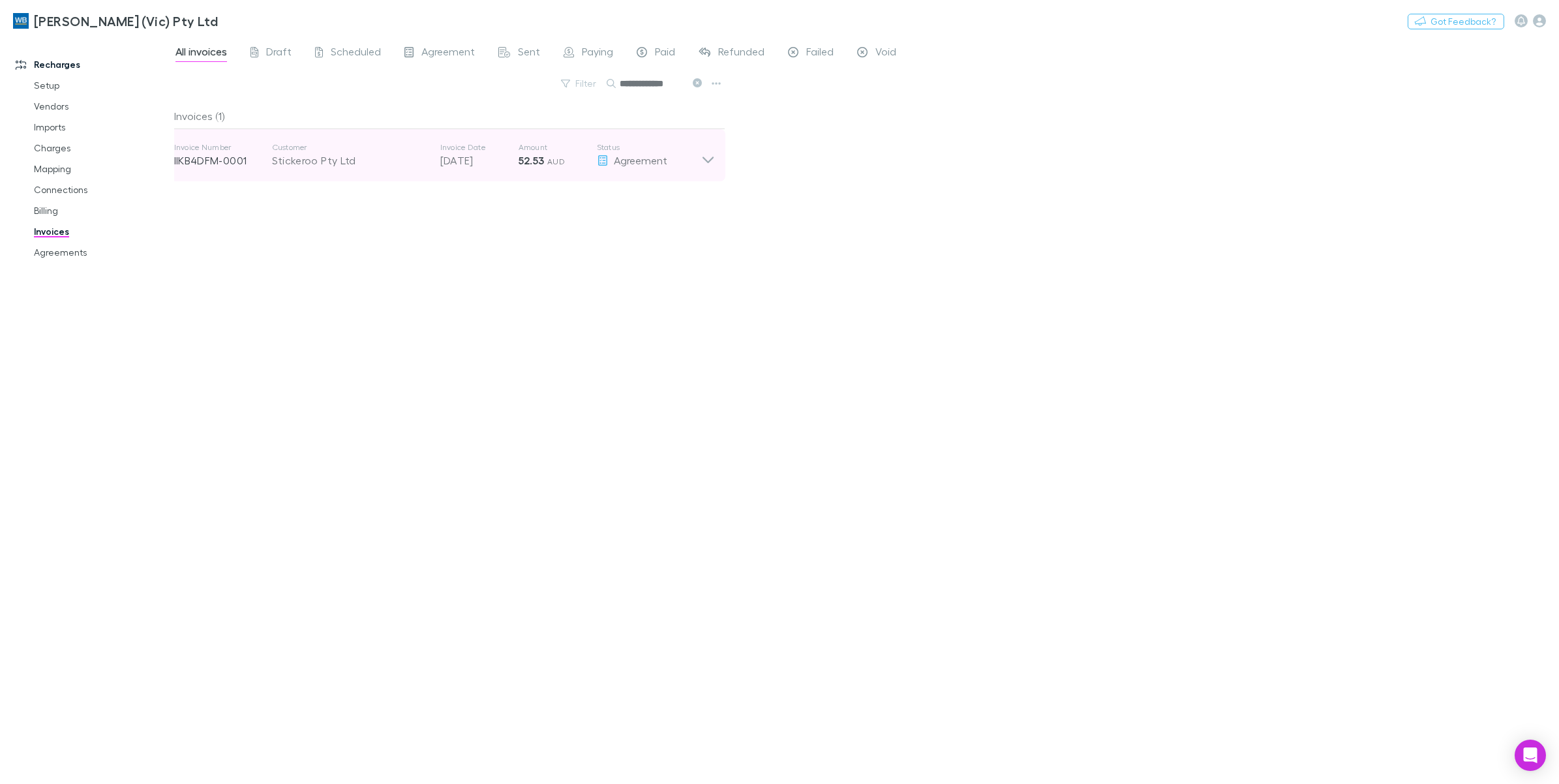
type input "**********"
click at [712, 161] on icon at bounding box center [708, 155] width 14 height 26
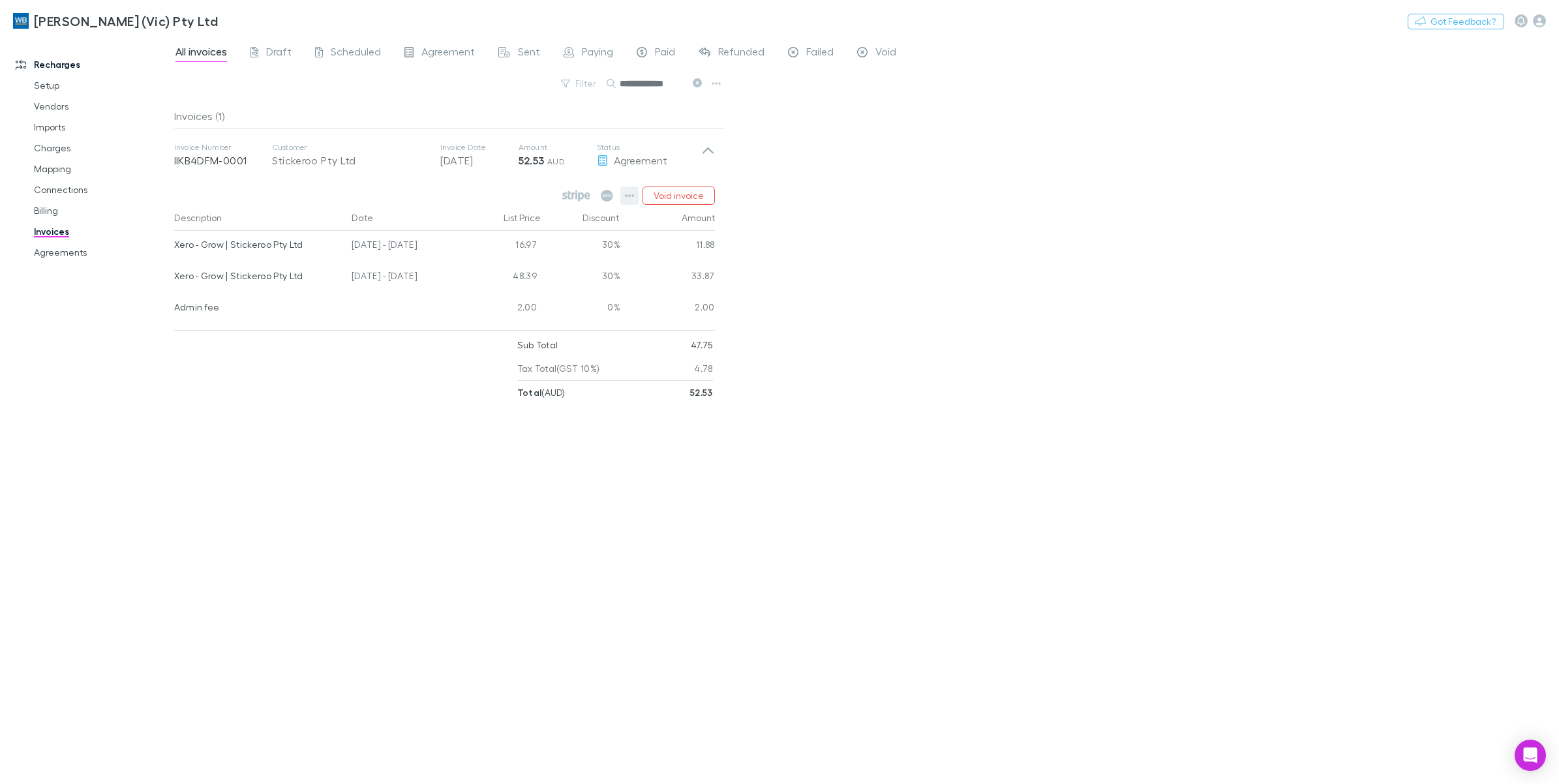
click at [630, 197] on icon "button" at bounding box center [629, 196] width 9 height 10
click at [521, 271] on p "Mark as paid" at bounding box center [548, 272] width 158 height 16
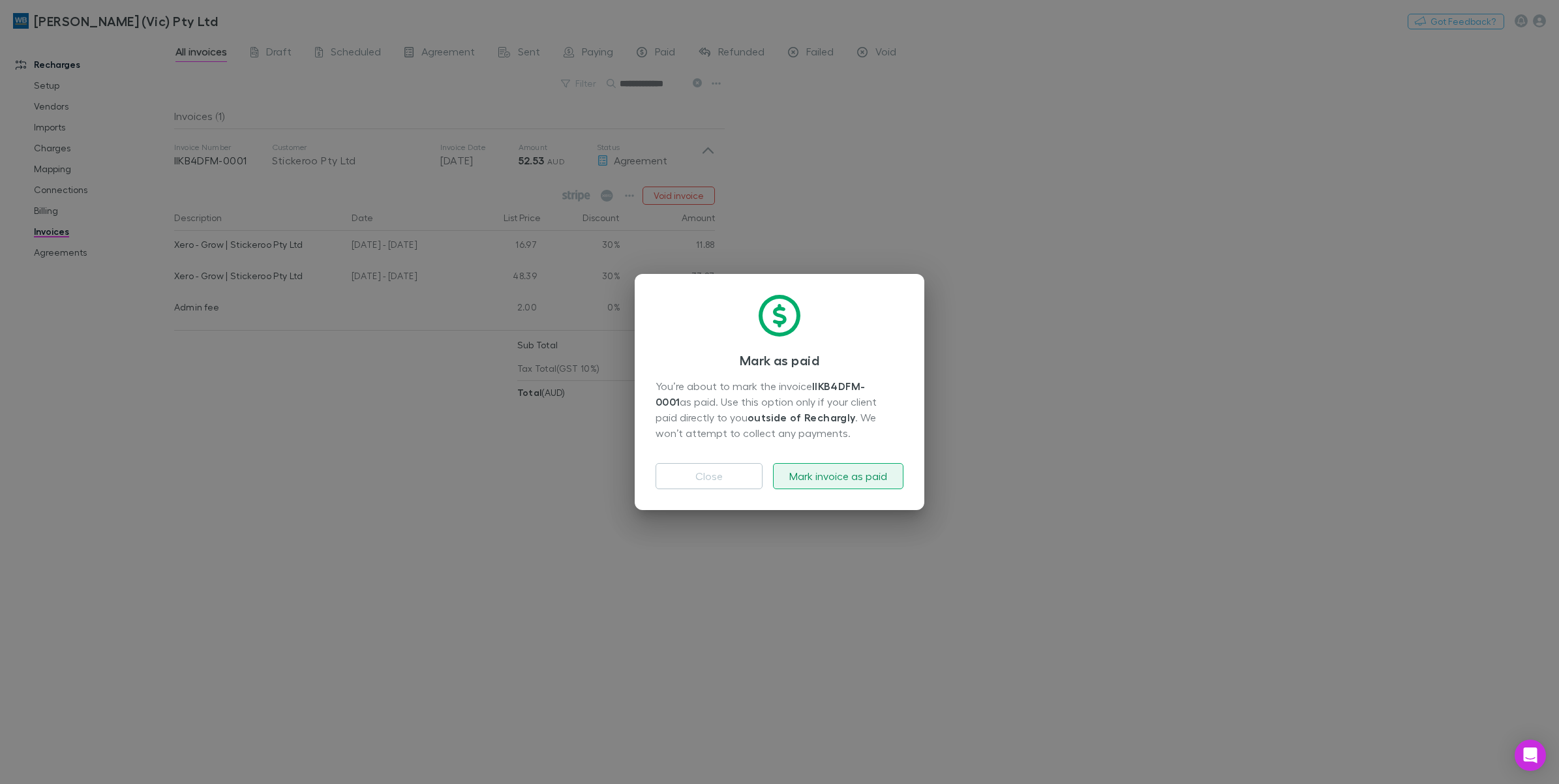
click at [818, 479] on button "Mark invoice as paid" at bounding box center [838, 476] width 130 height 26
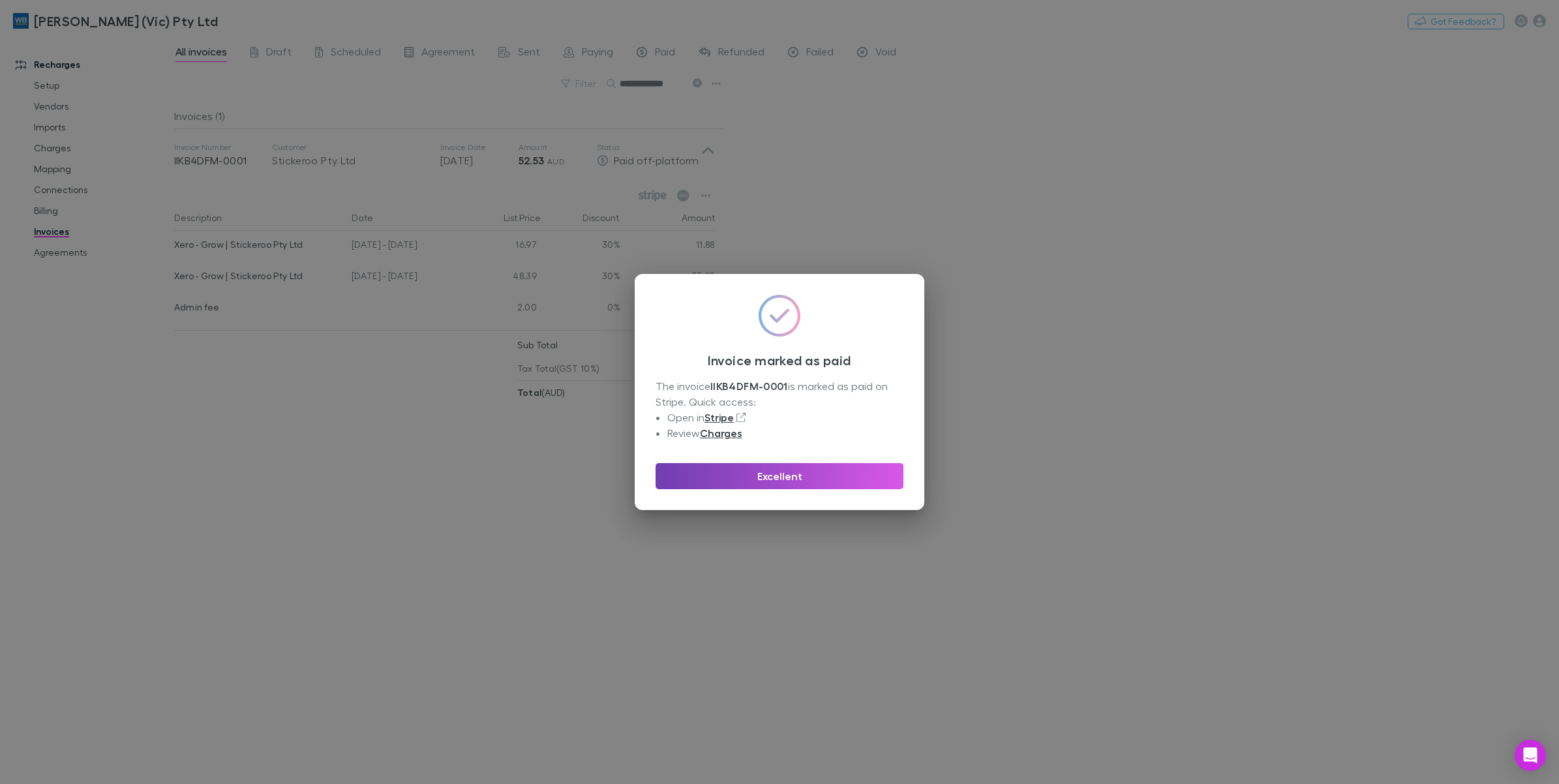
click at [728, 478] on button "Excellent" at bounding box center [780, 476] width 248 height 26
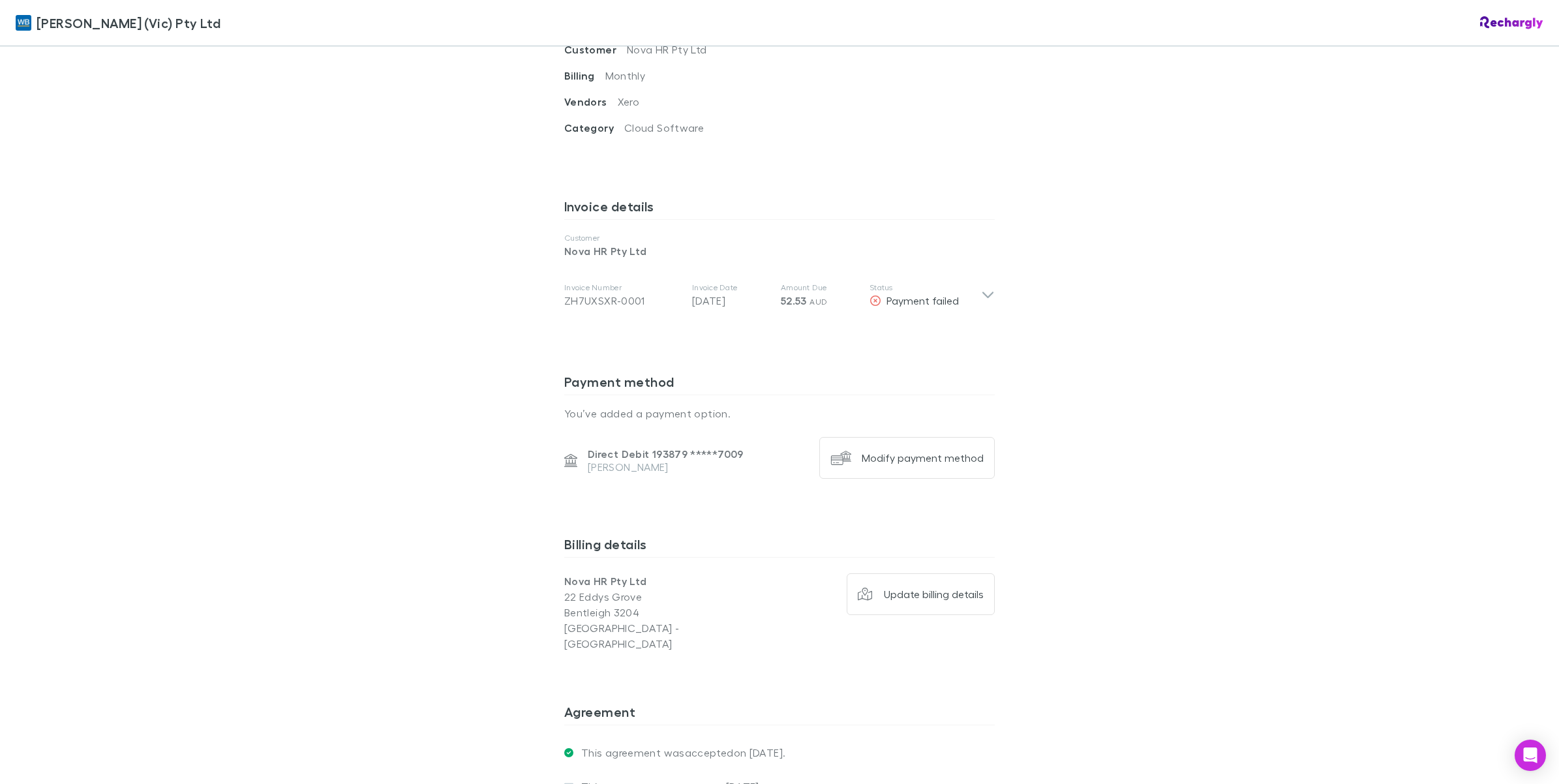
scroll to position [652, 0]
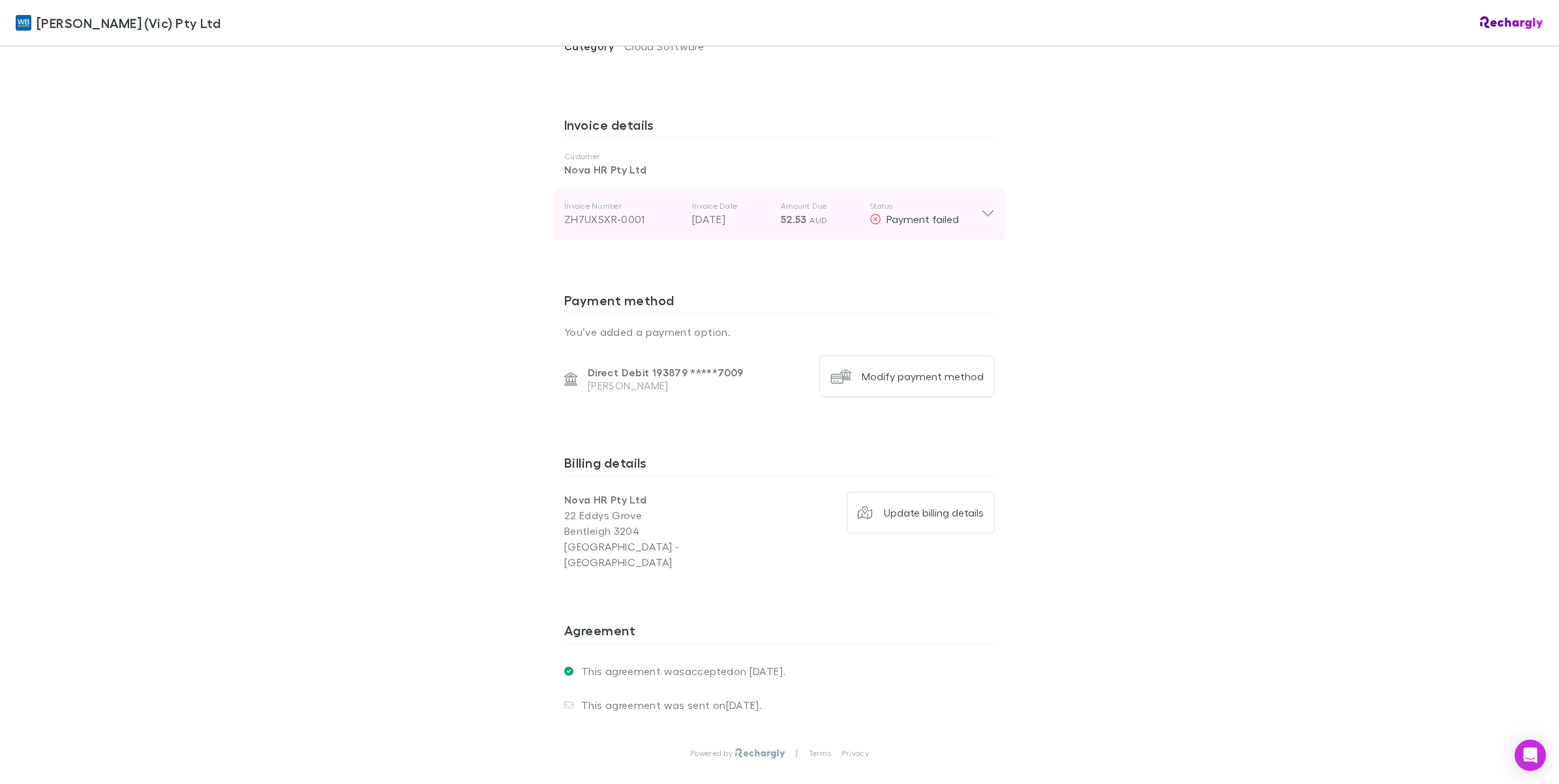
click at [981, 206] on icon at bounding box center [988, 214] width 14 height 16
